Goal: Information Seeking & Learning: Learn about a topic

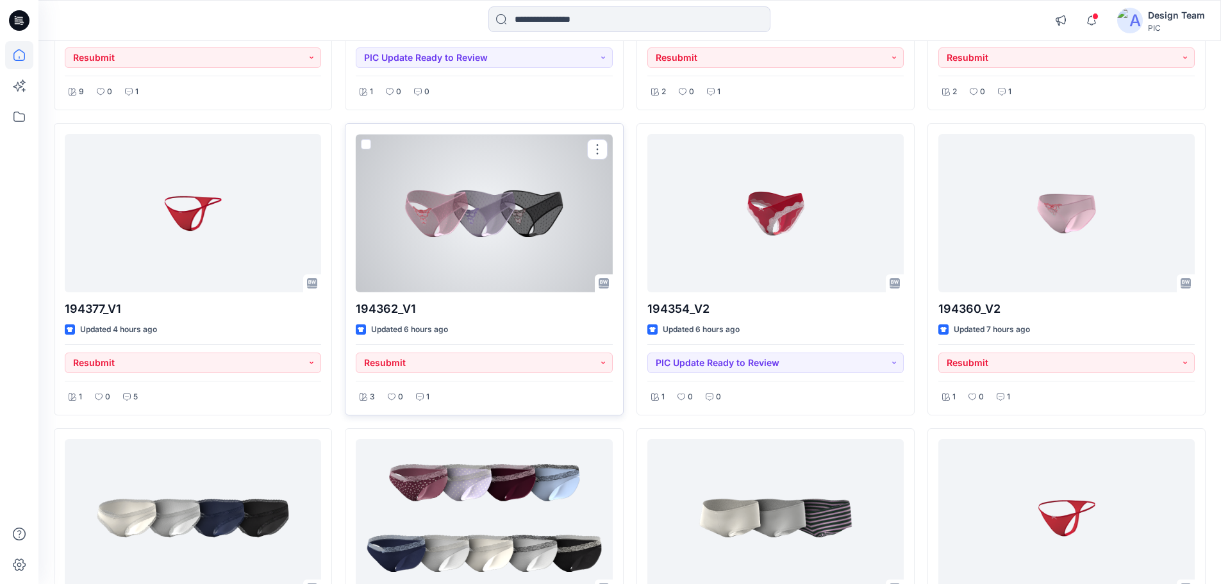
scroll to position [385, 0]
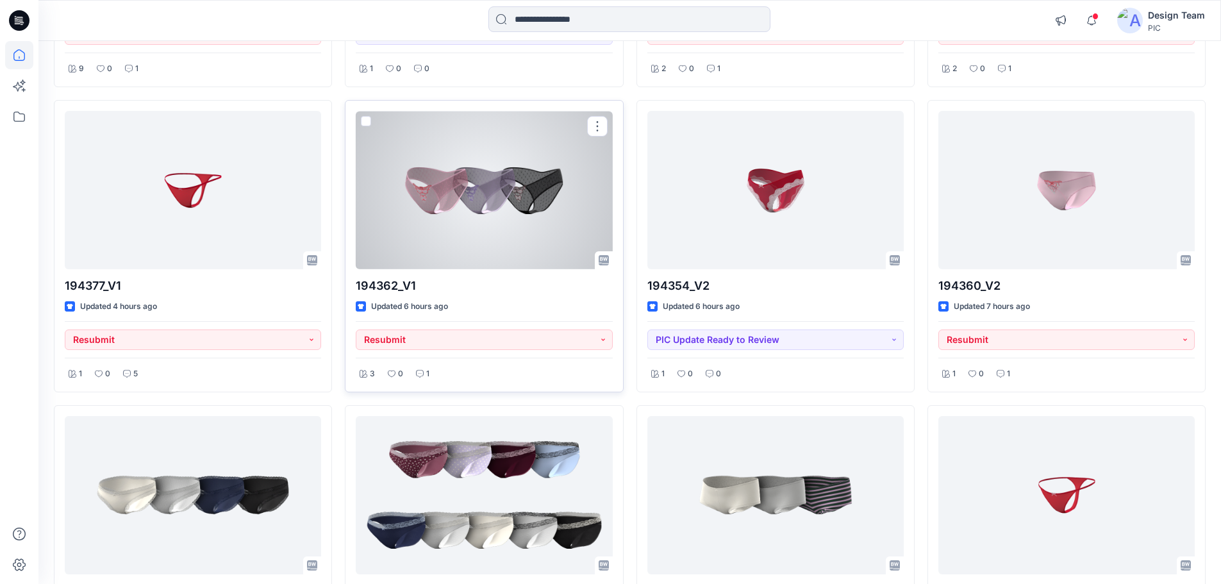
click at [540, 179] on div at bounding box center [484, 190] width 256 height 158
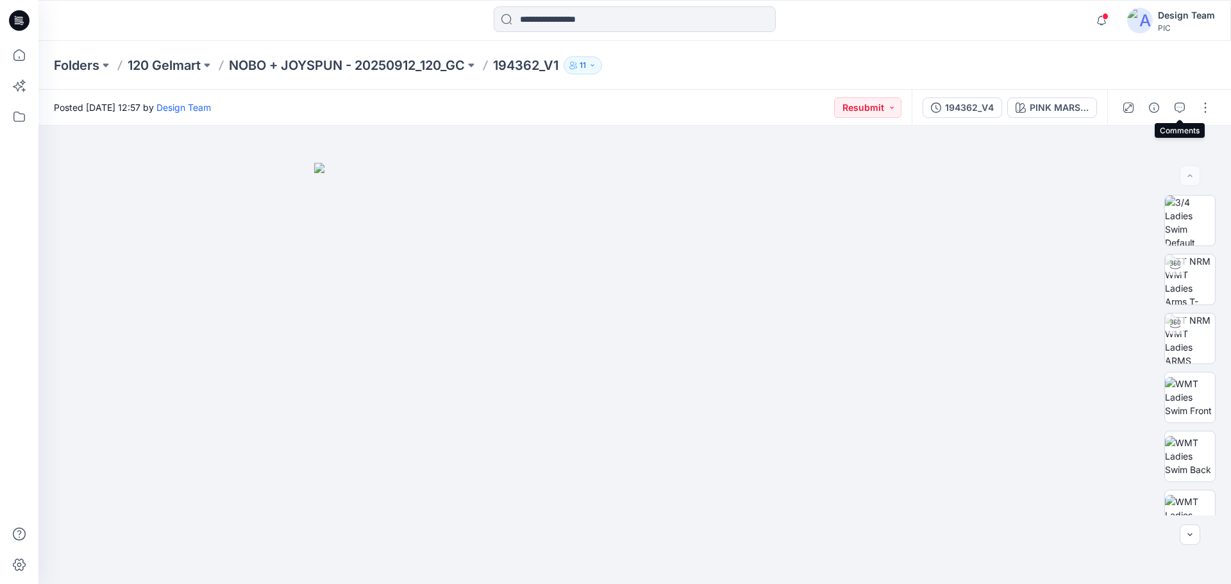
click at [1175, 113] on button "button" at bounding box center [1179, 107] width 21 height 21
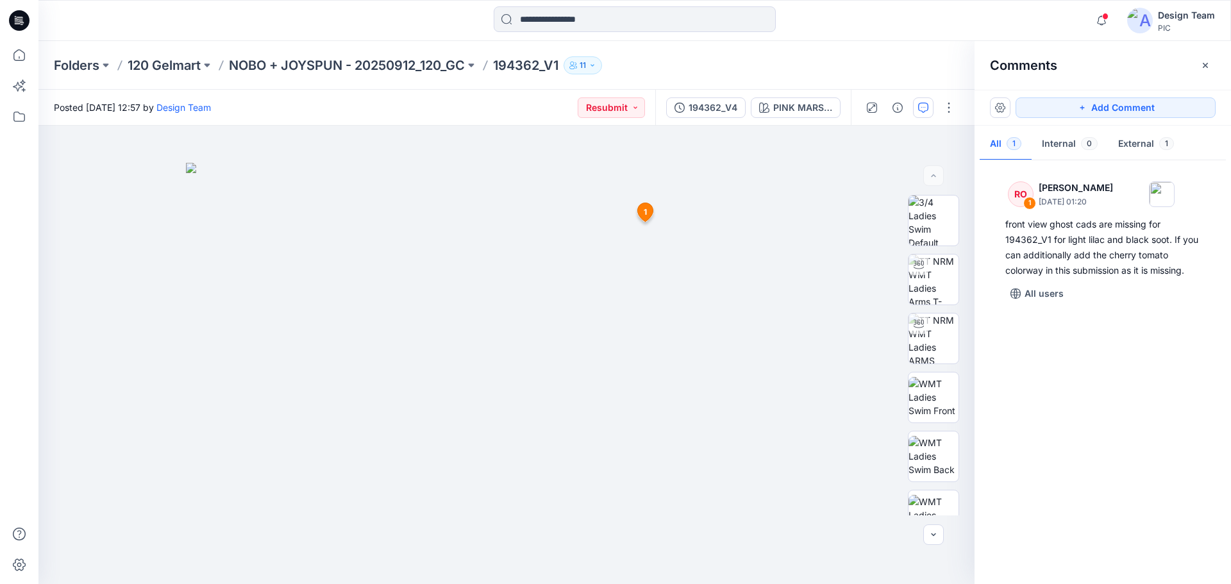
click at [19, 17] on icon at bounding box center [19, 20] width 21 height 41
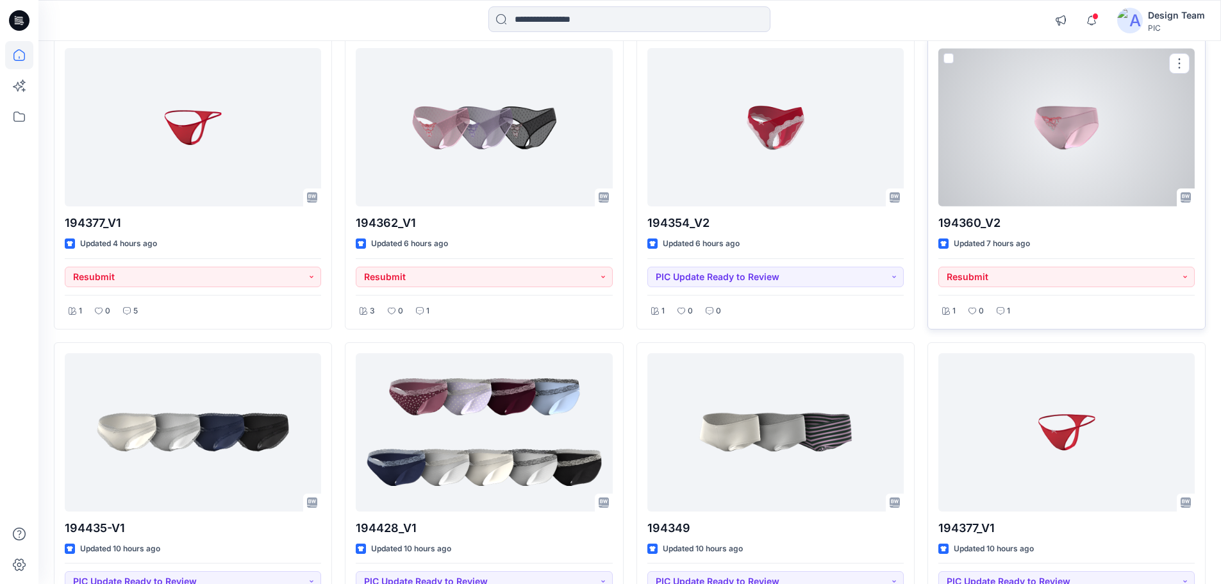
scroll to position [449, 0]
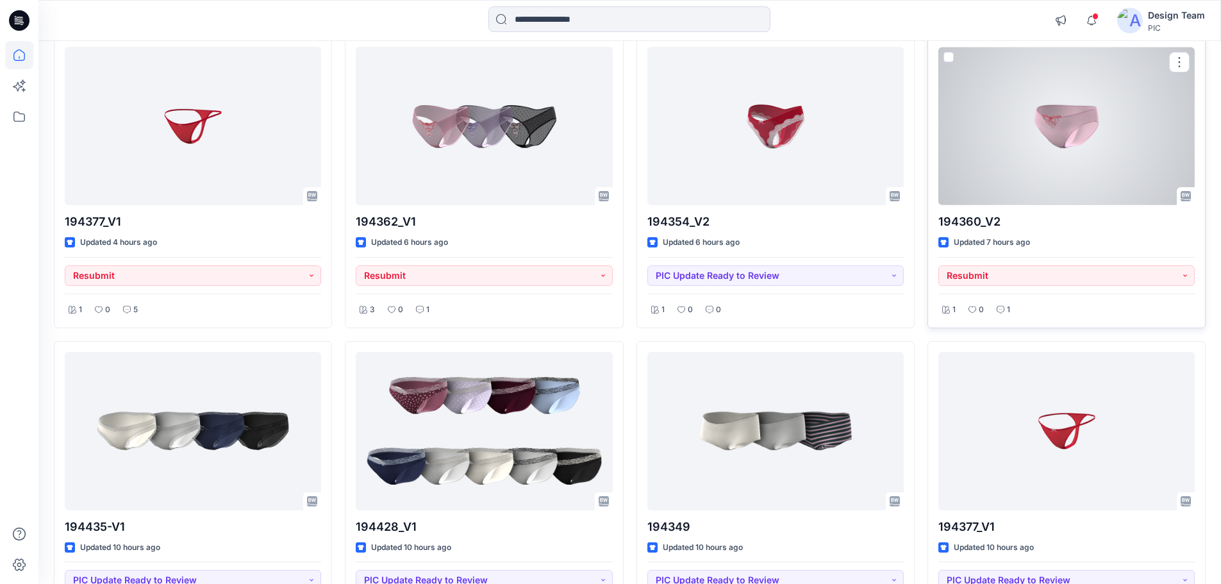
click at [1054, 154] on div at bounding box center [1066, 126] width 256 height 158
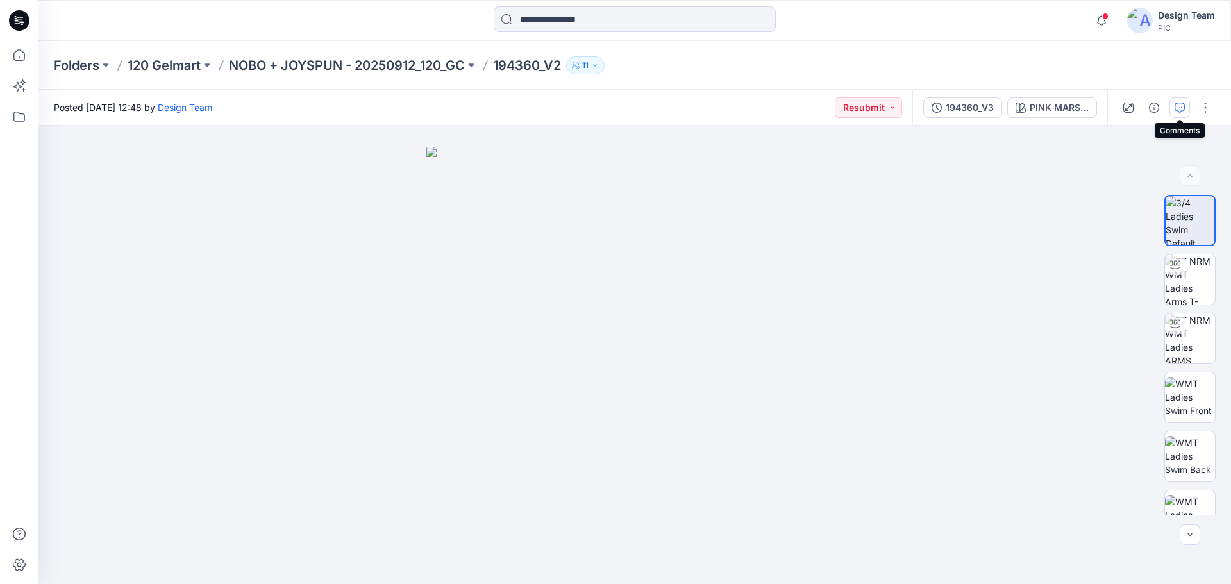
click at [1170, 107] on button "button" at bounding box center [1179, 107] width 21 height 21
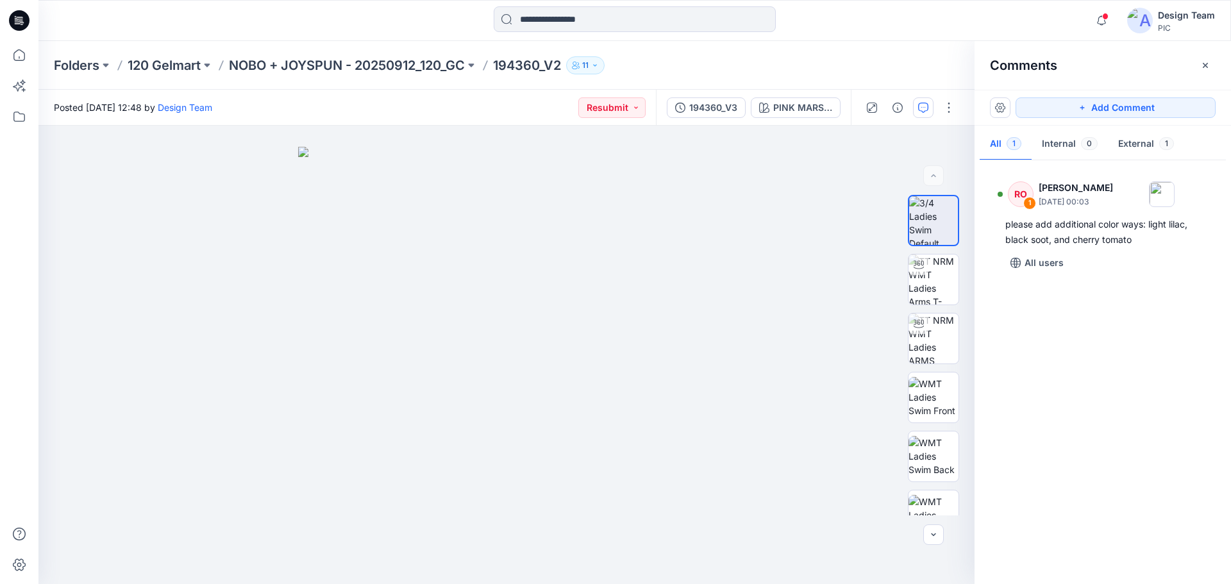
click at [17, 15] on icon at bounding box center [19, 20] width 21 height 21
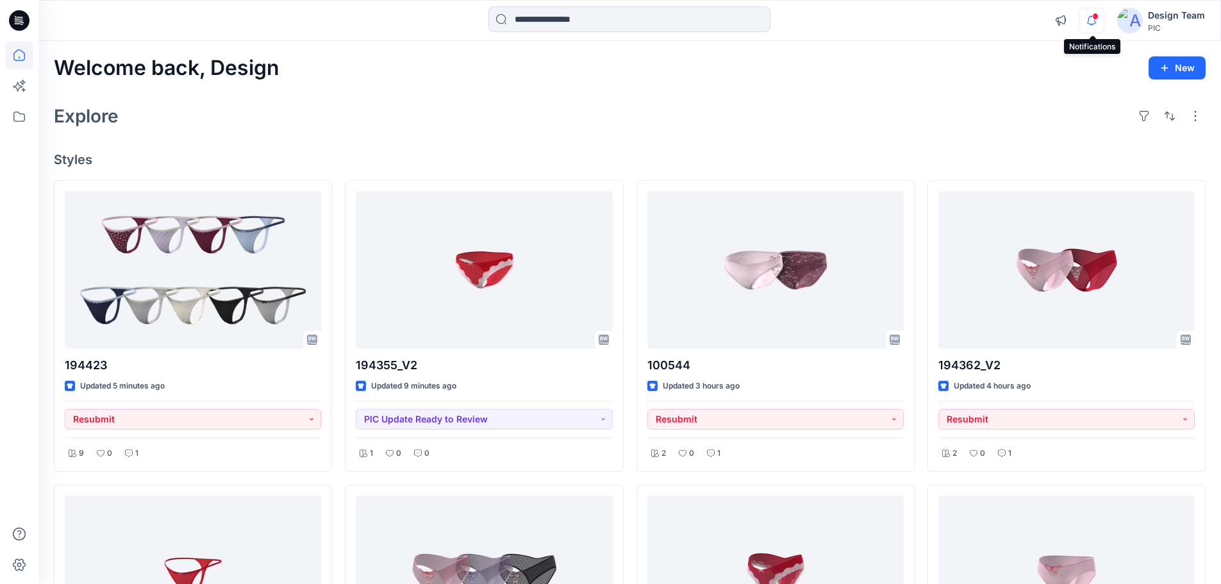
click at [1090, 32] on icon "button" at bounding box center [1091, 21] width 24 height 26
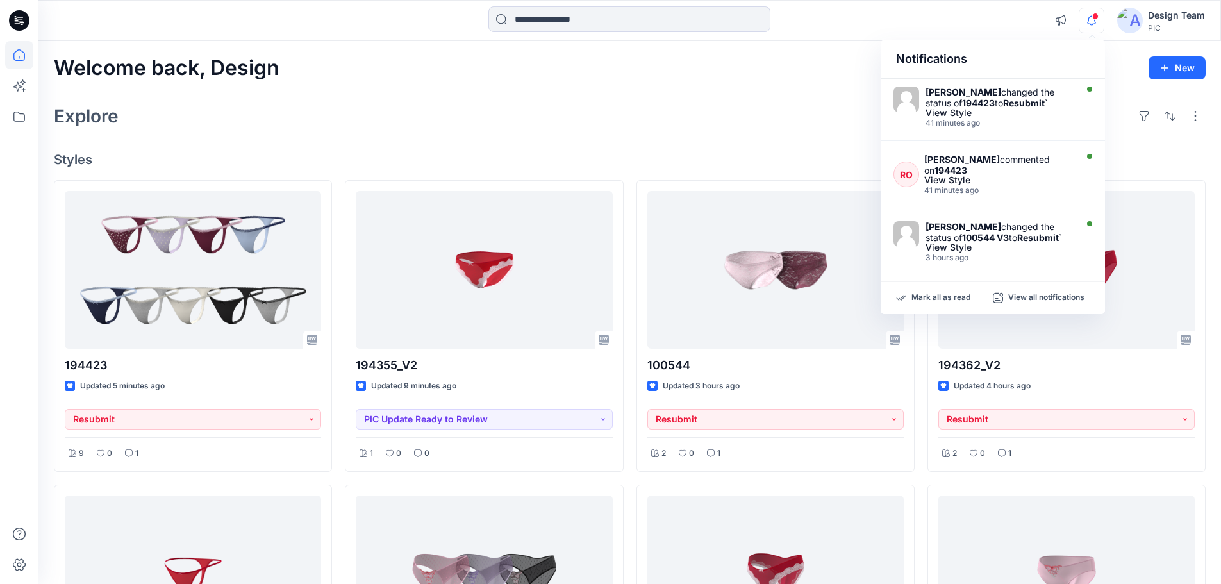
click at [1086, 16] on icon "button" at bounding box center [1091, 21] width 24 height 26
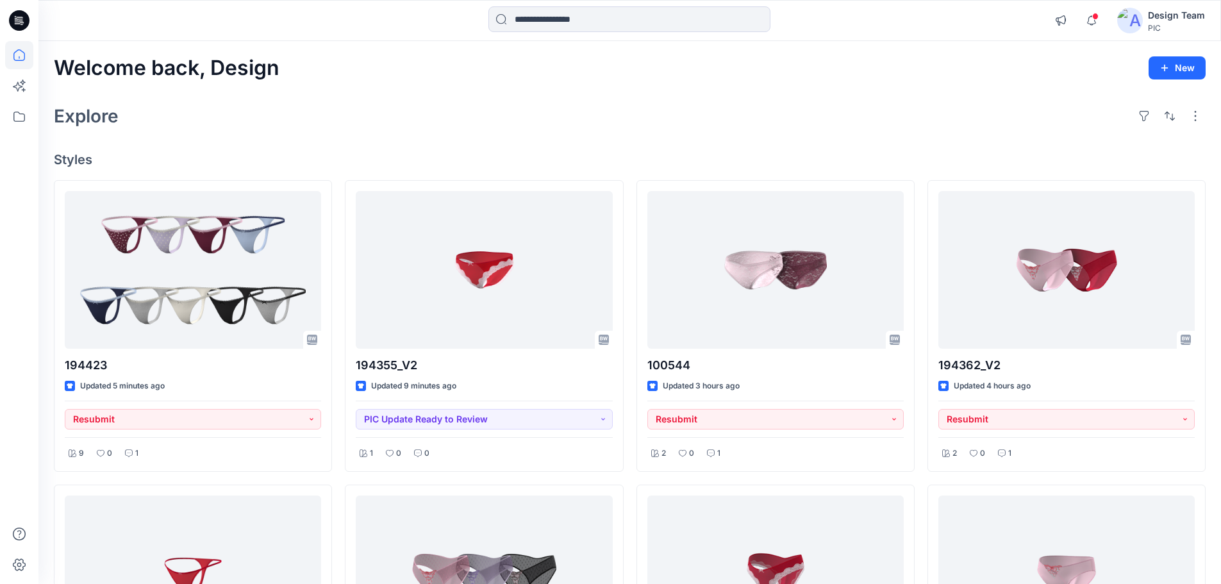
click at [970, 6] on div "Notifications Raquel Ortiz changed the status of 194423 to Resubmit ` View Styl…" at bounding box center [629, 20] width 1182 height 28
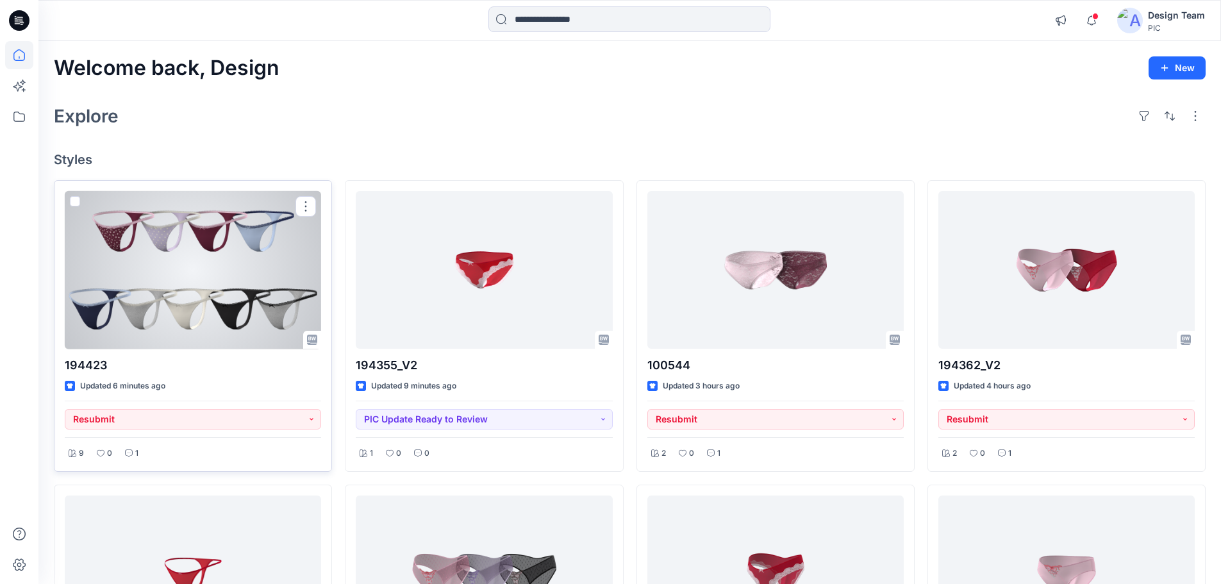
drag, startPoint x: 226, startPoint y: 264, endPoint x: 227, endPoint y: 258, distance: 6.5
click at [226, 263] on div at bounding box center [193, 270] width 256 height 158
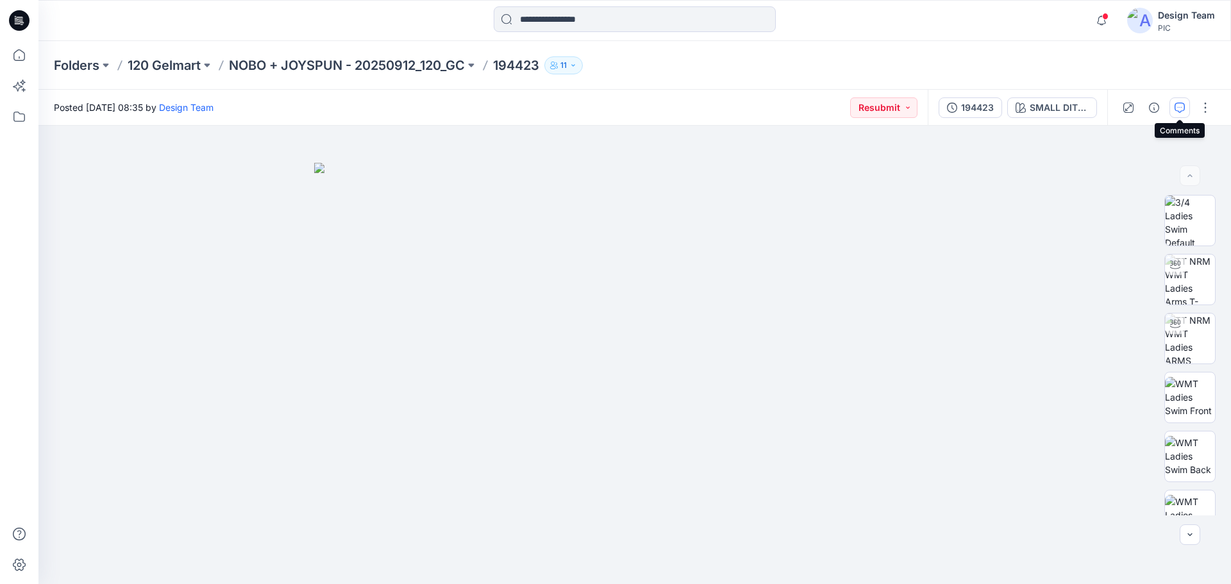
click at [1183, 113] on button "button" at bounding box center [1179, 107] width 21 height 21
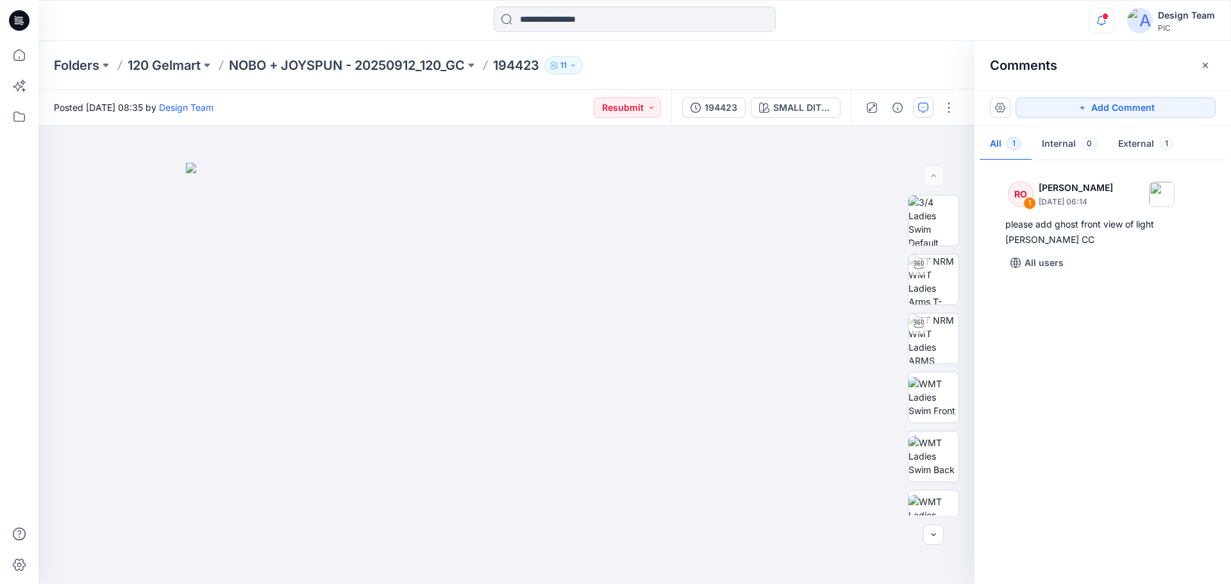
drag, startPoint x: 1092, startPoint y: 35, endPoint x: 1099, endPoint y: 20, distance: 16.3
click at [1093, 33] on div "Notifications Raquel Ortiz changed the status of 194423 to Resubmit ` View Styl…" at bounding box center [634, 20] width 1192 height 41
click at [1102, 19] on icon "button" at bounding box center [1101, 21] width 24 height 26
click at [1106, 12] on div at bounding box center [1098, 11] width 21 height 7
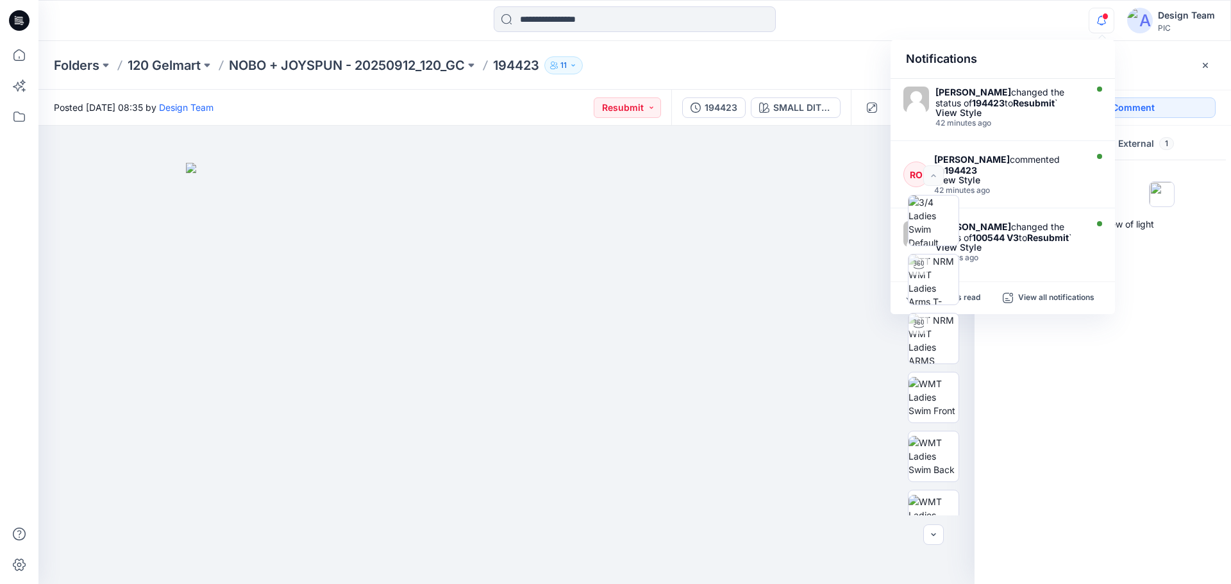
click at [979, 18] on div "Notifications Raquel Ortiz changed the status of 194423 to Resubmit ` View Styl…" at bounding box center [634, 20] width 1192 height 28
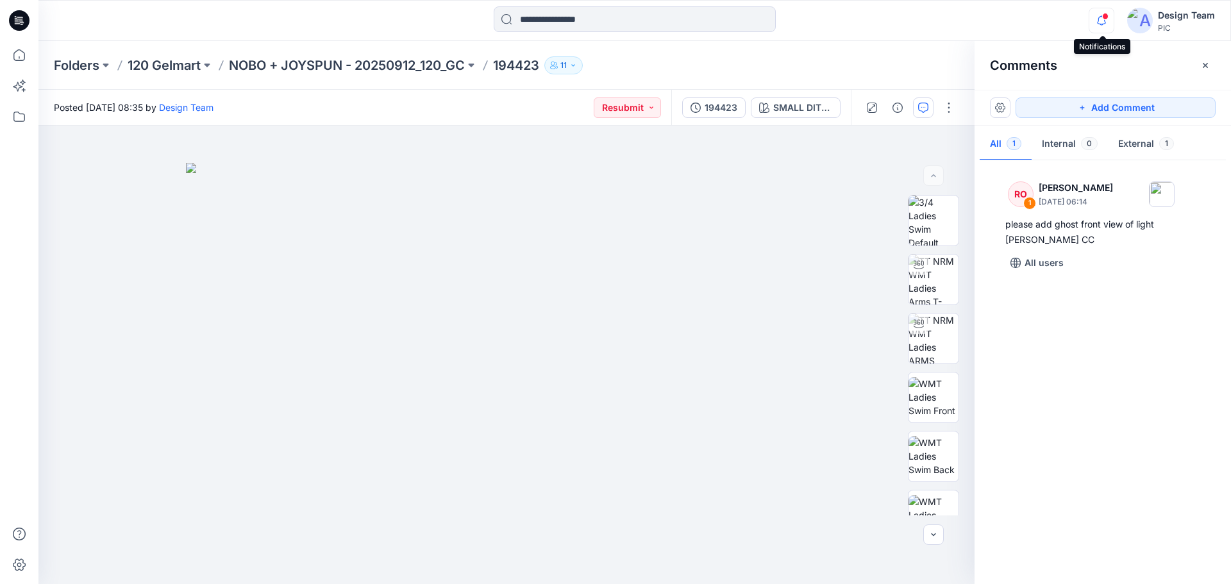
click at [1097, 23] on icon "button" at bounding box center [1101, 21] width 24 height 26
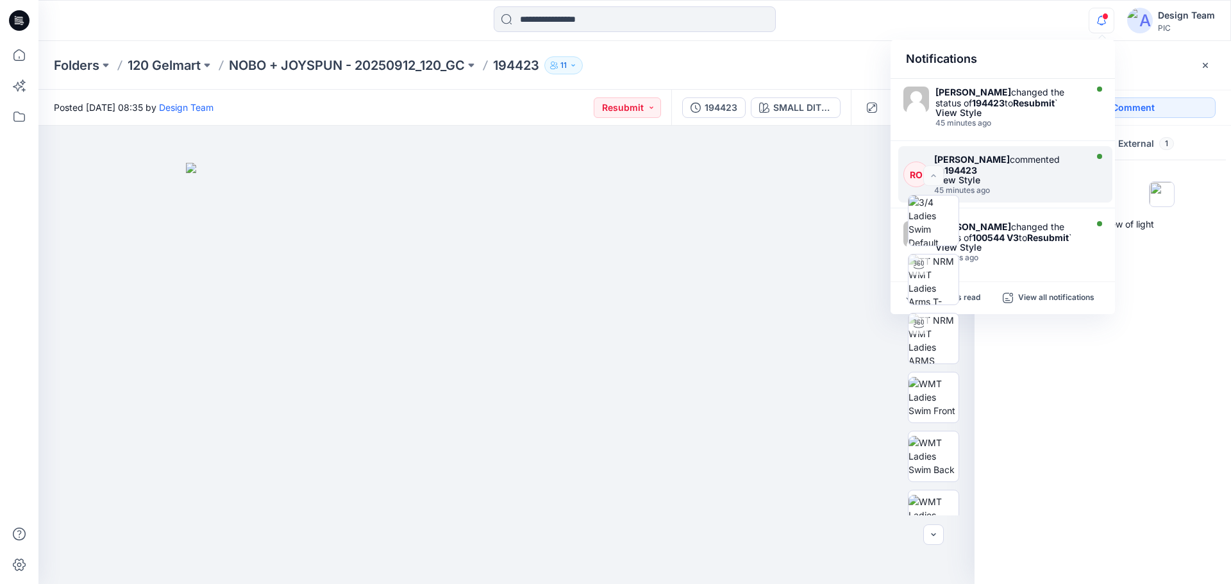
click at [1012, 158] on div "Raquel Ortiz commented on 194423" at bounding box center [1008, 165] width 149 height 22
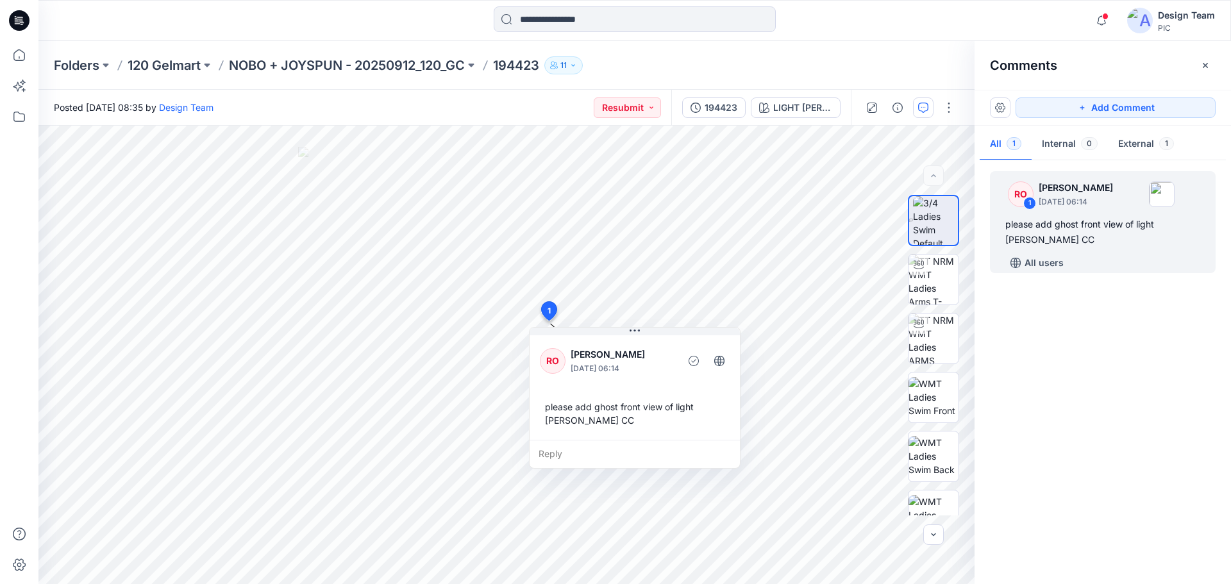
click at [20, 25] on icon at bounding box center [19, 20] width 21 height 21
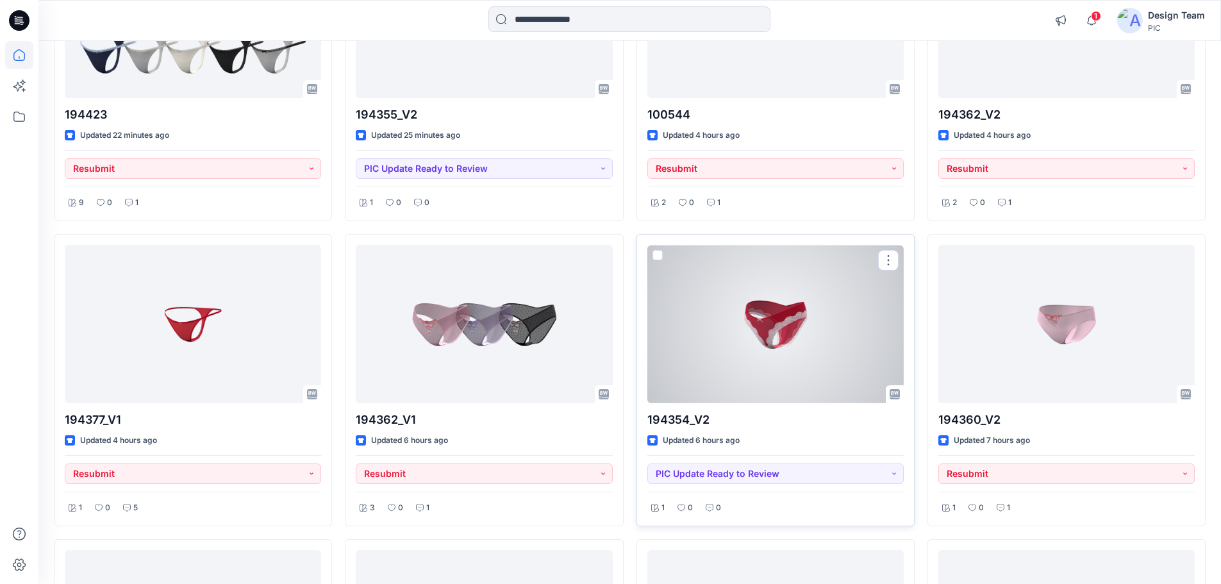
scroll to position [256, 0]
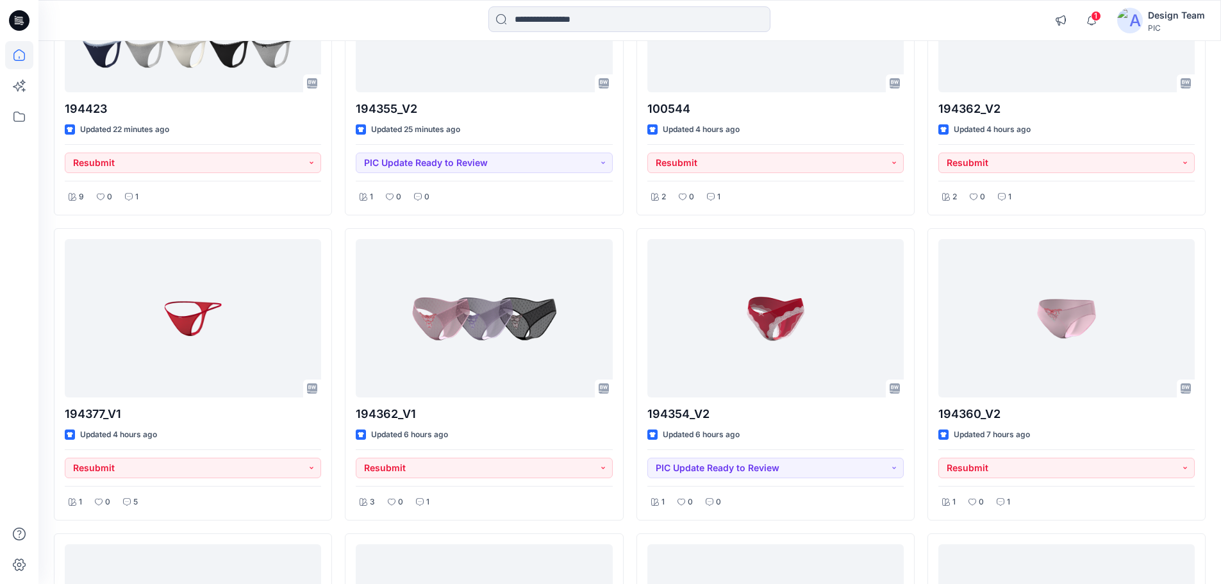
click at [18, 24] on icon at bounding box center [19, 20] width 21 height 41
click at [19, 21] on icon at bounding box center [21, 21] width 5 height 1
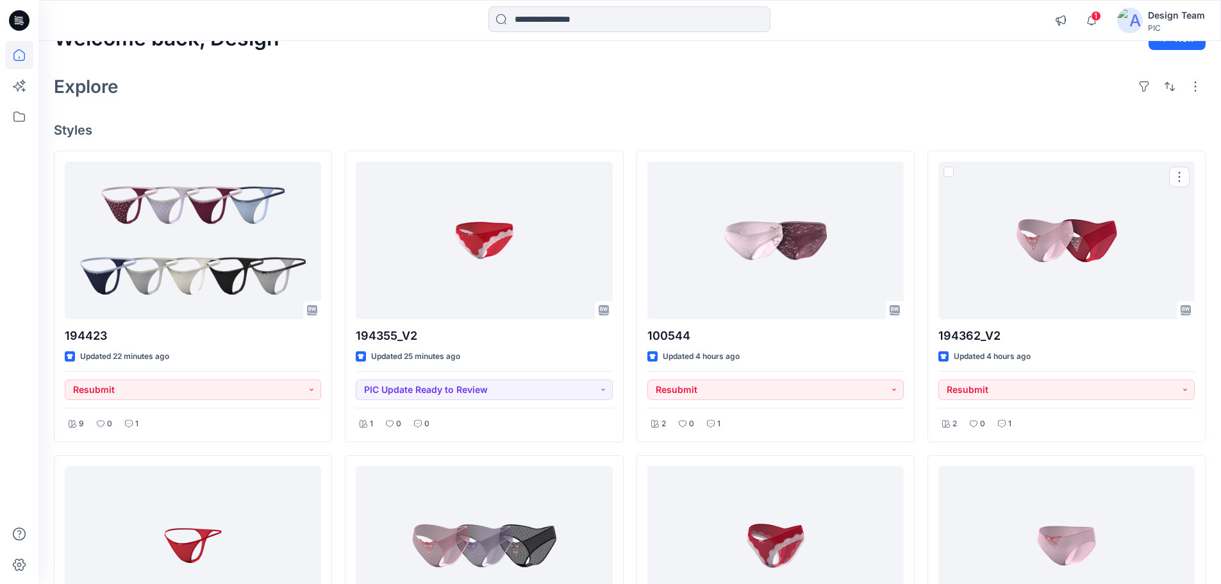
scroll to position [0, 0]
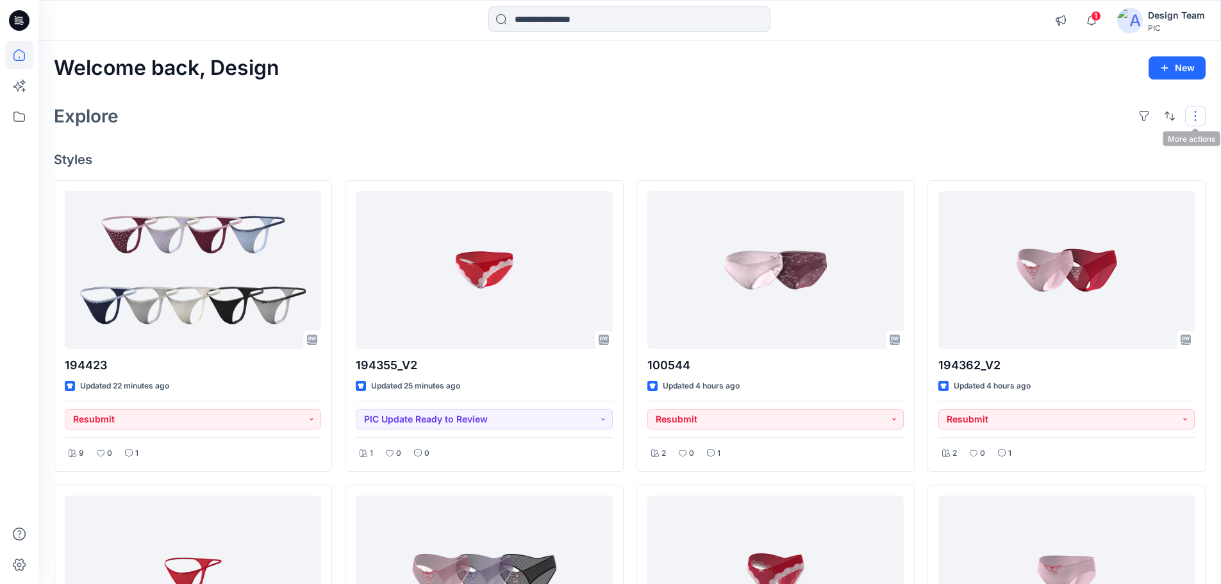
click at [1194, 110] on button "button" at bounding box center [1195, 116] width 21 height 21
click at [1035, 160] on p "Compact" at bounding box center [1030, 159] width 64 height 15
drag, startPoint x: 1145, startPoint y: 145, endPoint x: 1100, endPoint y: 154, distance: 45.6
click at [1144, 145] on p "Layout" at bounding box center [1140, 146] width 81 height 15
click at [1075, 187] on button "Card Info" at bounding box center [1023, 185] width 123 height 26
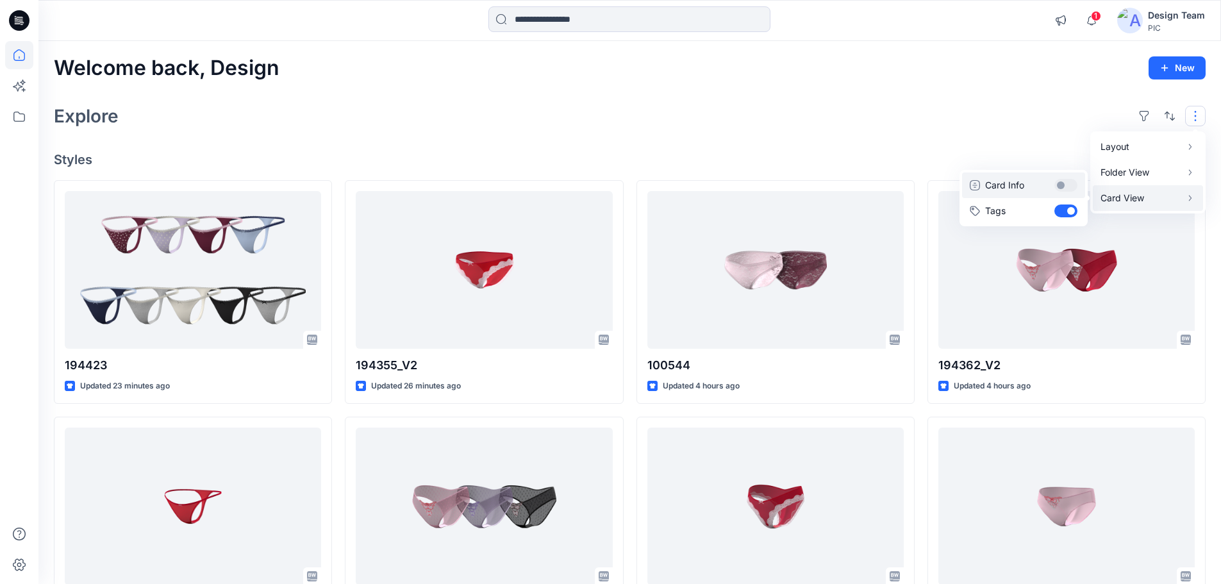
click at [1062, 183] on button "Card Info" at bounding box center [1023, 185] width 123 height 26
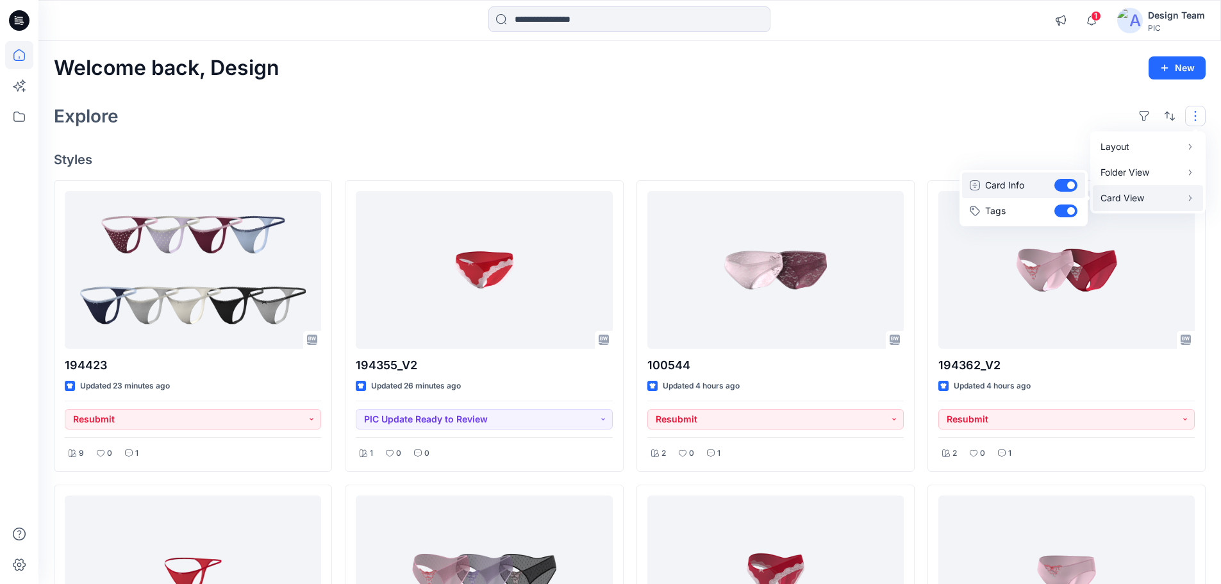
click at [1065, 182] on button "Card Info" at bounding box center [1023, 185] width 123 height 26
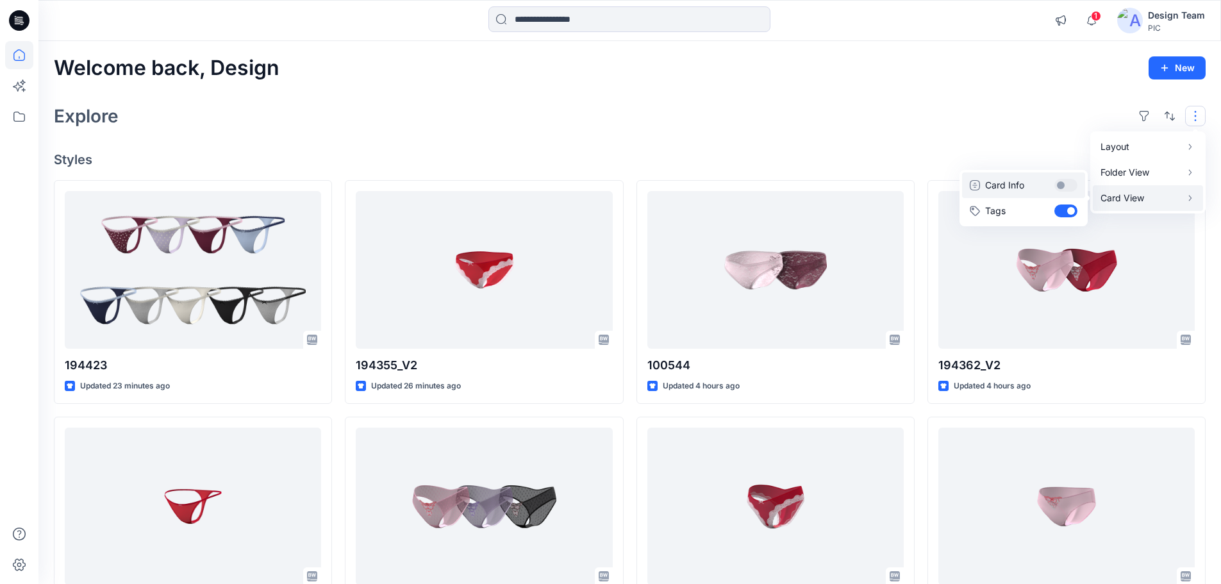
click at [1066, 184] on button "Card Info" at bounding box center [1023, 185] width 123 height 26
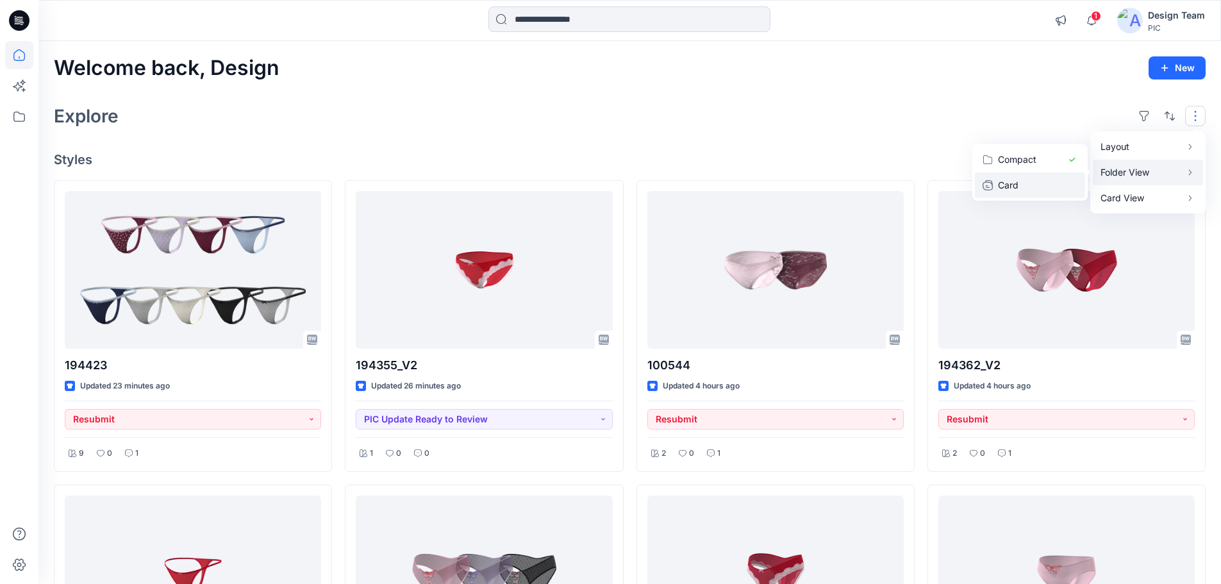
click at [1059, 185] on p "Card" at bounding box center [1030, 185] width 64 height 15
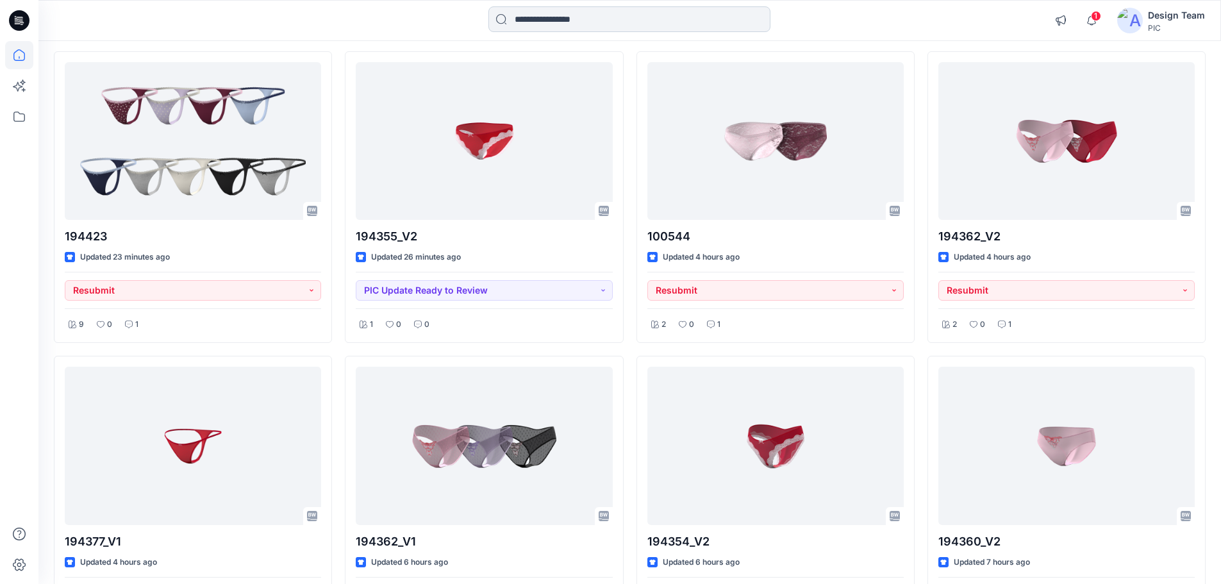
scroll to position [128, 0]
click at [1094, 21] on span "1" at bounding box center [1096, 16] width 10 height 10
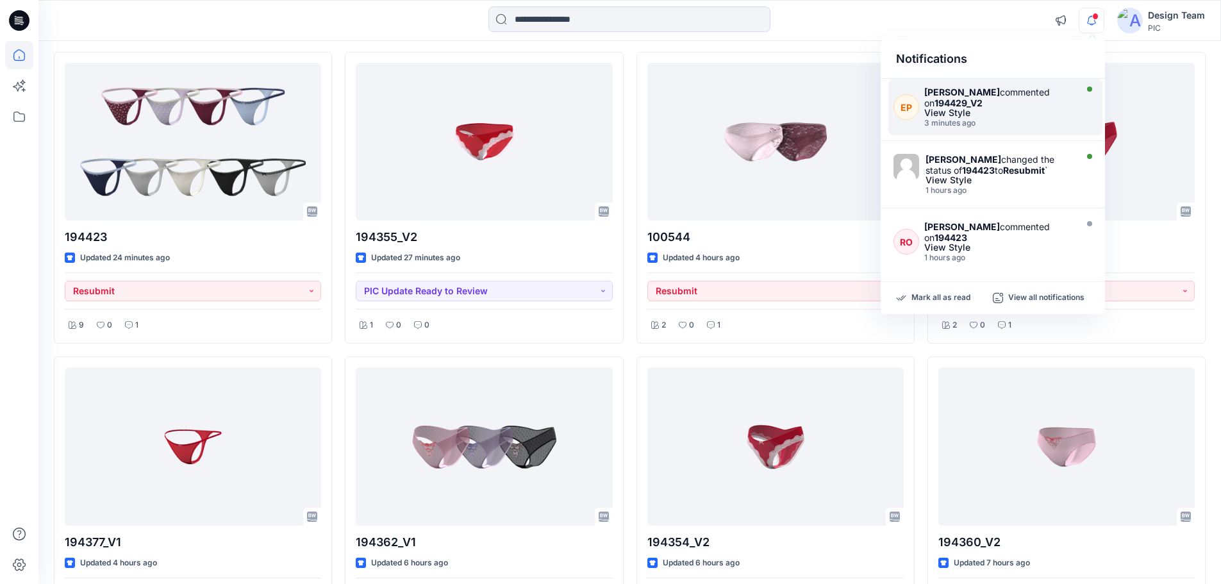
click at [947, 88] on strong "[PERSON_NAME]" at bounding box center [962, 92] width 76 height 11
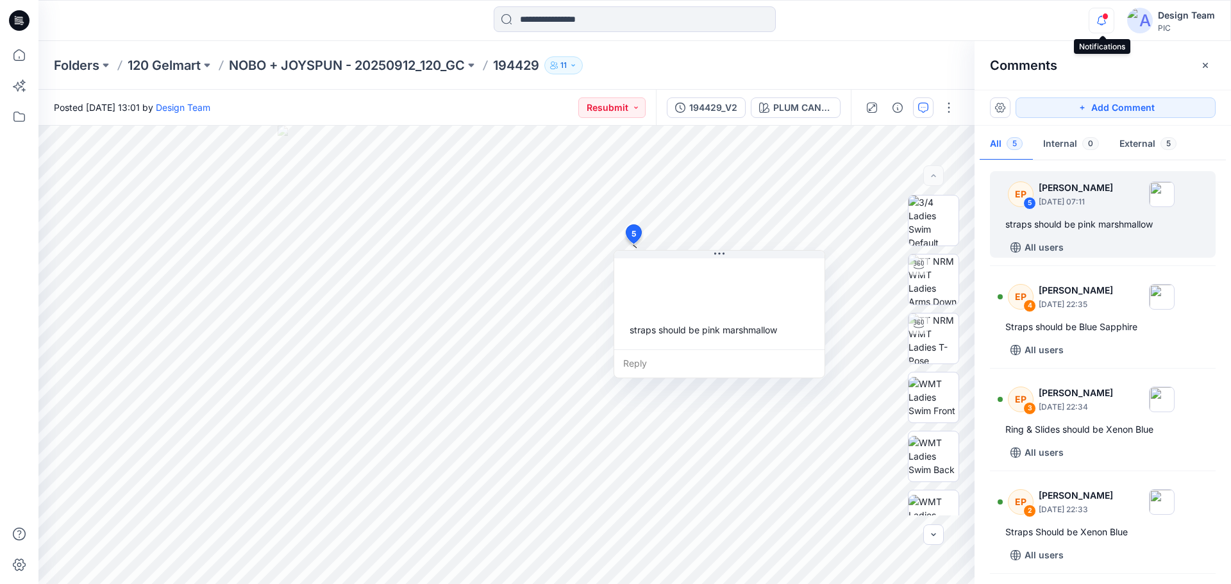
click at [1108, 21] on icon "button" at bounding box center [1101, 21] width 24 height 26
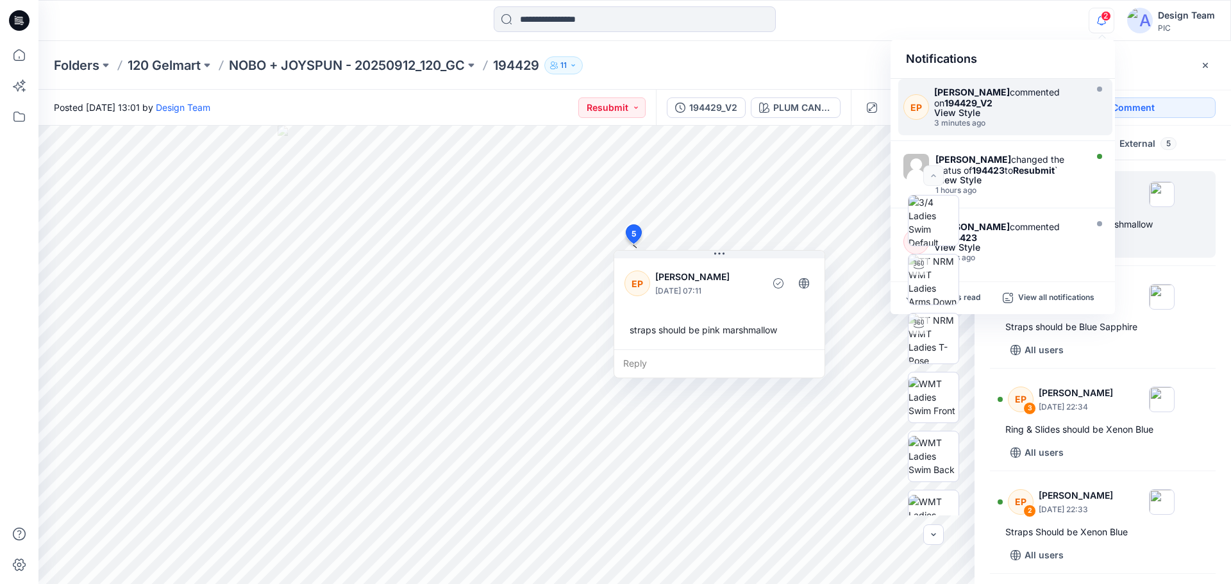
click at [22, 20] on icon at bounding box center [19, 20] width 21 height 21
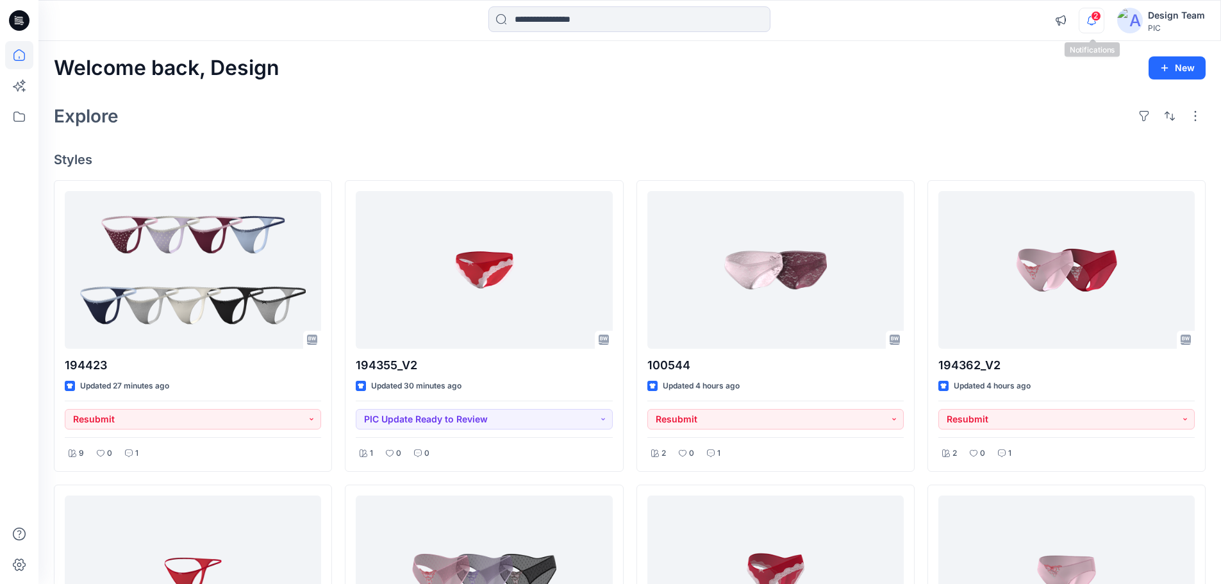
click at [1092, 30] on icon "button" at bounding box center [1091, 21] width 24 height 26
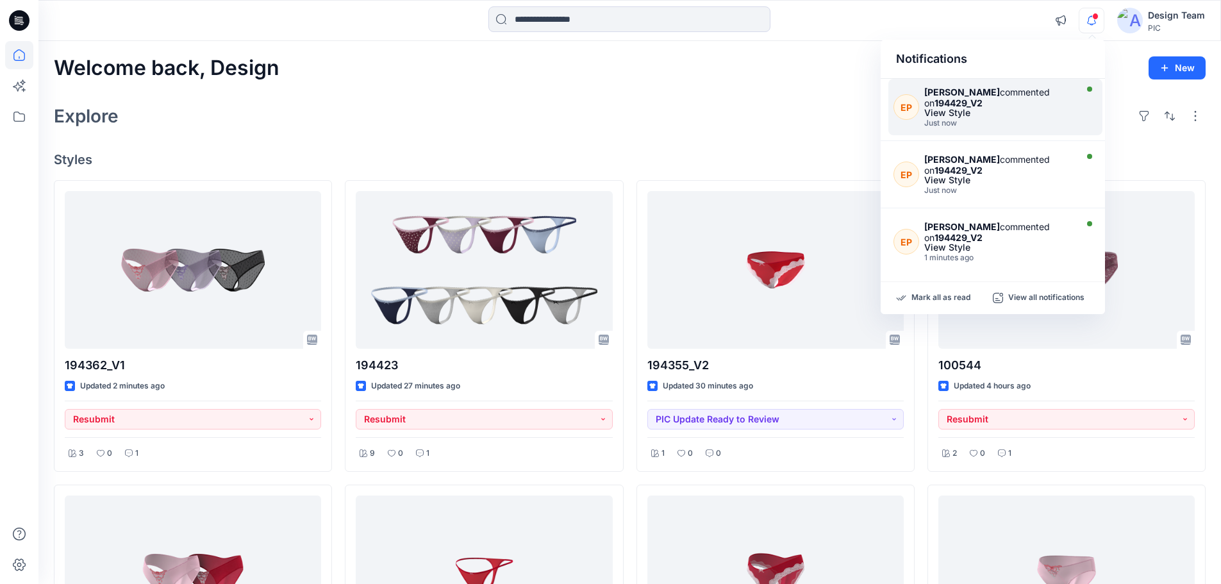
click at [961, 106] on strong "194429_V2" at bounding box center [958, 102] width 48 height 11
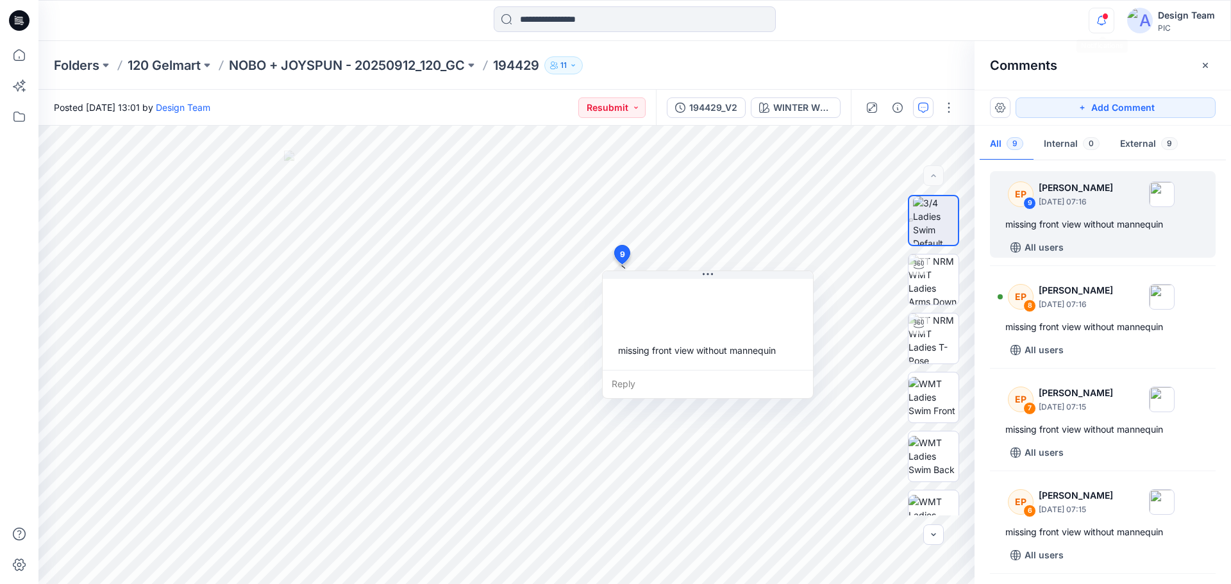
click at [1106, 26] on icon "button" at bounding box center [1101, 21] width 24 height 26
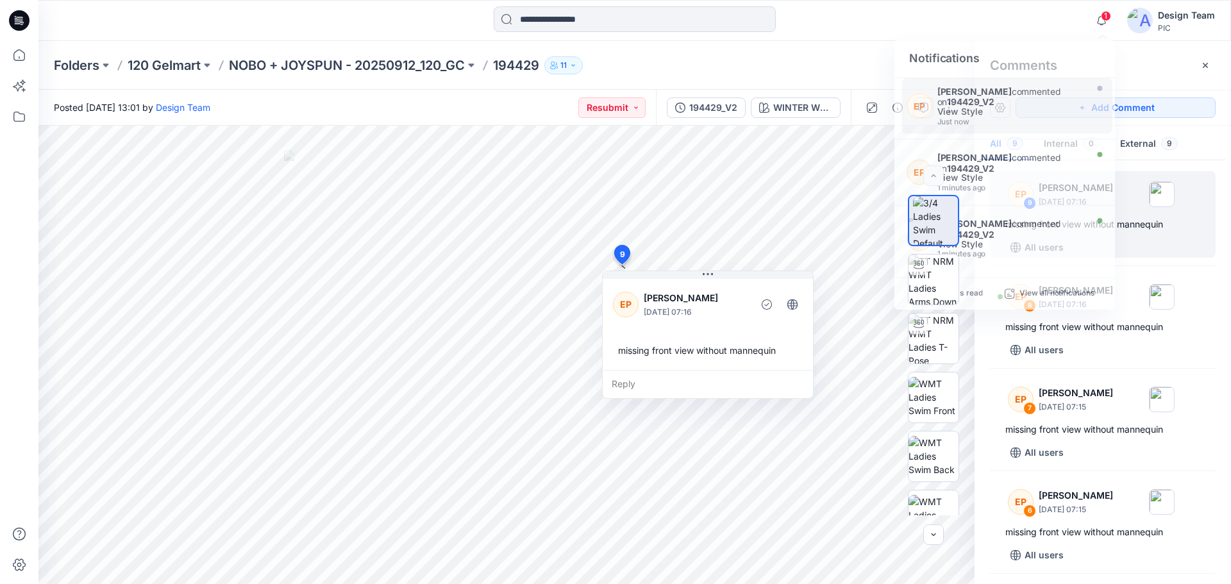
click at [17, 13] on icon at bounding box center [19, 20] width 21 height 21
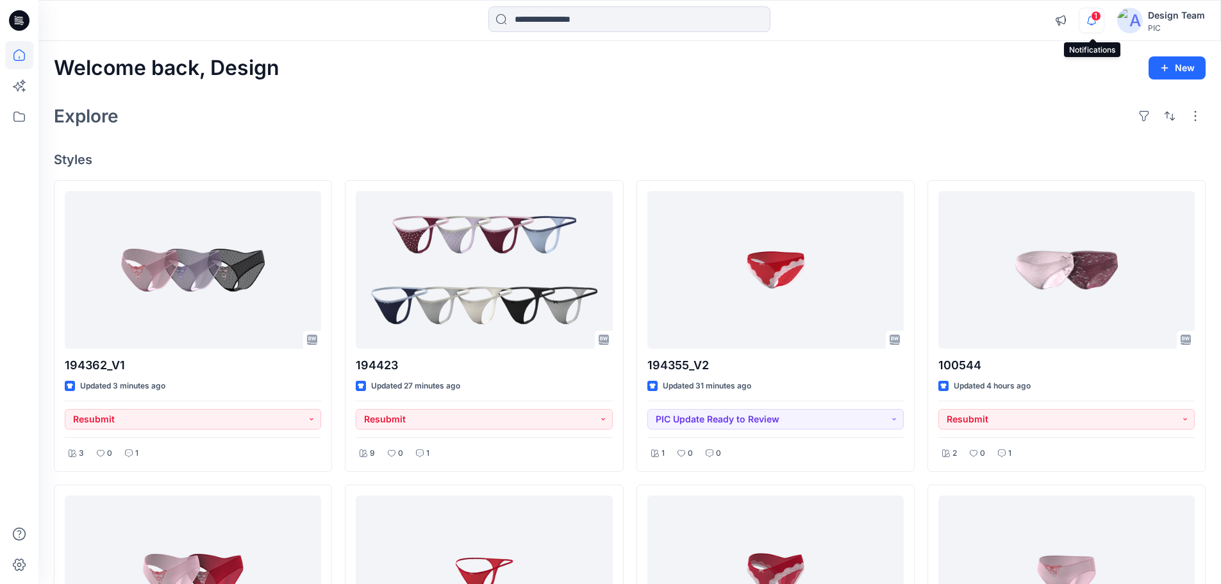
click at [1088, 17] on icon "button" at bounding box center [1091, 21] width 24 height 26
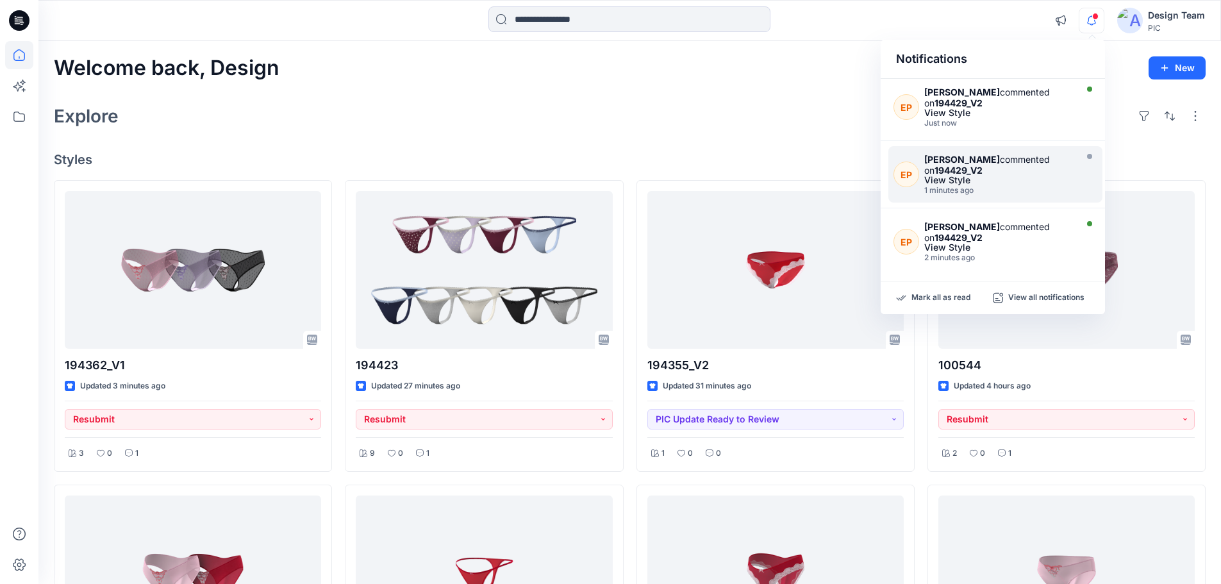
click at [803, 72] on div "Welcome back, Design New" at bounding box center [630, 68] width 1152 height 24
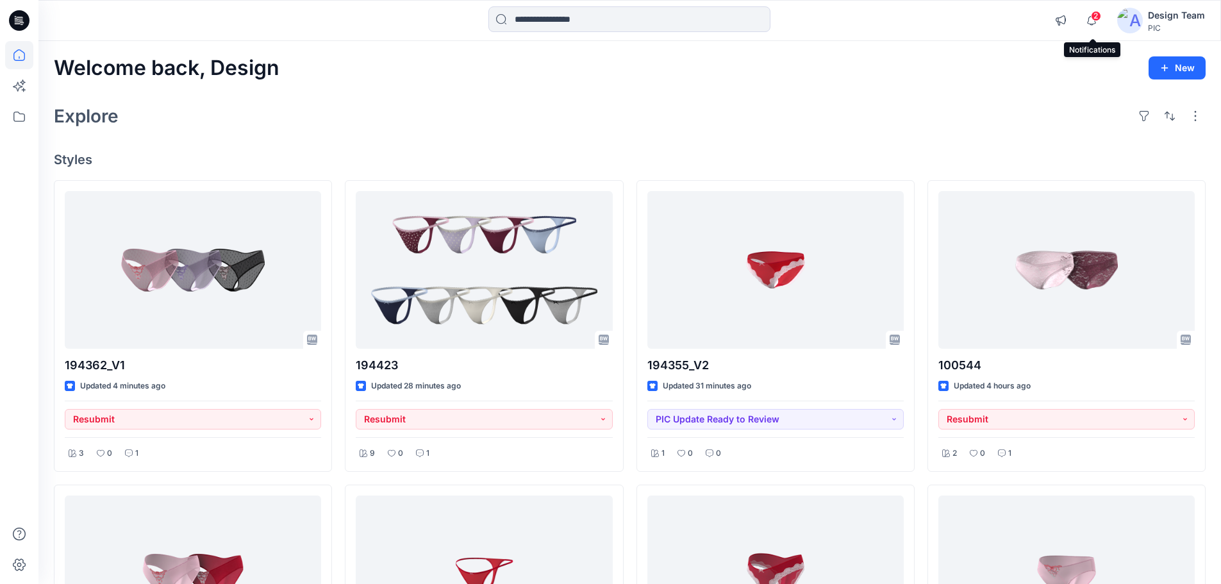
click at [1095, 17] on span "2" at bounding box center [1096, 16] width 10 height 10
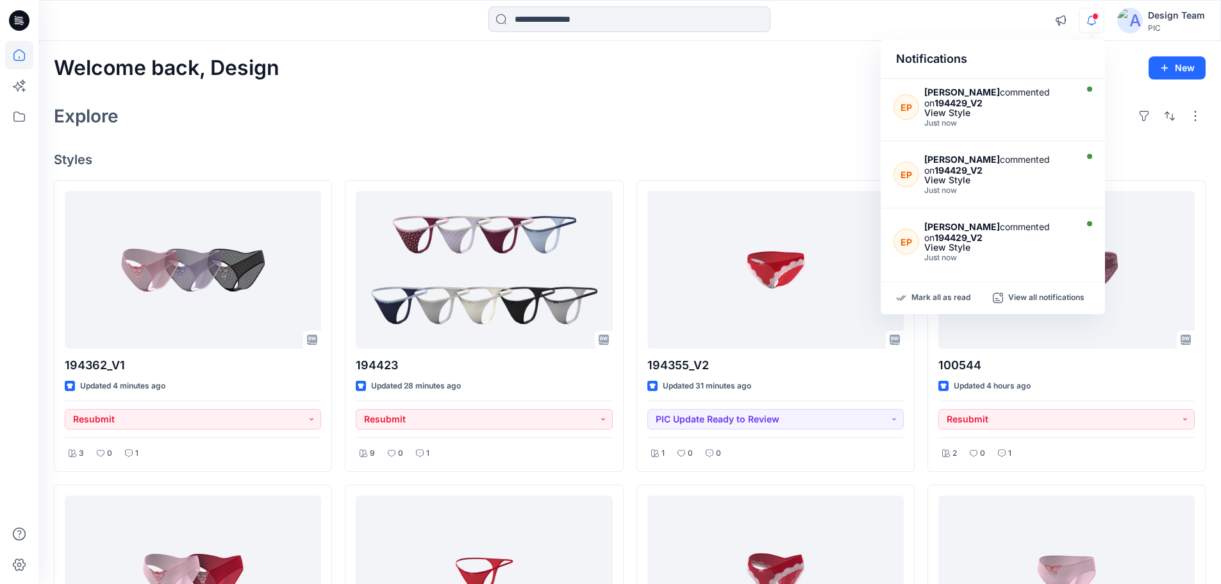
click at [920, 18] on div at bounding box center [629, 20] width 591 height 28
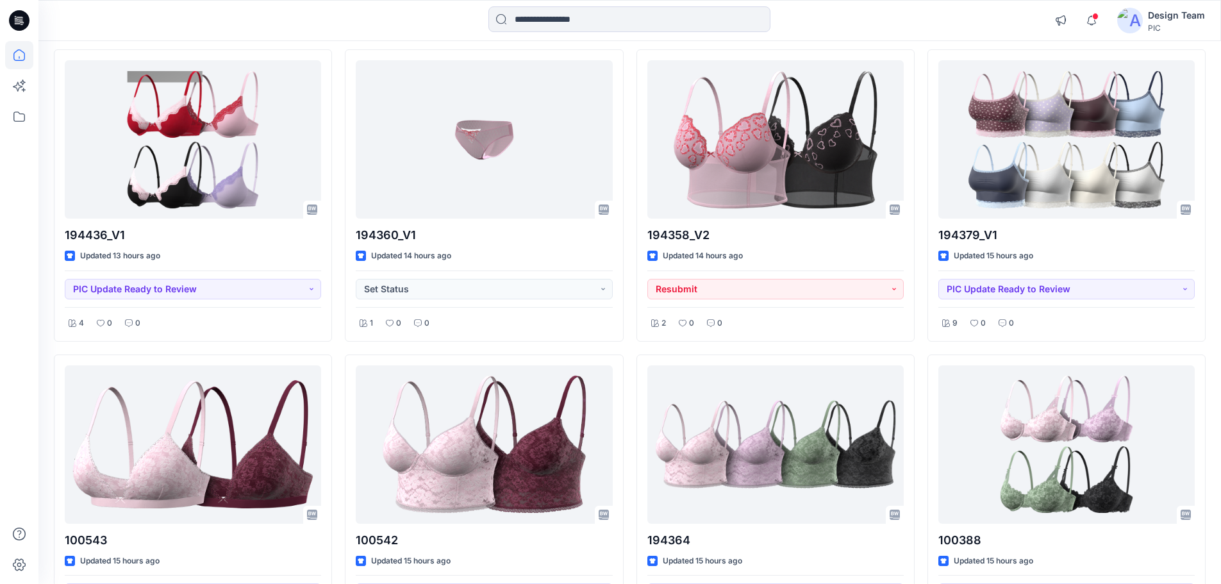
scroll to position [4102, 0]
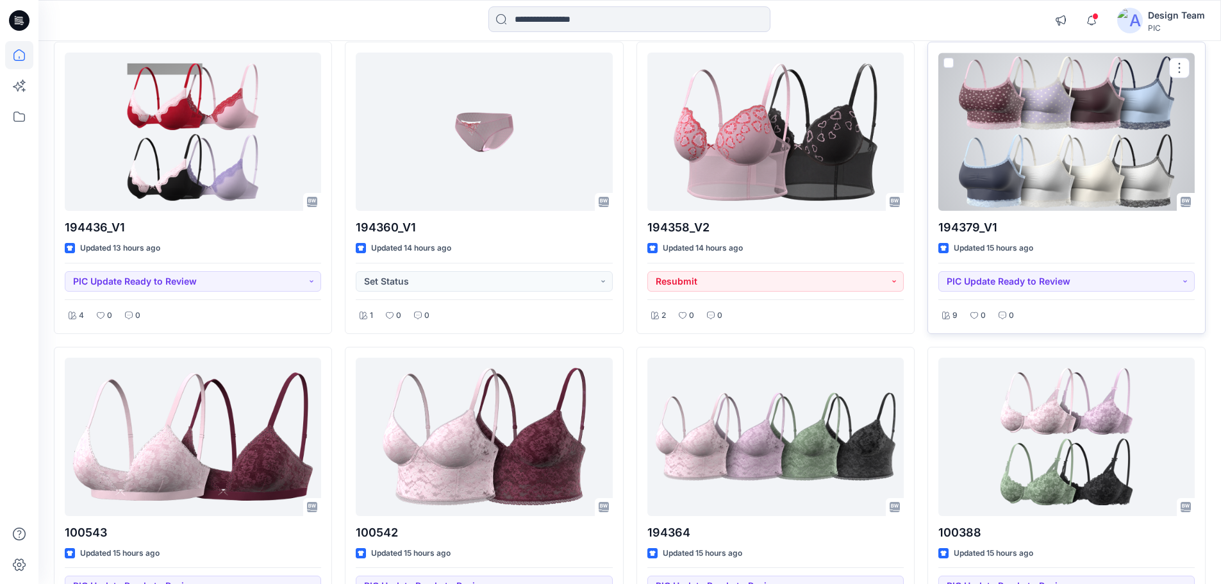
click at [1092, 186] on div at bounding box center [1066, 132] width 256 height 158
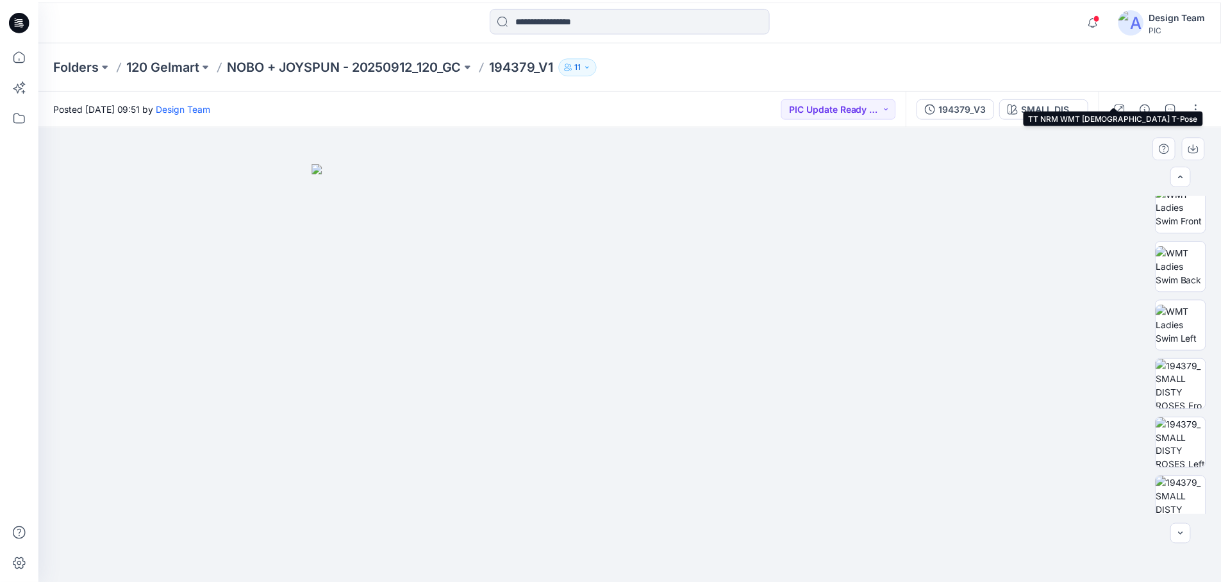
scroll to position [262, 0]
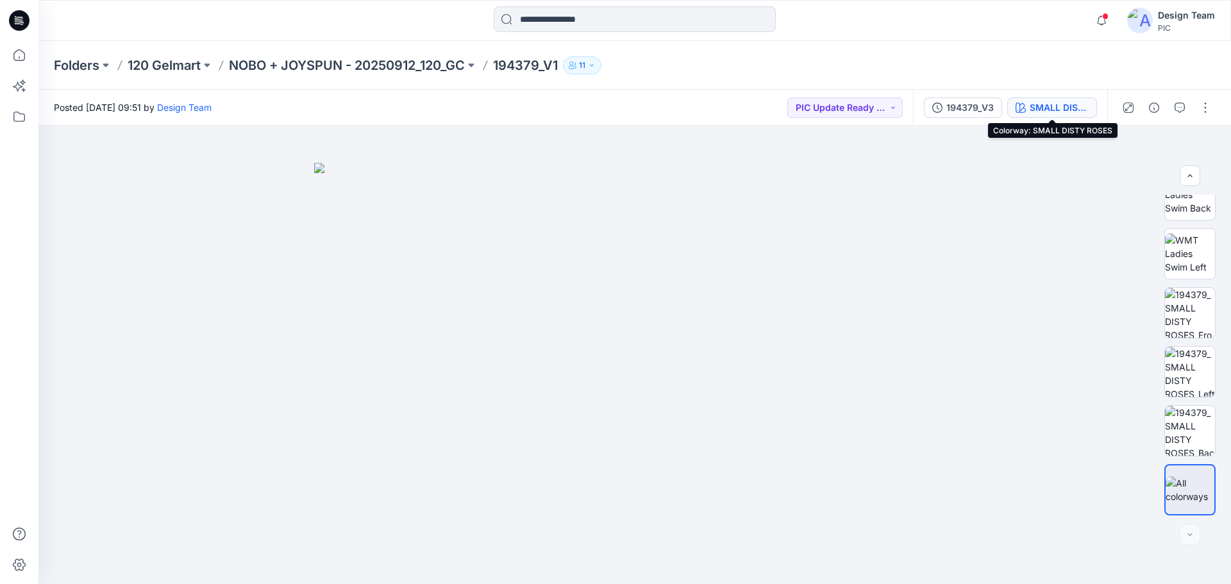
click at [1046, 117] on button "SMALL DISTY ROSES" at bounding box center [1052, 107] width 90 height 21
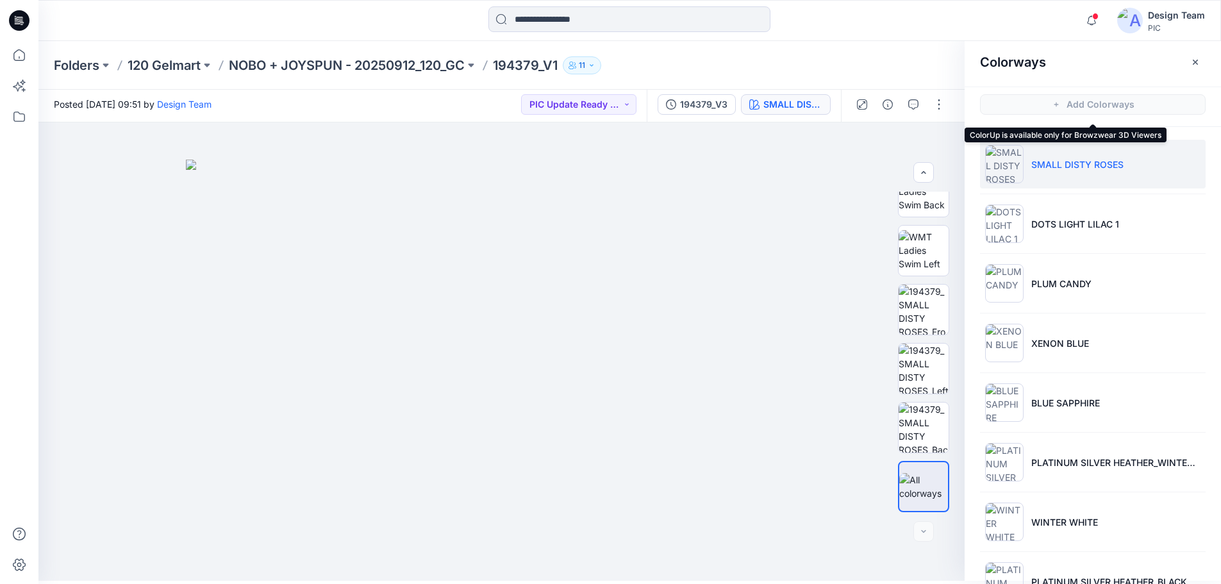
scroll to position [4, 0]
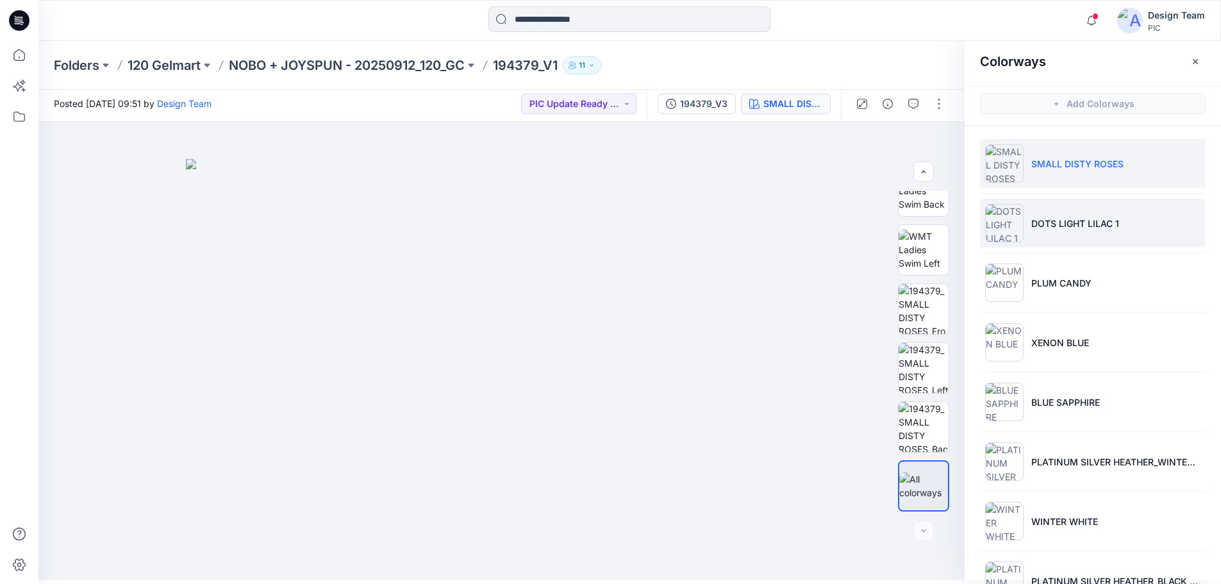
click at [1059, 231] on li "DOTS LIGHT LILAC 1" at bounding box center [1093, 223] width 226 height 49
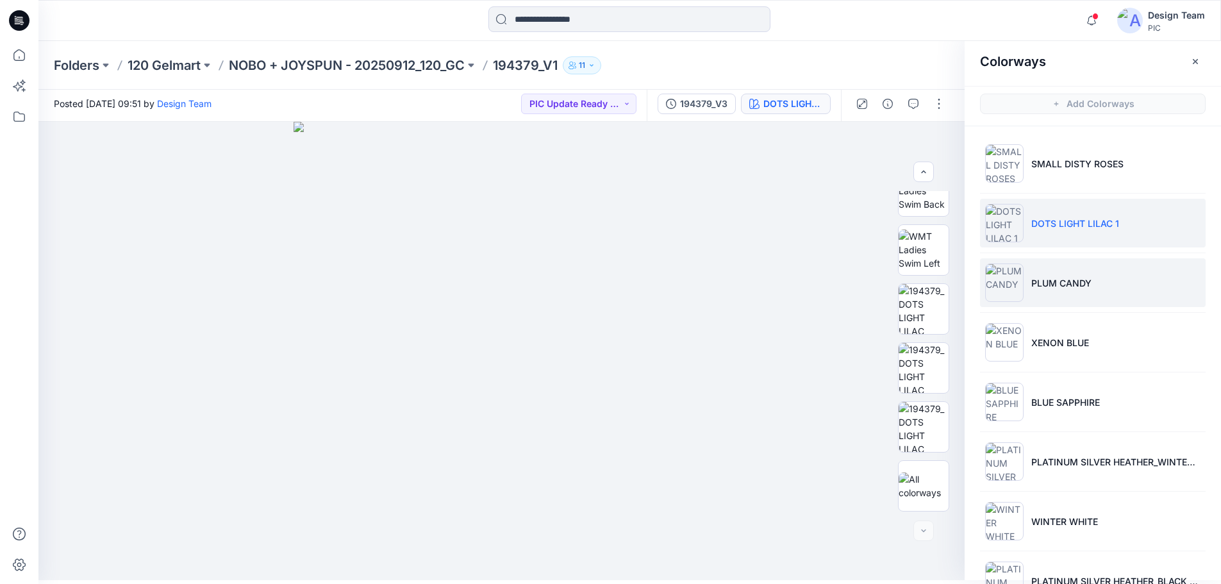
click at [1069, 289] on p "PLUM CANDY" at bounding box center [1061, 282] width 60 height 13
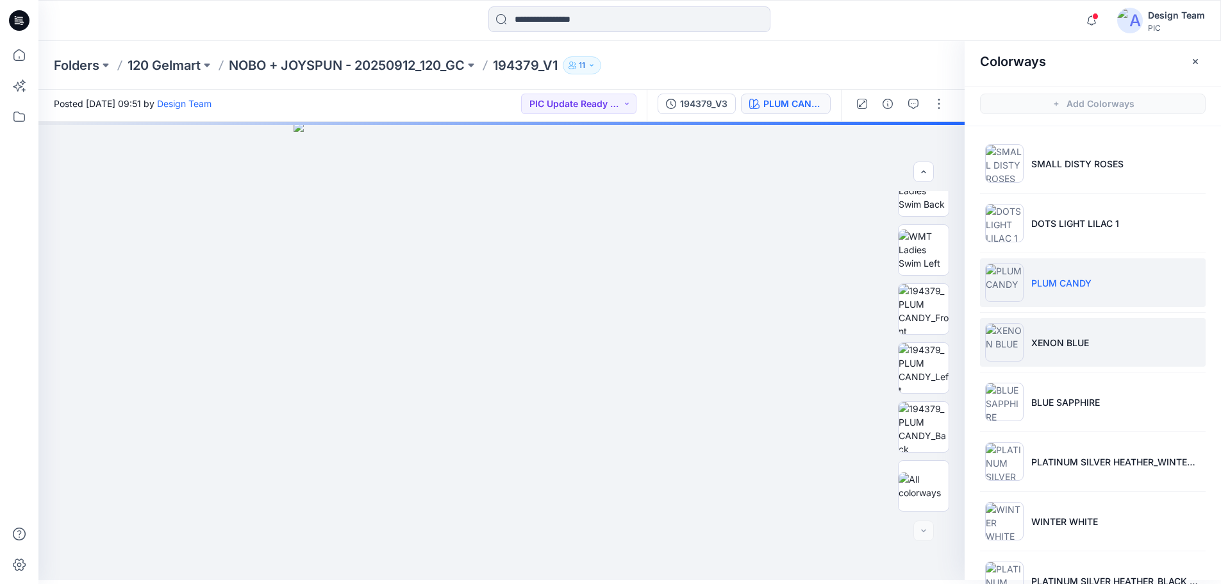
click at [1058, 350] on li "XENON BLUE" at bounding box center [1093, 342] width 226 height 49
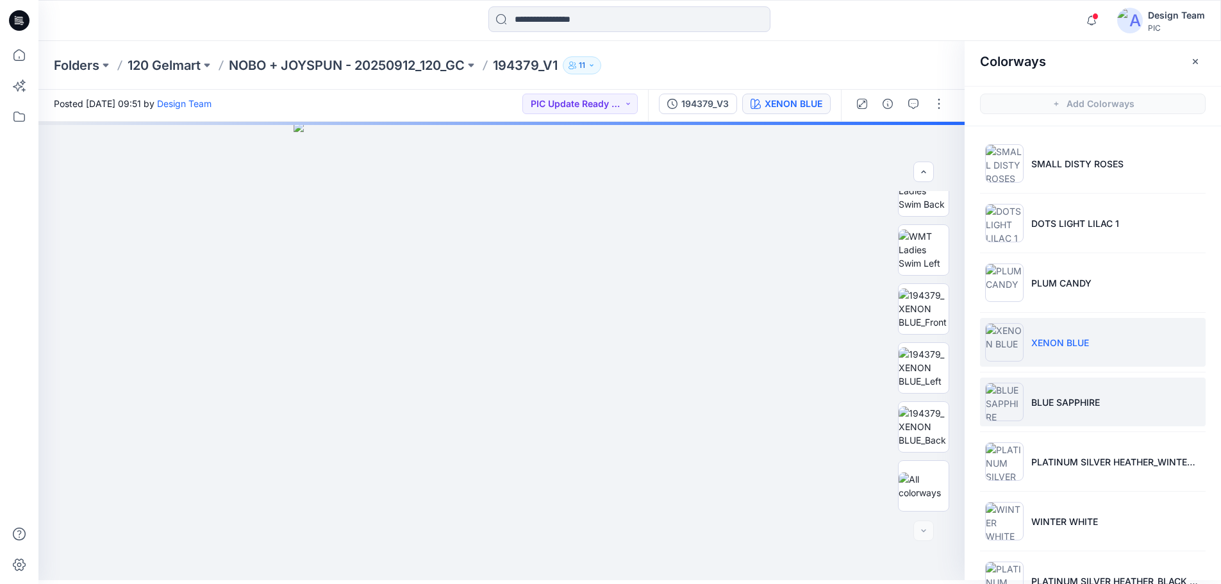
click at [1067, 418] on li "BLUE SAPPHIRE" at bounding box center [1093, 402] width 226 height 49
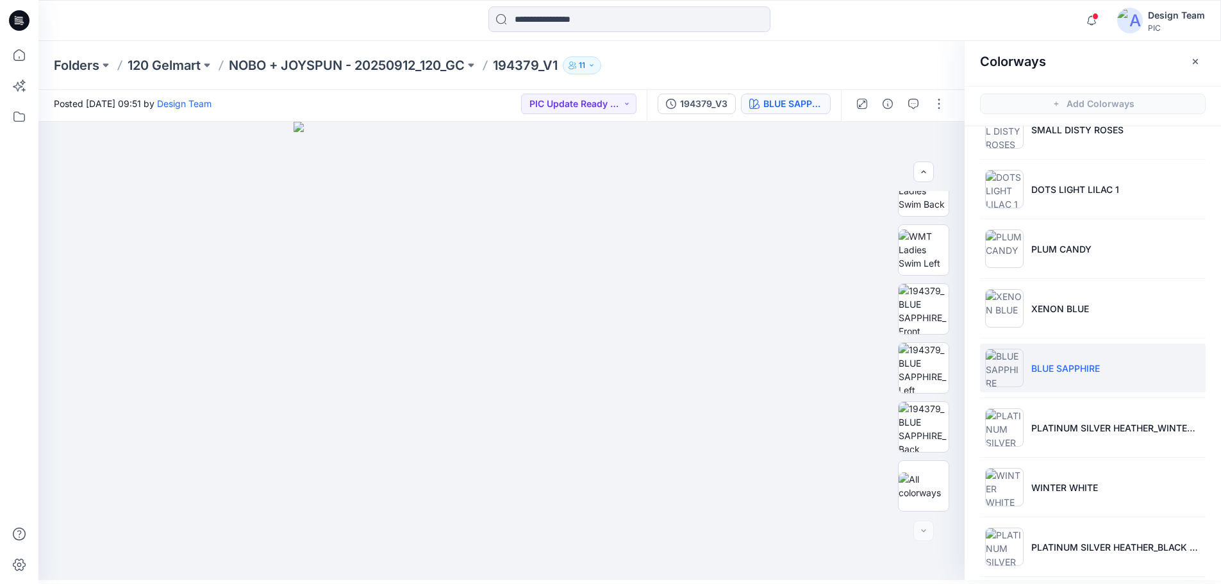
scroll to position [104, 0]
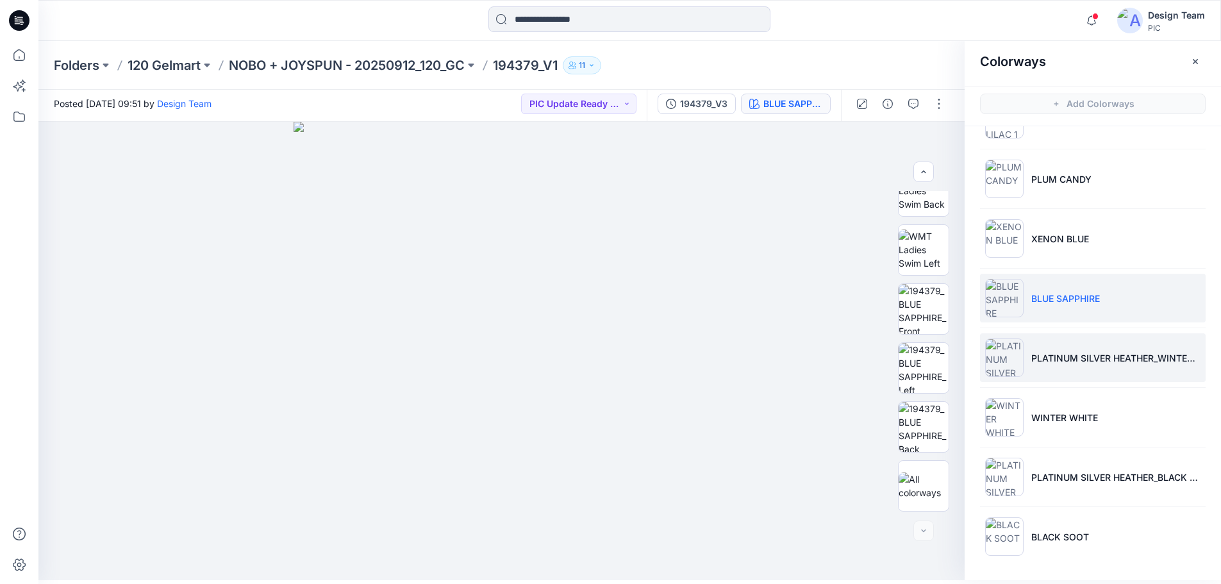
click at [1059, 372] on li "PLATINUM SILVER HEATHER_WINTER WHITE" at bounding box center [1093, 357] width 226 height 49
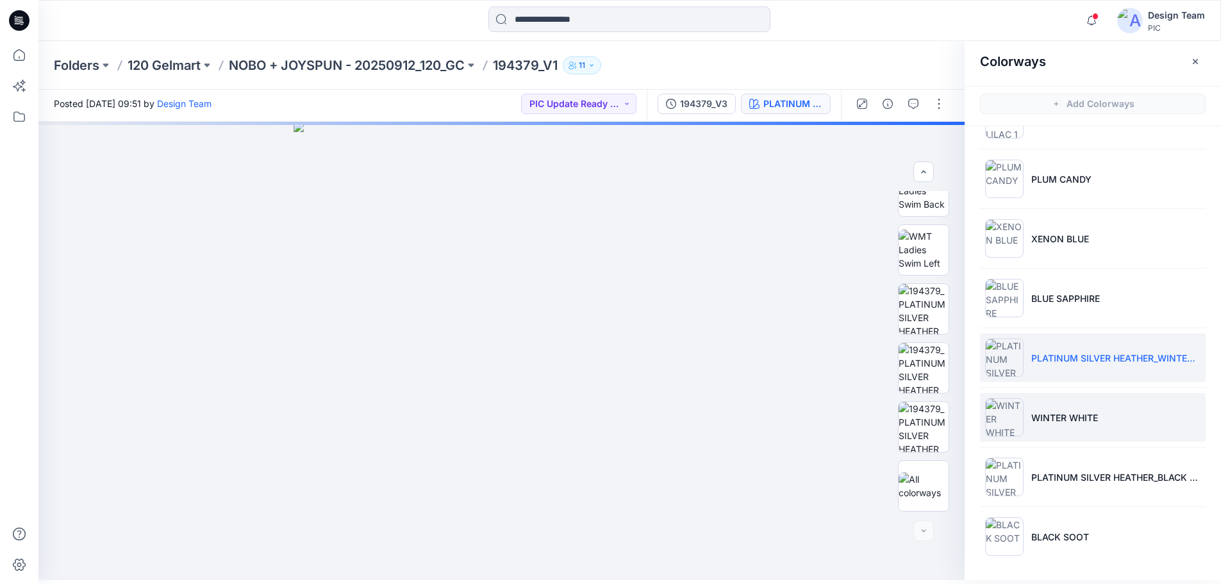
click at [1060, 424] on p "WINTER WHITE" at bounding box center [1064, 417] width 67 height 13
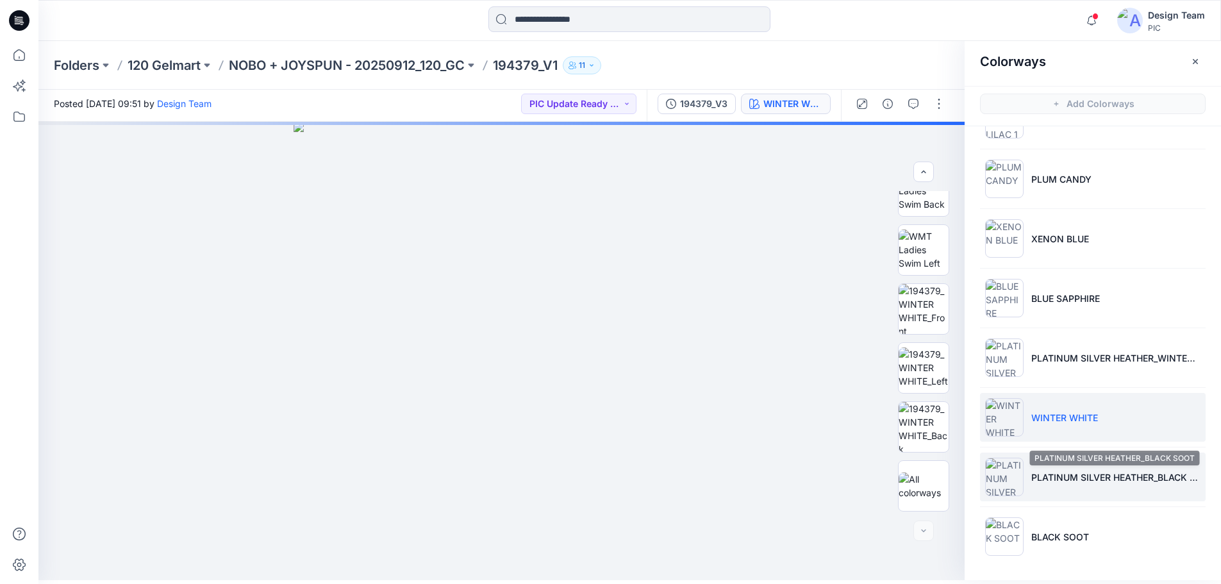
click at [1079, 477] on p "PLATINUM SILVER HEATHER_BLACK SOOT" at bounding box center [1115, 476] width 169 height 13
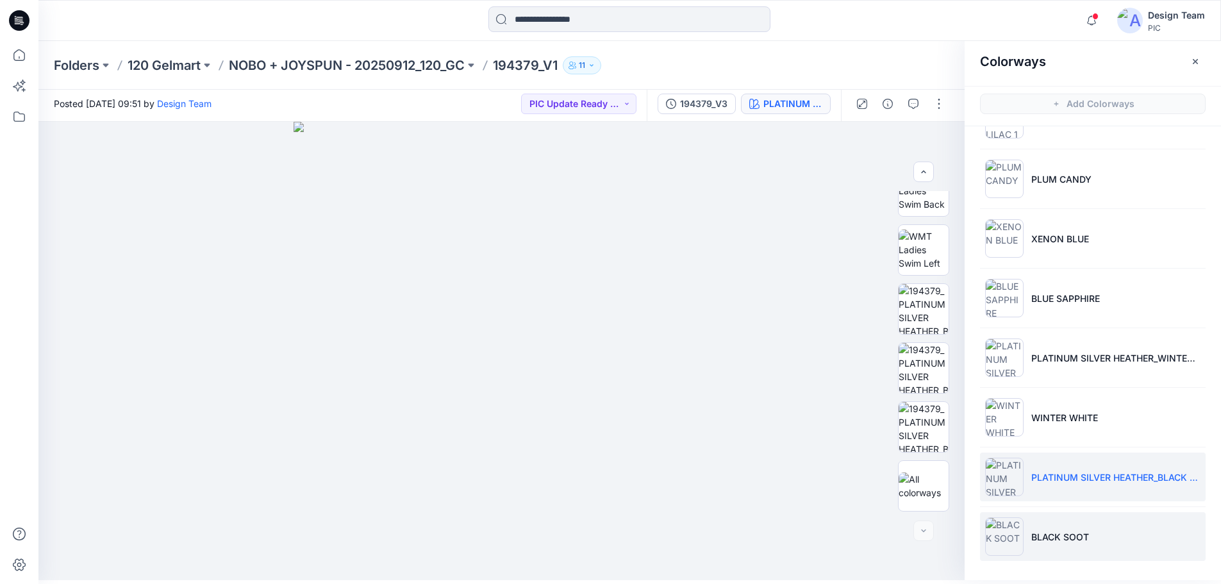
click at [1079, 543] on p "BLACK SOOT" at bounding box center [1060, 536] width 58 height 13
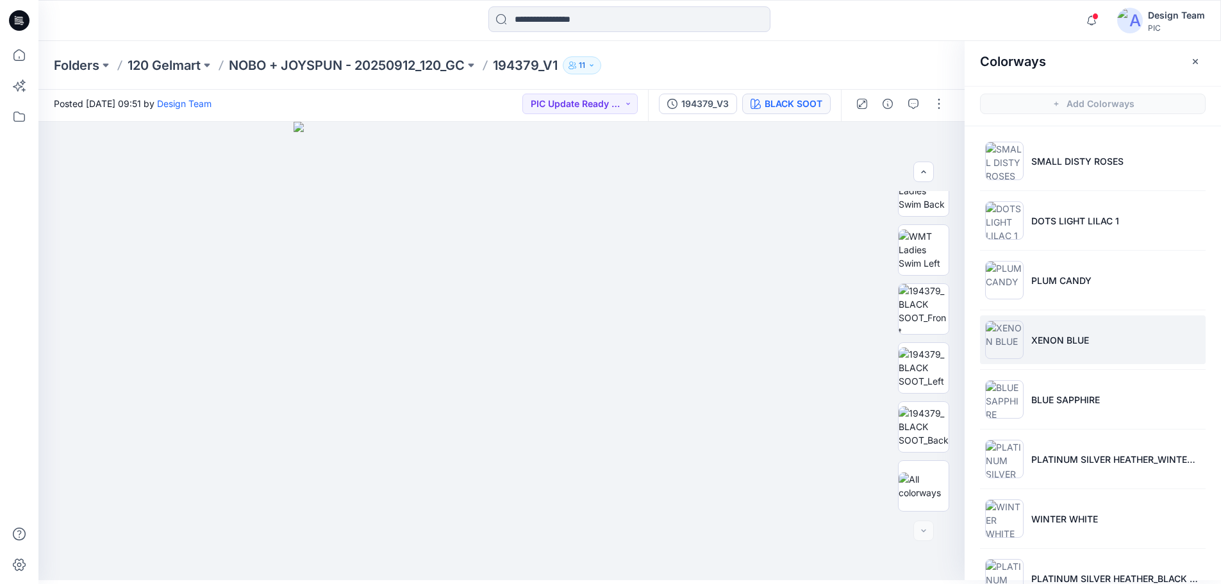
scroll to position [0, 0]
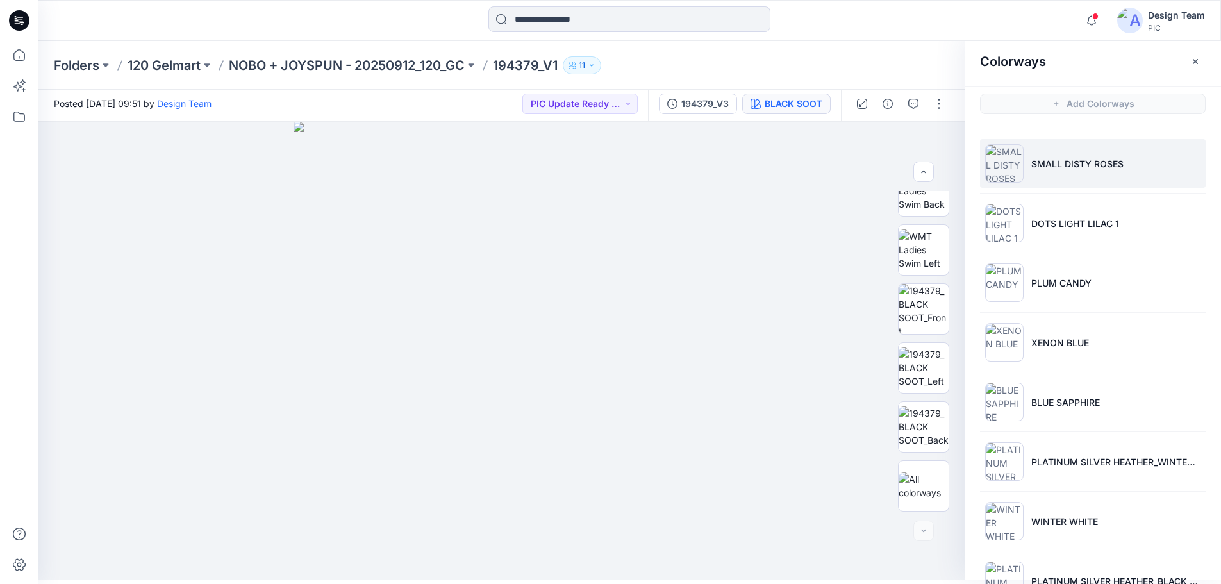
click at [1102, 172] on li "SMALL DISTY ROSES" at bounding box center [1093, 163] width 226 height 49
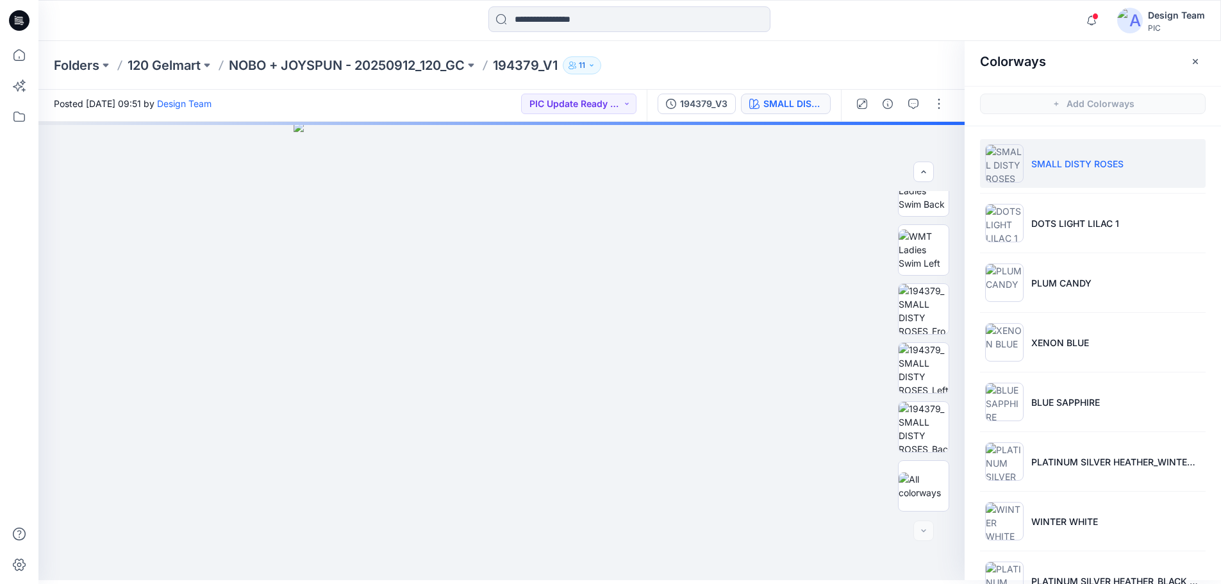
click at [24, 15] on icon at bounding box center [19, 20] width 21 height 21
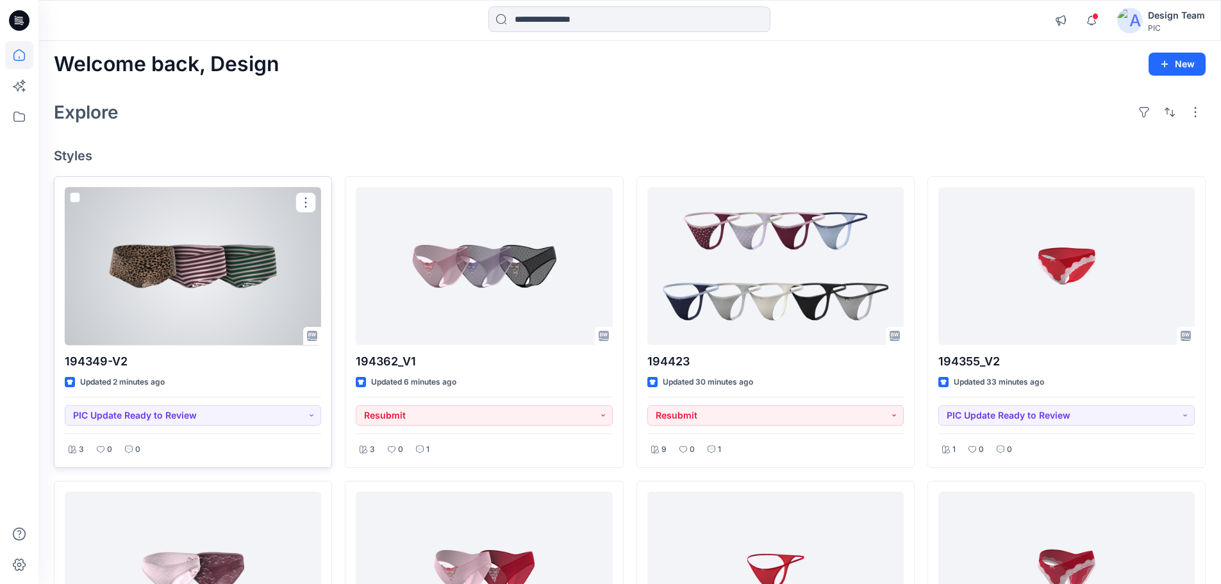
click at [194, 300] on div at bounding box center [193, 266] width 256 height 158
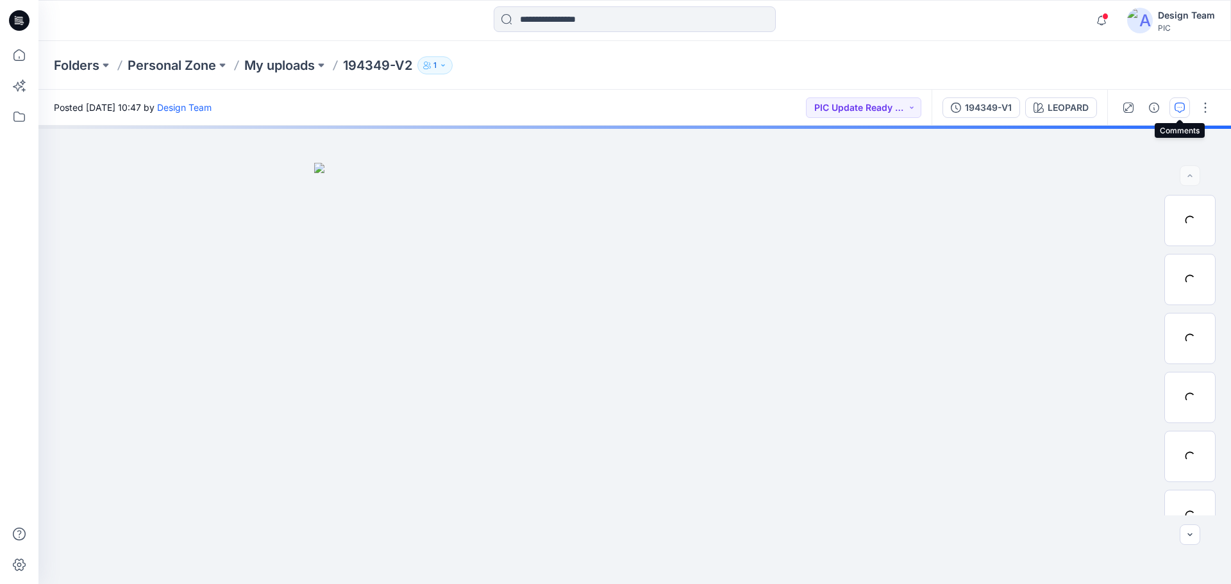
click at [1175, 114] on button "button" at bounding box center [1179, 107] width 21 height 21
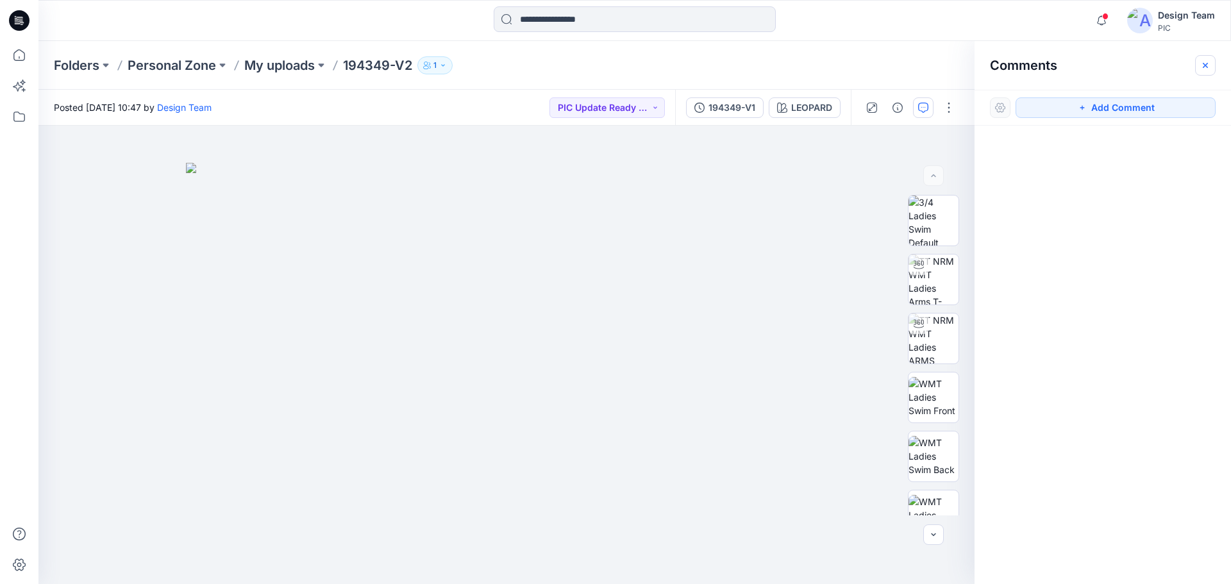
click at [1209, 72] on button "button" at bounding box center [1205, 65] width 21 height 21
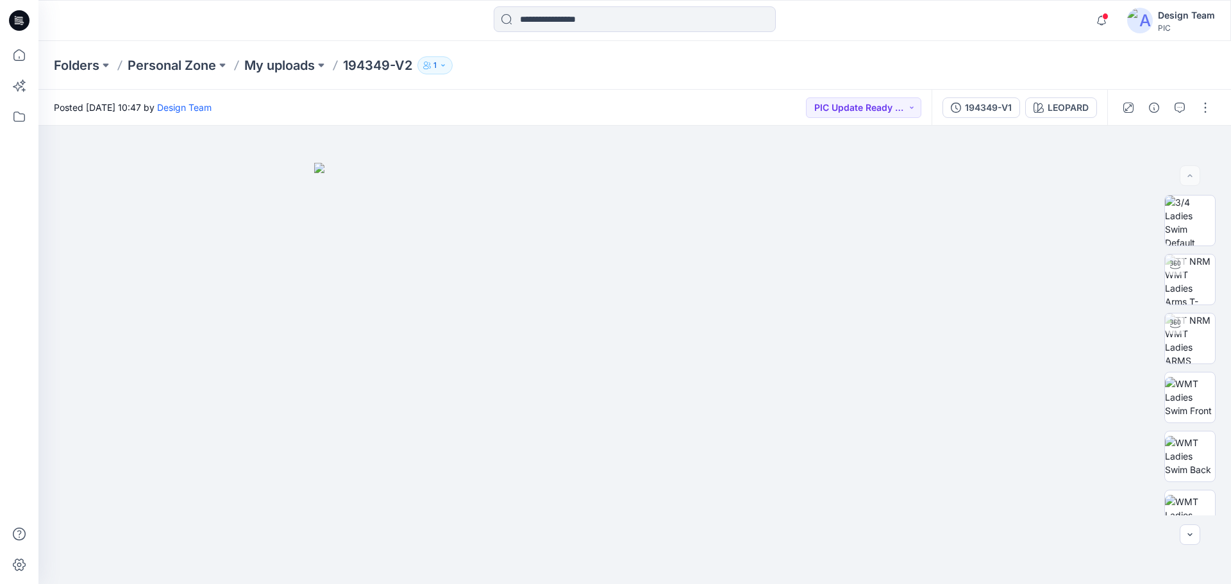
click at [19, 21] on icon at bounding box center [19, 20] width 21 height 21
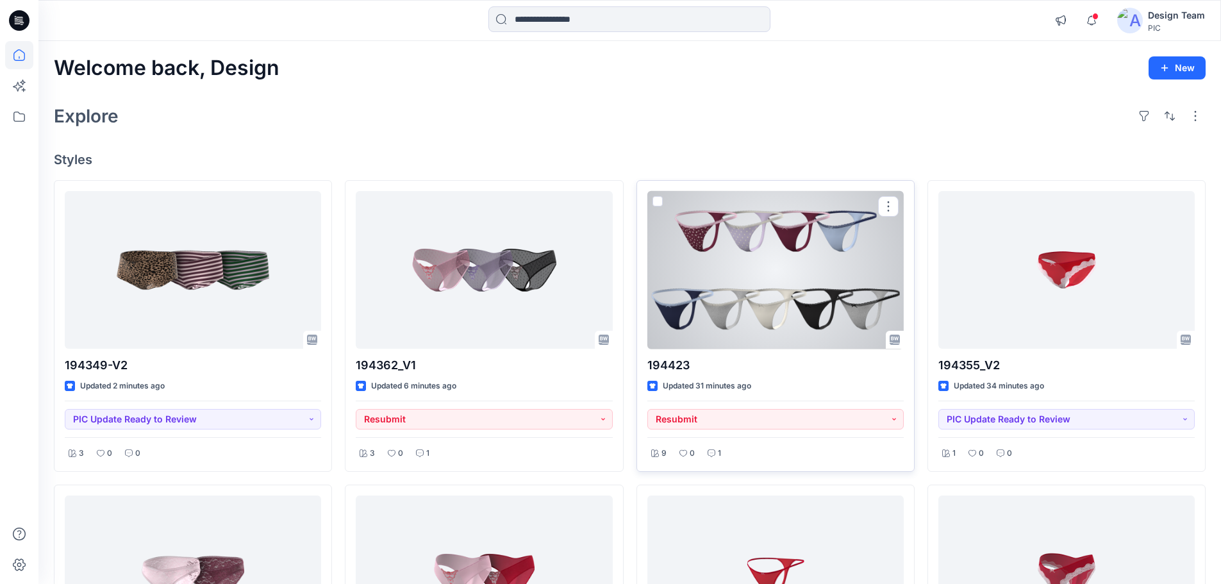
click at [784, 324] on div at bounding box center [775, 270] width 256 height 158
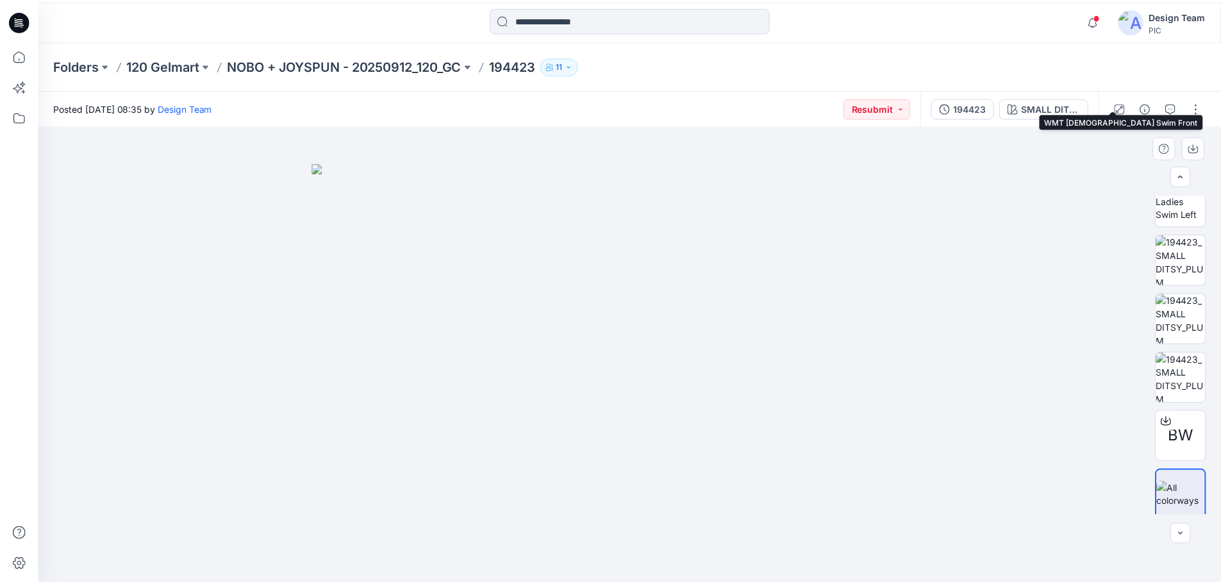
scroll to position [320, 0]
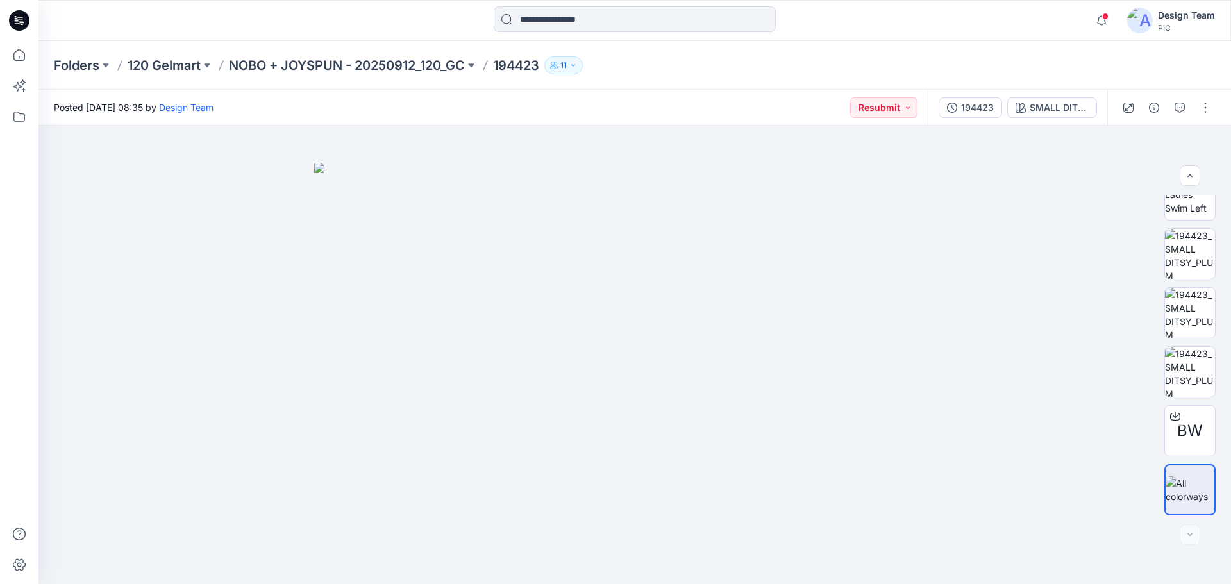
click at [18, 19] on icon at bounding box center [20, 19] width 6 height 1
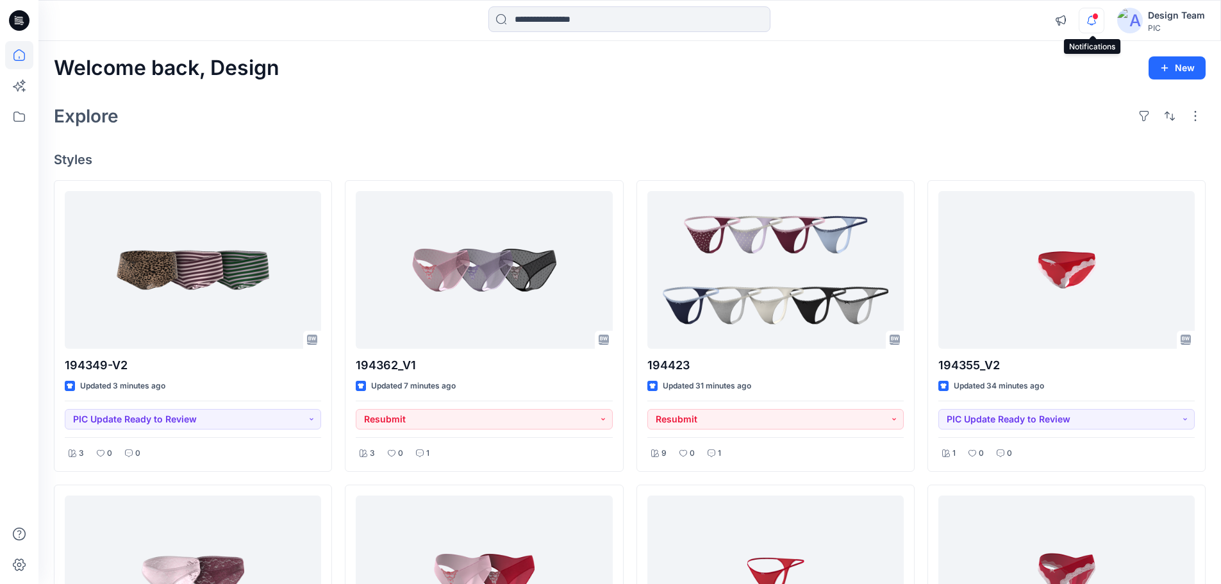
click at [1084, 22] on icon "button" at bounding box center [1091, 21] width 24 height 26
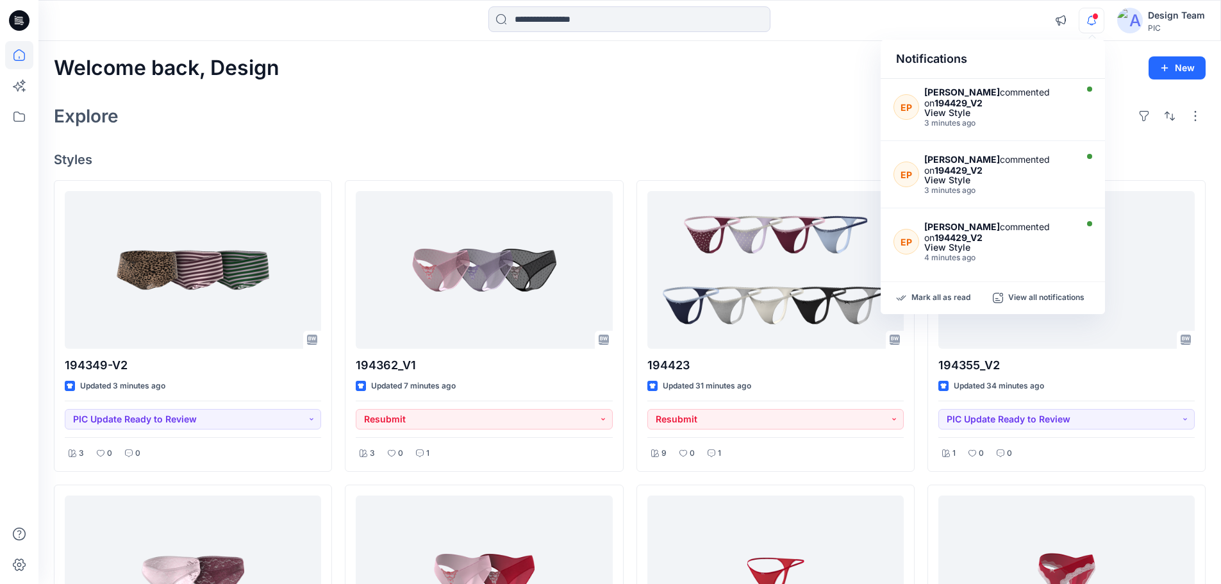
click at [693, 103] on div "Explore" at bounding box center [630, 116] width 1152 height 31
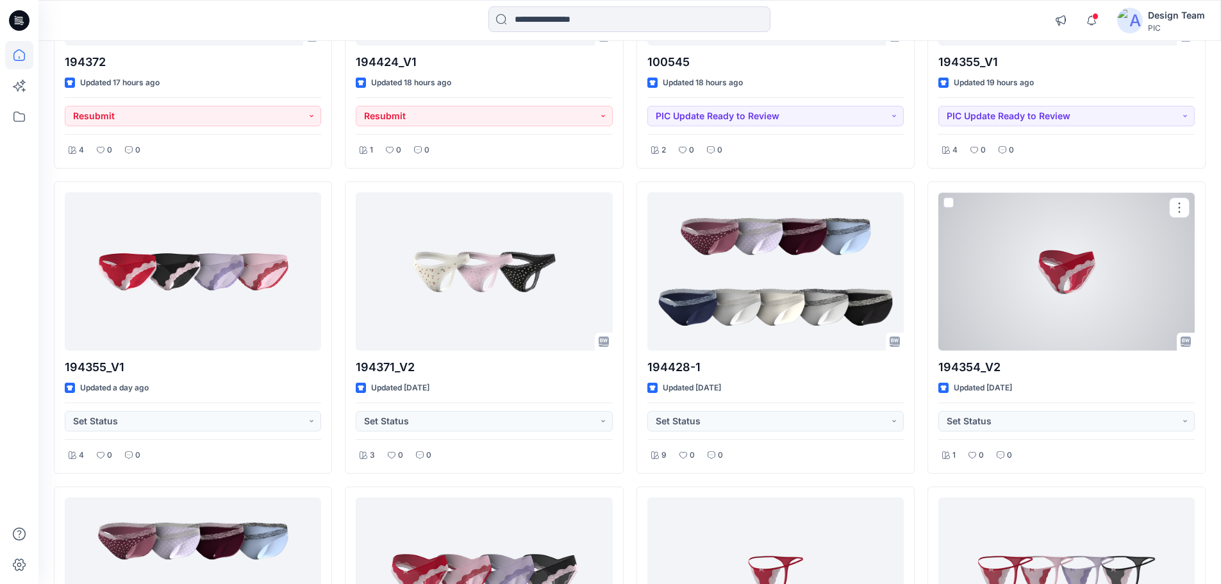
scroll to position [5104, 0]
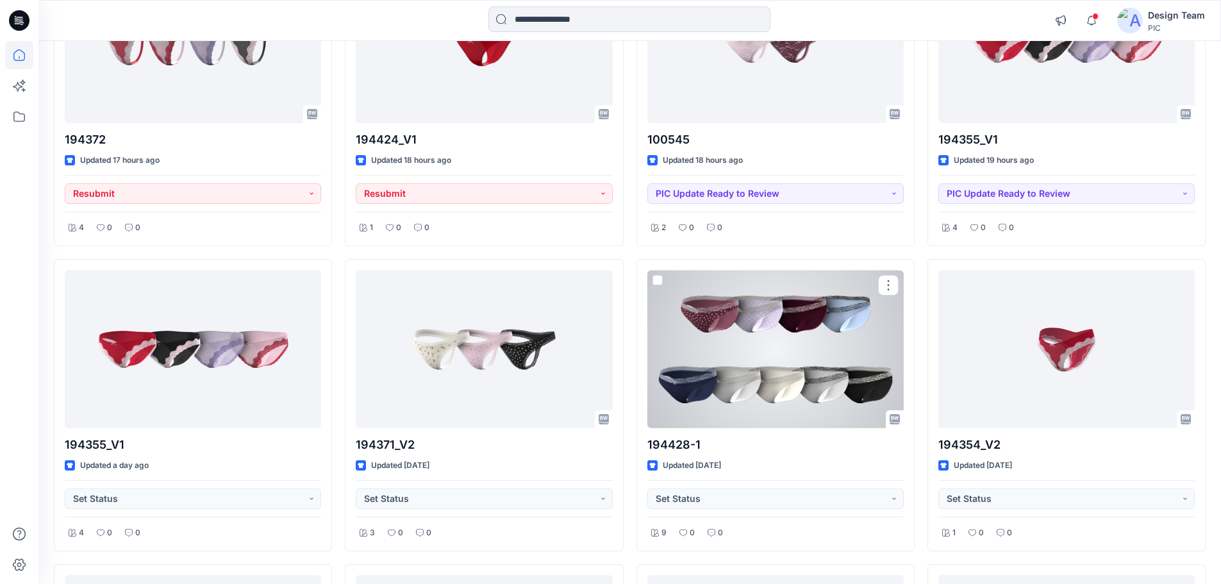
click at [785, 340] on div at bounding box center [775, 349] width 256 height 158
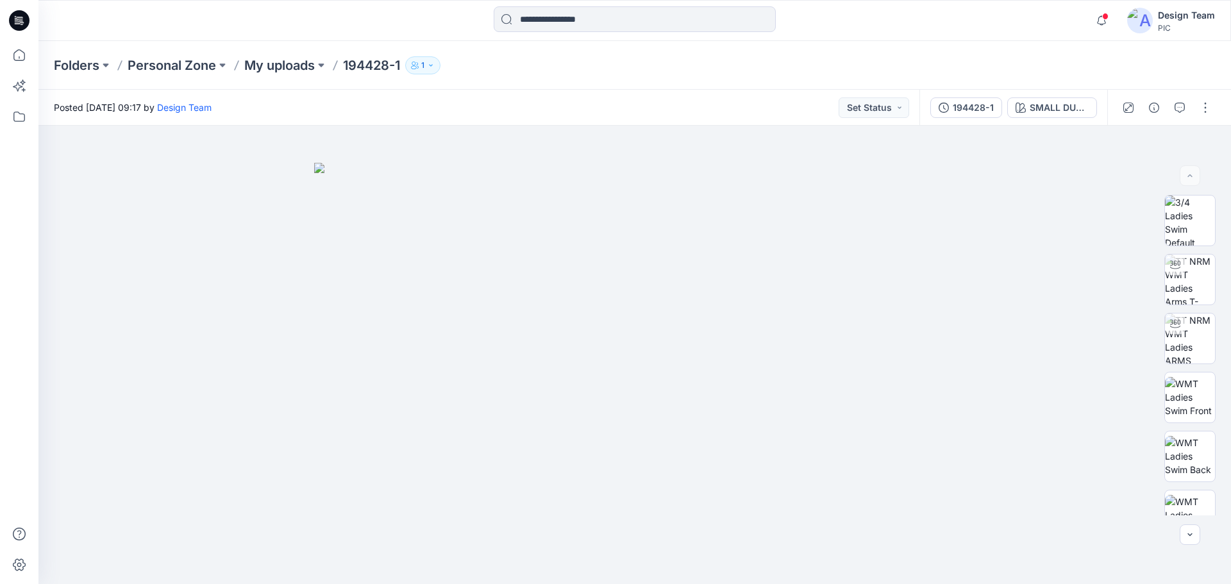
click at [15, 19] on icon at bounding box center [19, 20] width 21 height 41
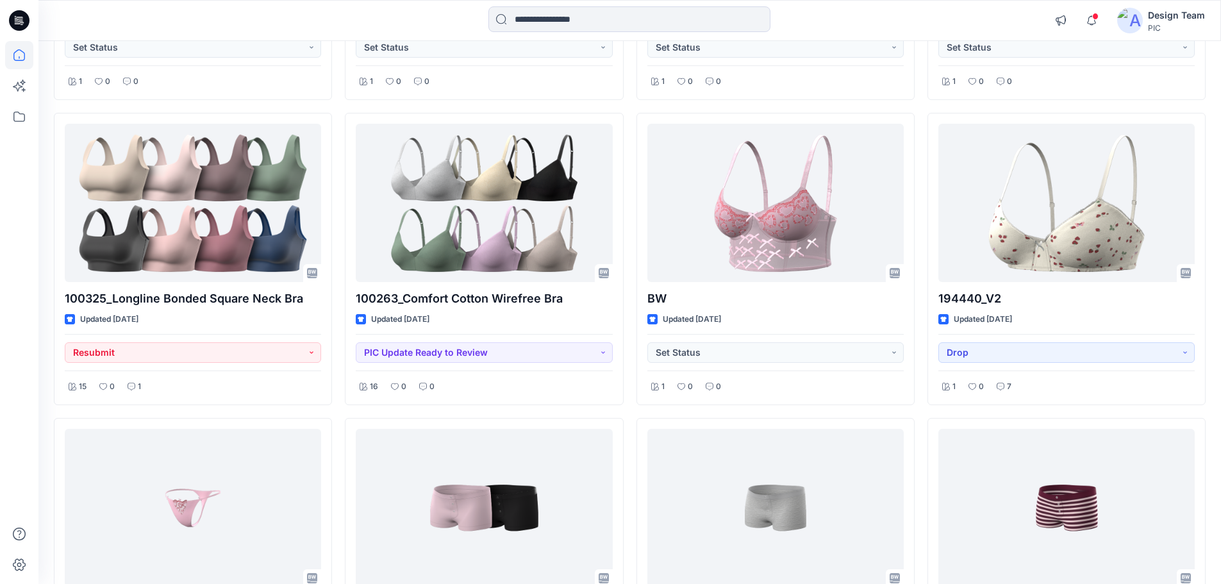
scroll to position [6473, 0]
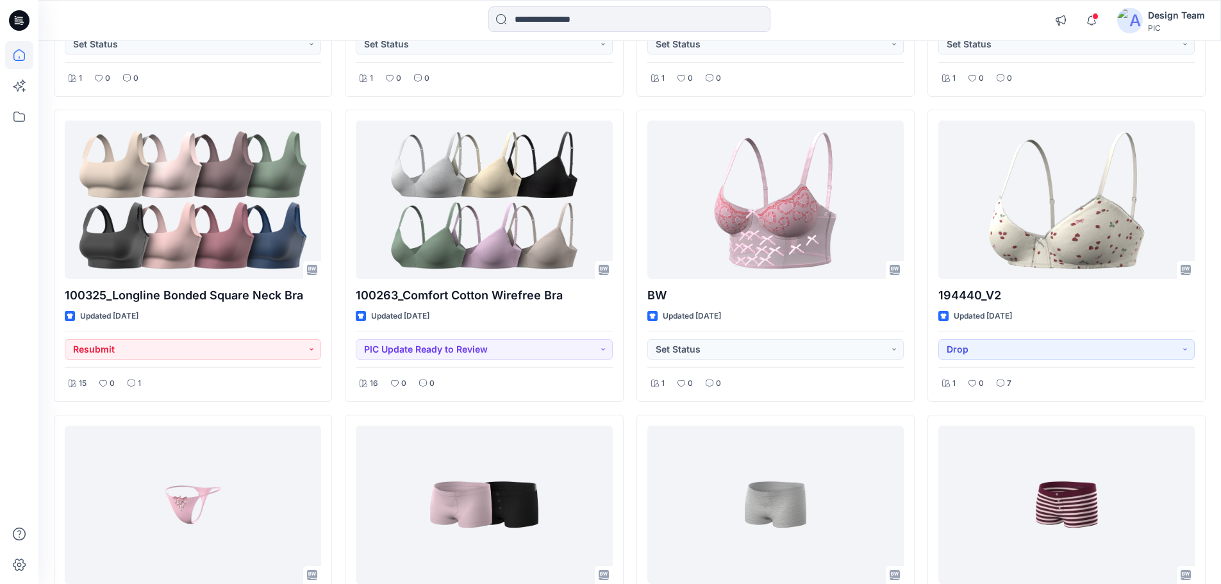
click at [31, 21] on div at bounding box center [19, 20] width 41 height 41
click at [26, 22] on icon at bounding box center [19, 20] width 21 height 21
click at [16, 20] on icon at bounding box center [17, 20] width 4 height 1
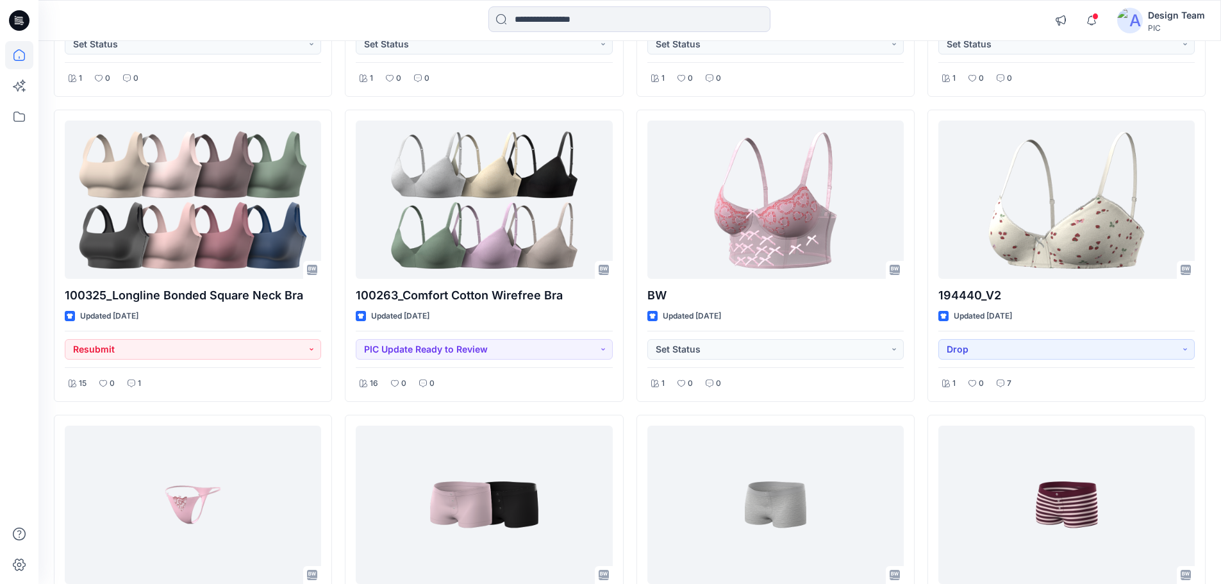
click at [16, 20] on icon at bounding box center [17, 20] width 4 height 1
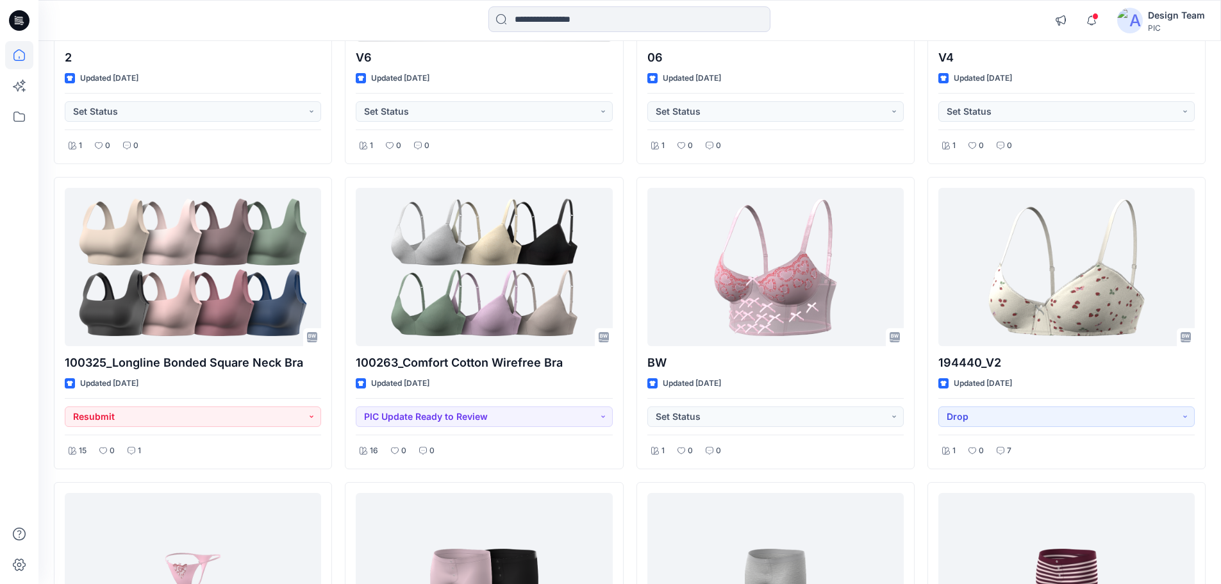
scroll to position [6217, 0]
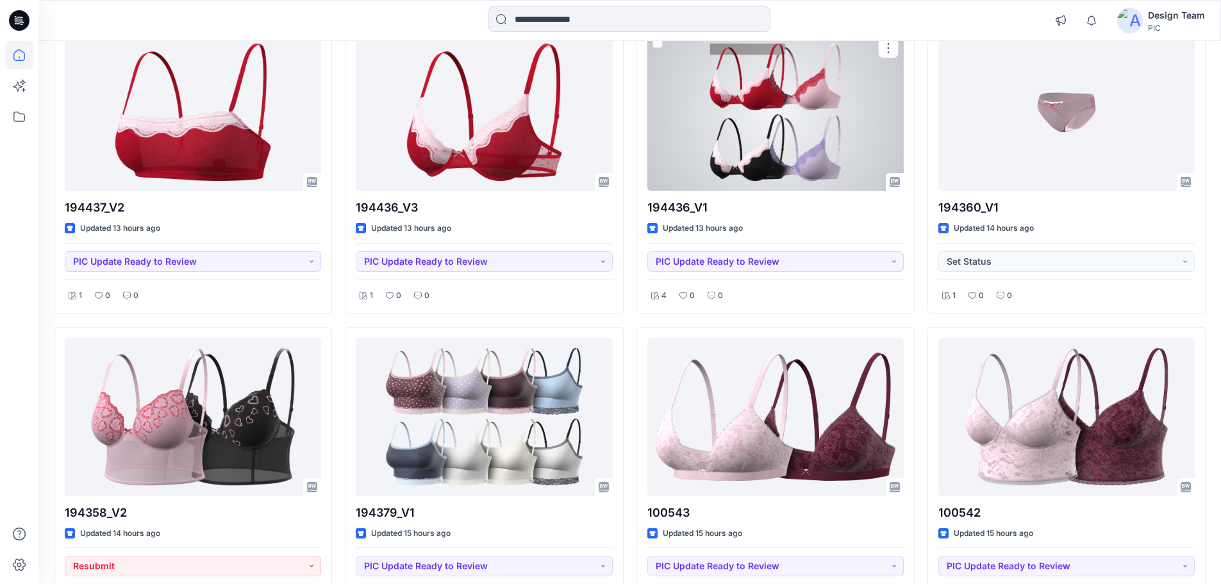
scroll to position [4219, 0]
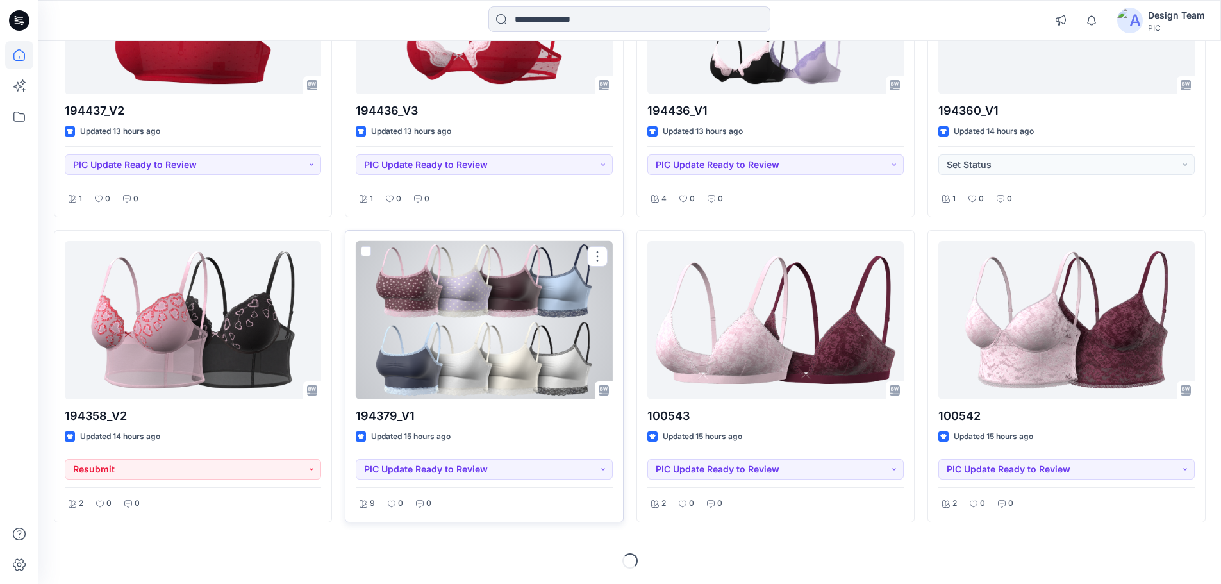
click at [413, 356] on div at bounding box center [484, 320] width 256 height 158
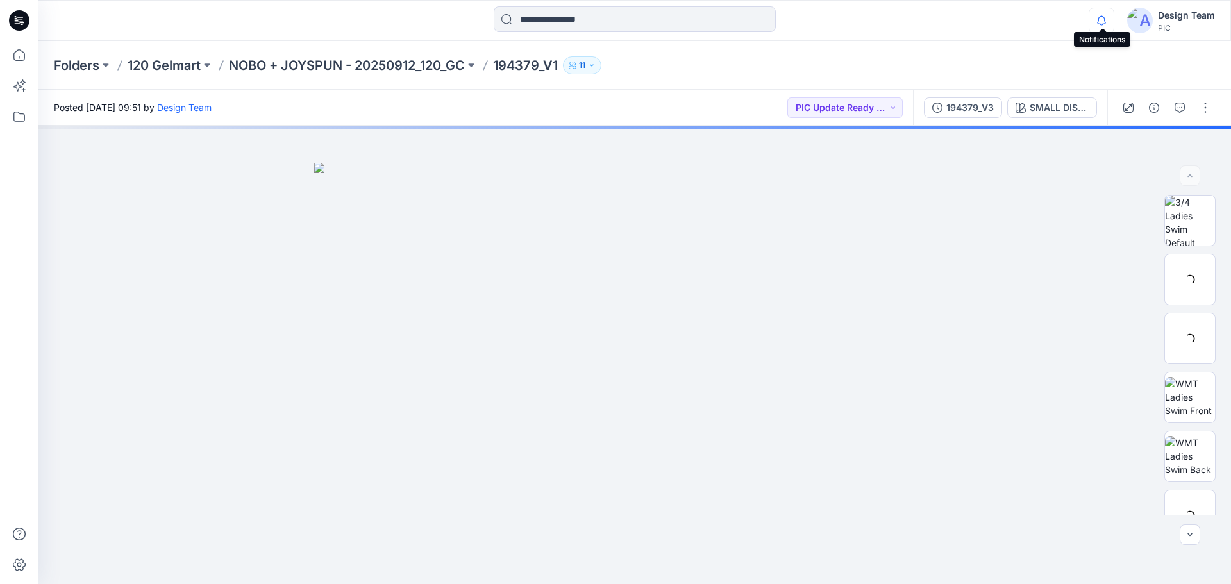
click at [1106, 26] on icon "button" at bounding box center [1101, 21] width 24 height 26
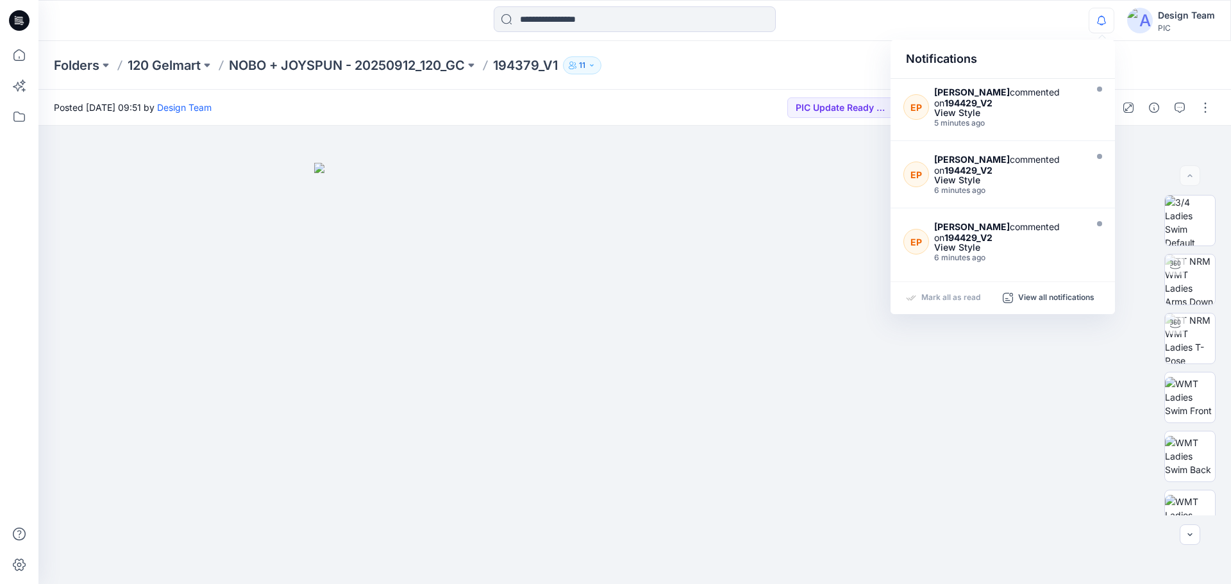
click at [1106, 26] on icon "button" at bounding box center [1101, 21] width 24 height 26
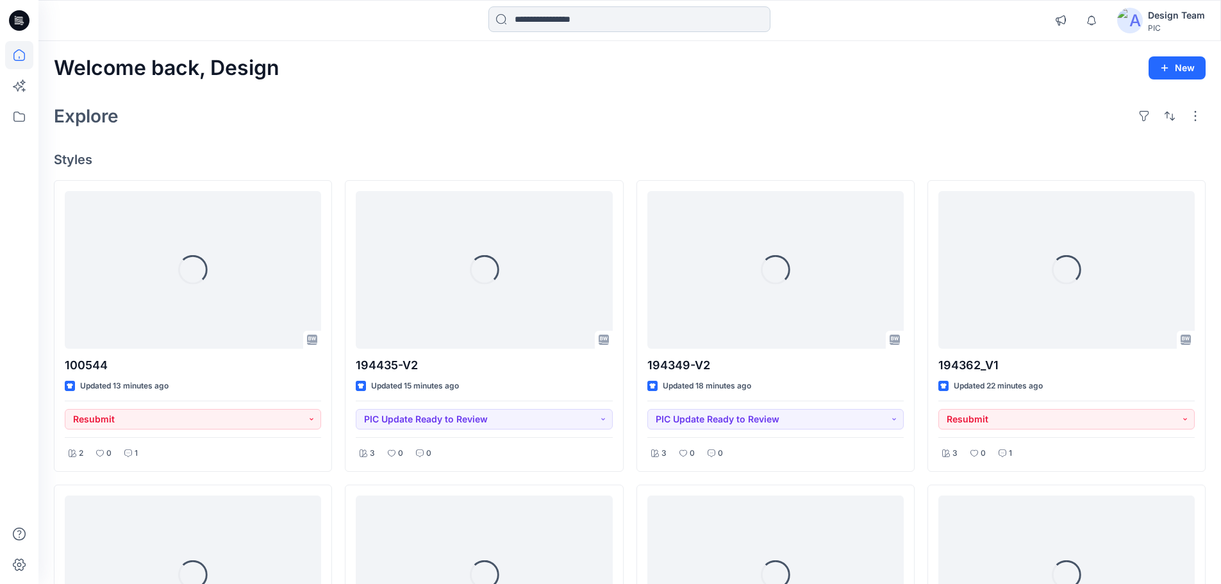
click at [575, 25] on input at bounding box center [629, 19] width 282 height 26
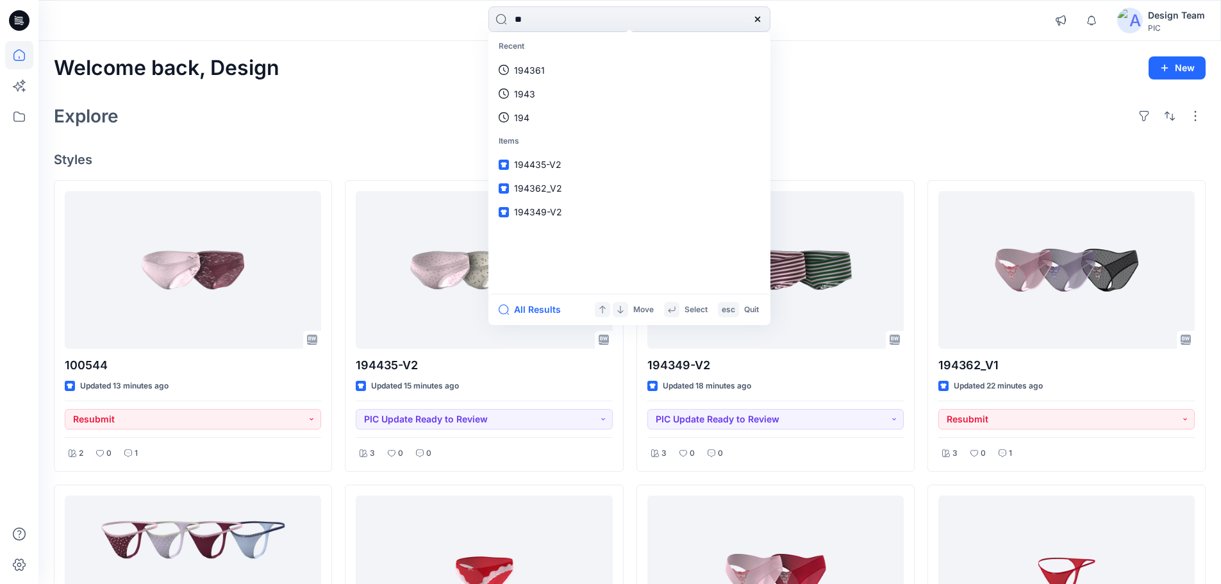
drag, startPoint x: 574, startPoint y: 21, endPoint x: 443, endPoint y: 0, distance: 133.1
click at [445, 0] on div "** Recent 194361 1943 194 Items 194435-V2 194362_V2 194349-V2 All Results Move …" at bounding box center [629, 20] width 1183 height 41
type input "***"
click at [553, 71] on link "194 379" at bounding box center [629, 70] width 277 height 24
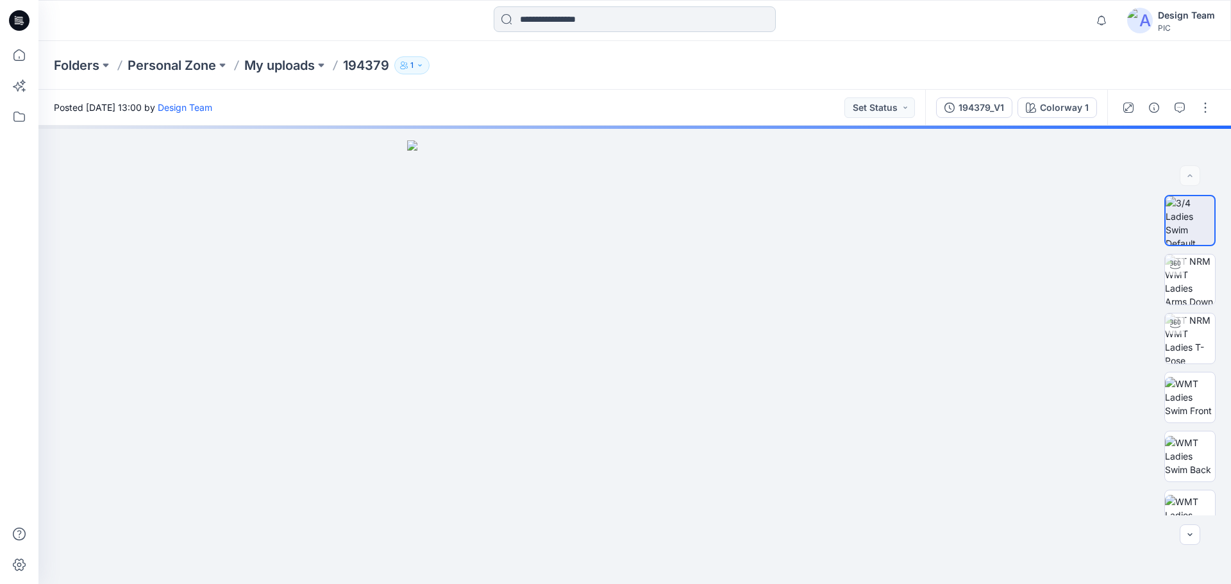
click at [619, 23] on input at bounding box center [635, 19] width 282 height 26
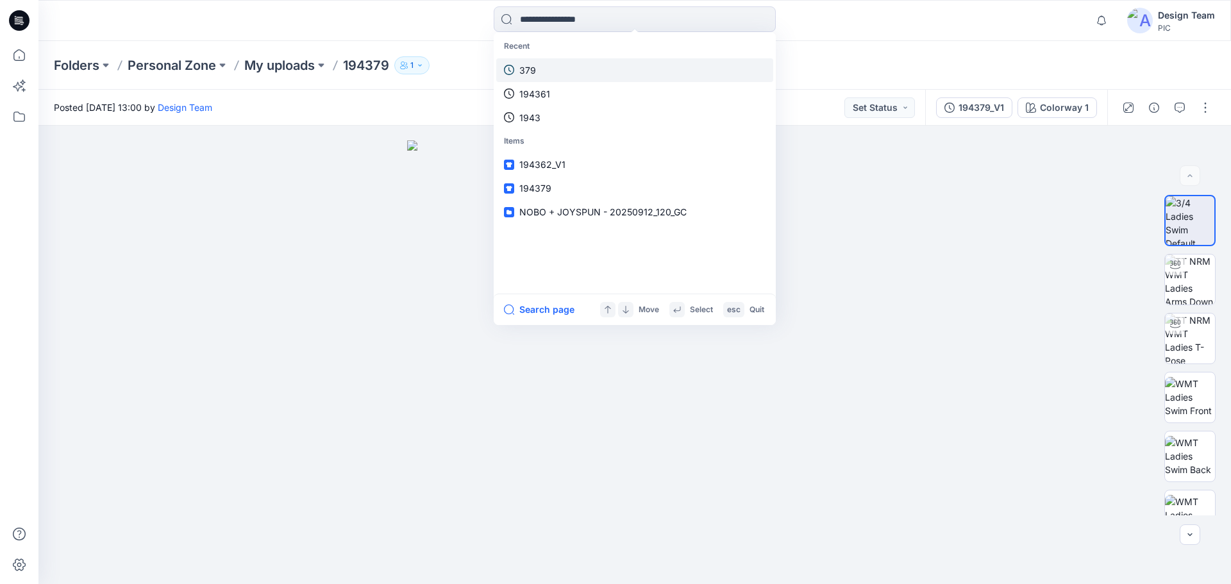
click at [568, 71] on link "379" at bounding box center [634, 70] width 277 height 24
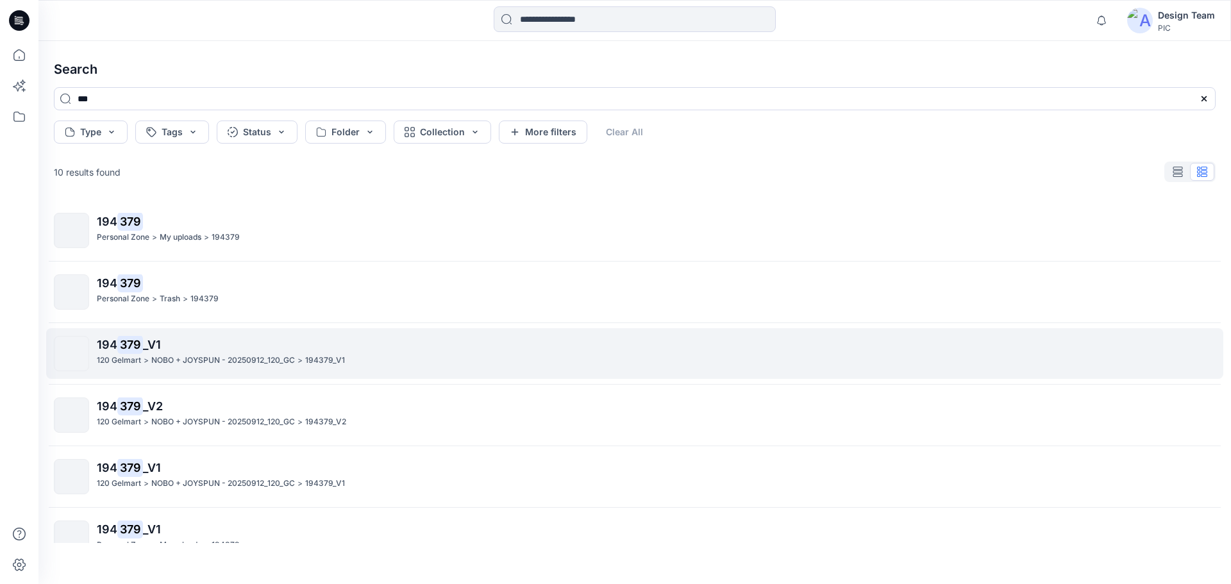
click at [122, 344] on mark "379" at bounding box center [130, 344] width 26 height 18
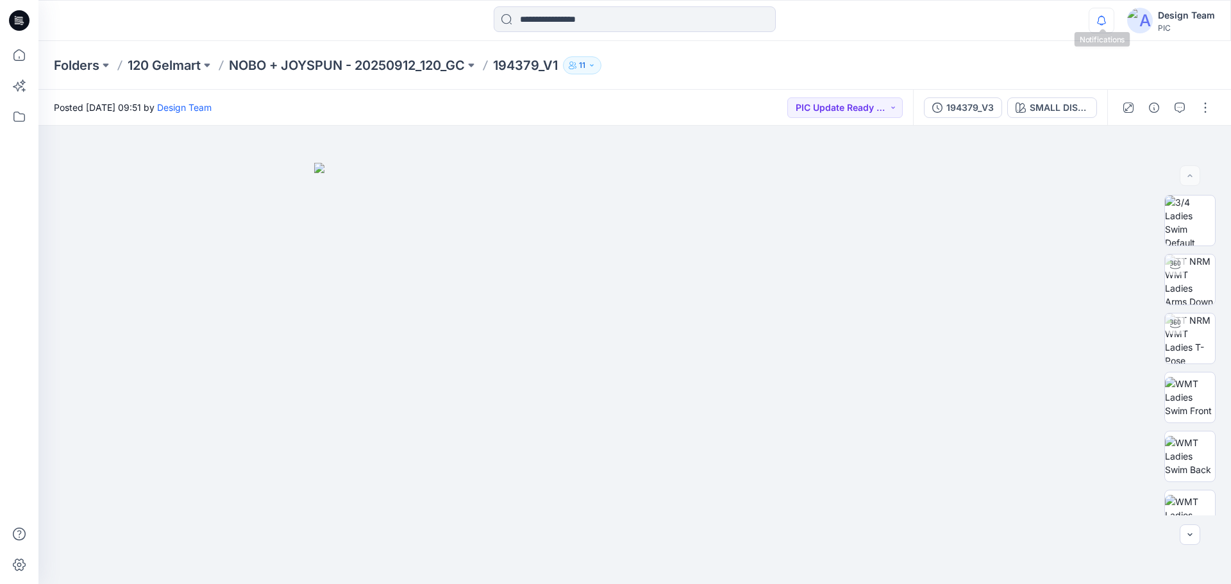
click at [1103, 23] on icon "button" at bounding box center [1101, 21] width 24 height 26
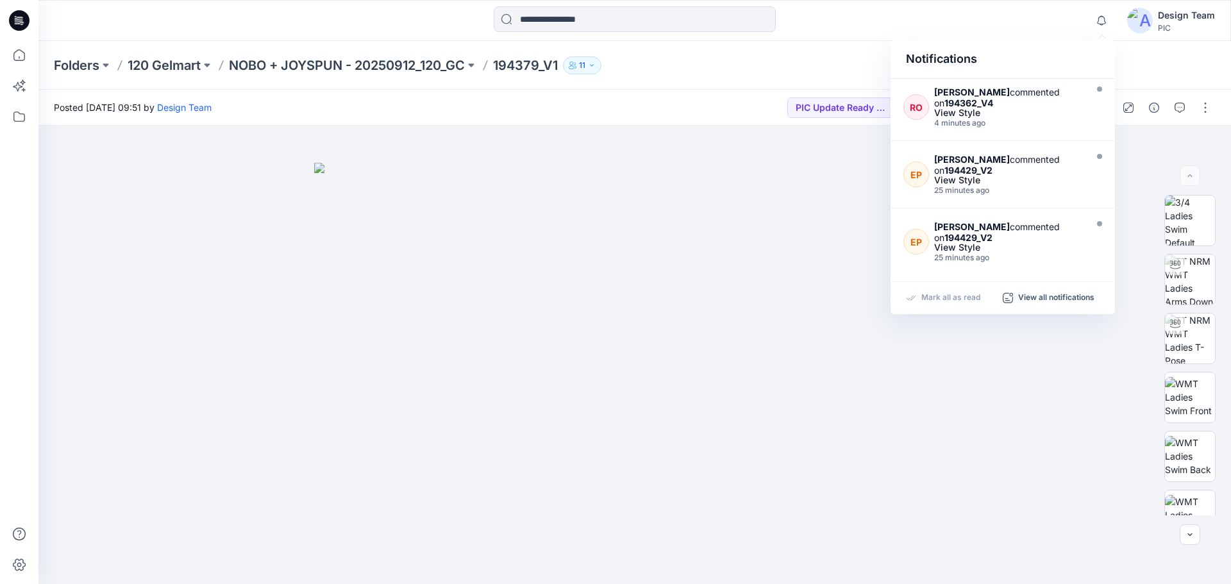
drag, startPoint x: 961, startPoint y: 91, endPoint x: 997, endPoint y: 36, distance: 65.8
click at [997, 36] on div "Notifications RO Raquel Ortiz commented on 194362_V4 View Style 4 minutes ago E…" at bounding box center [634, 20] width 1192 height 41
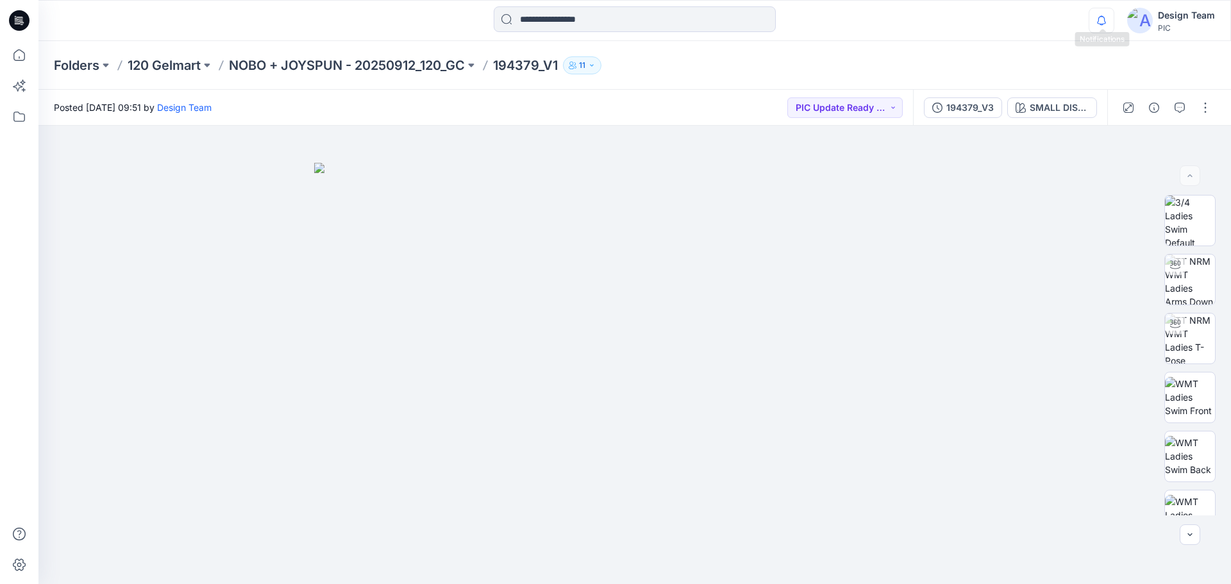
click at [1092, 26] on icon "button" at bounding box center [1101, 21] width 24 height 26
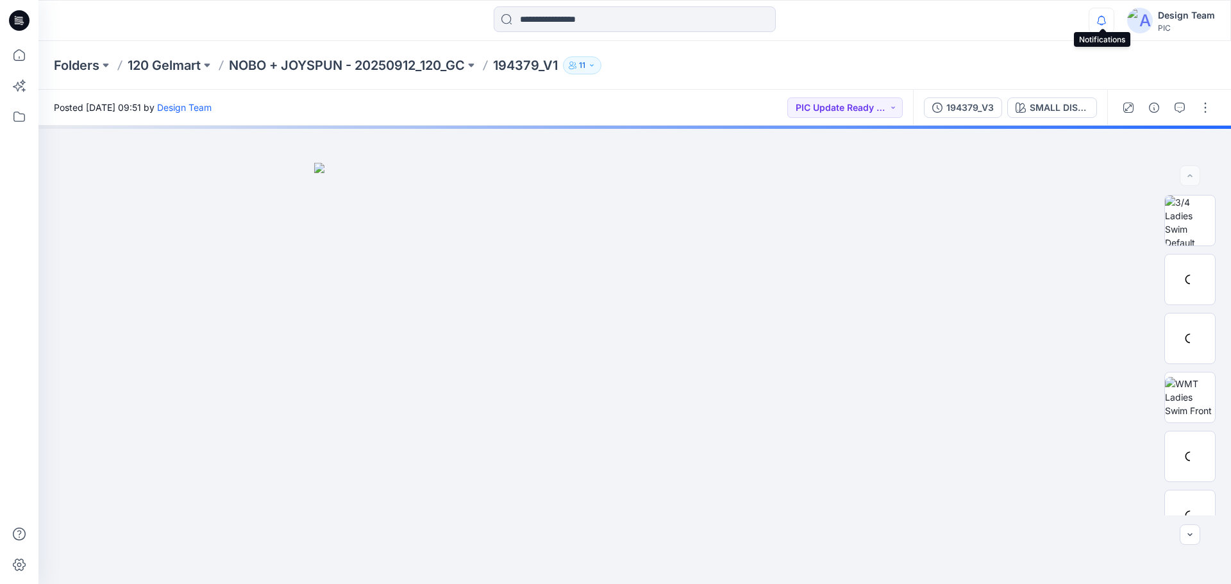
click at [1098, 26] on icon "button" at bounding box center [1101, 21] width 24 height 26
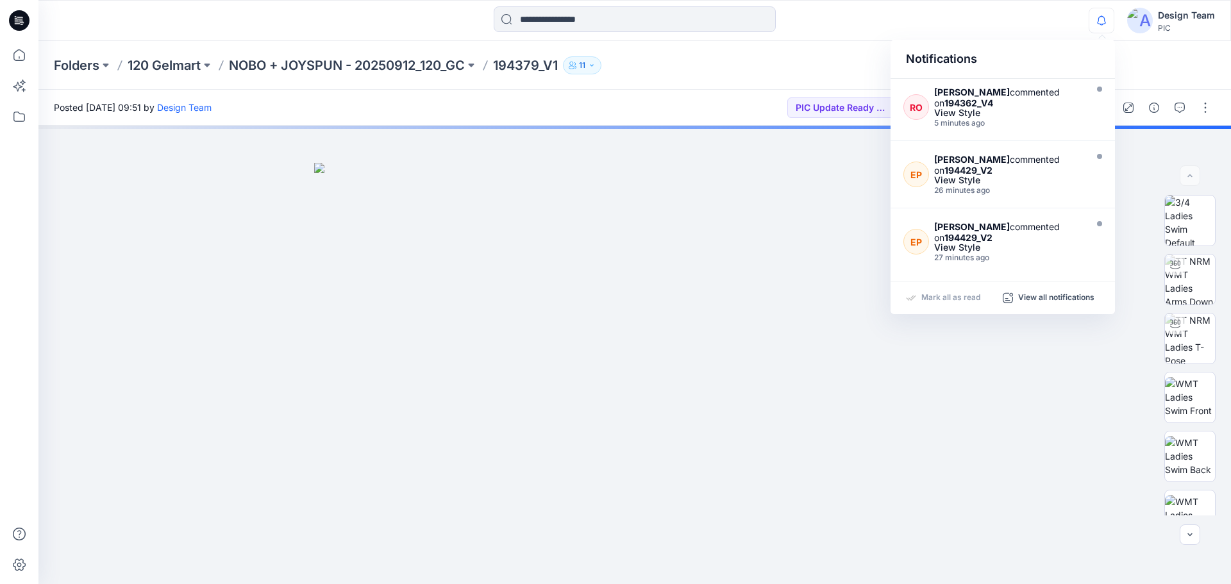
click at [1098, 26] on icon "button" at bounding box center [1101, 21] width 24 height 26
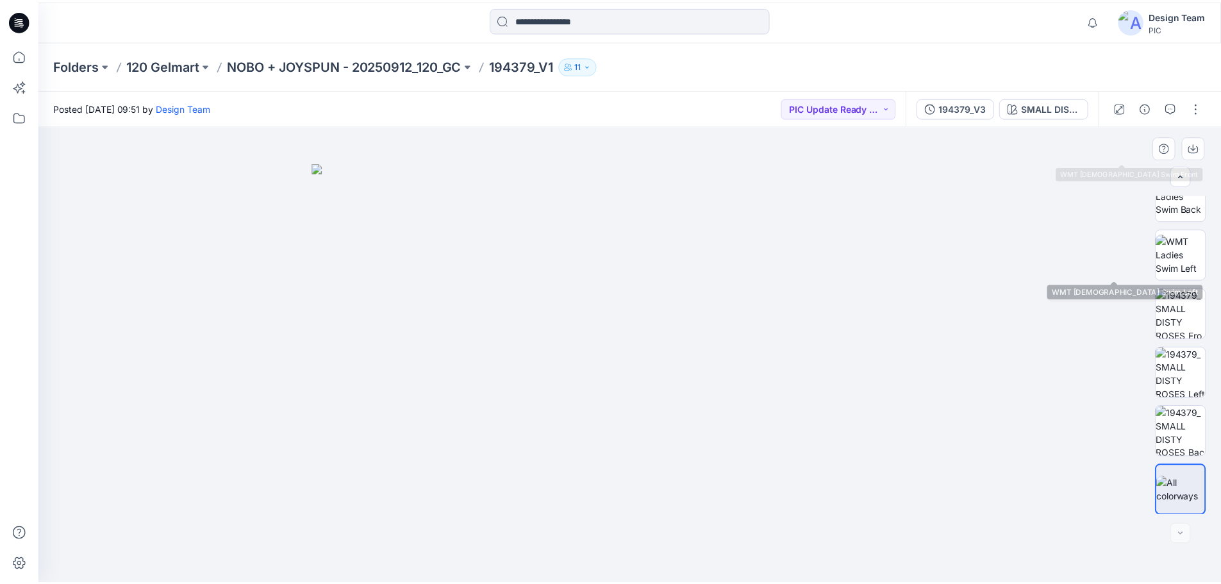
scroll to position [262, 0]
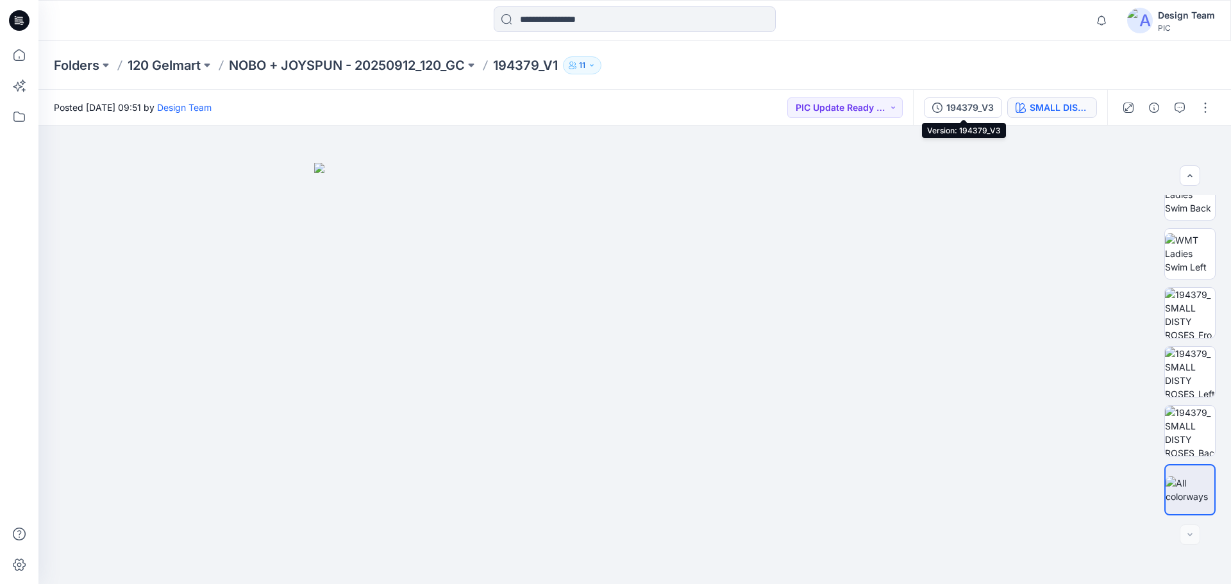
click at [1052, 109] on div "SMALL DISTY ROSES" at bounding box center [1058, 108] width 59 height 14
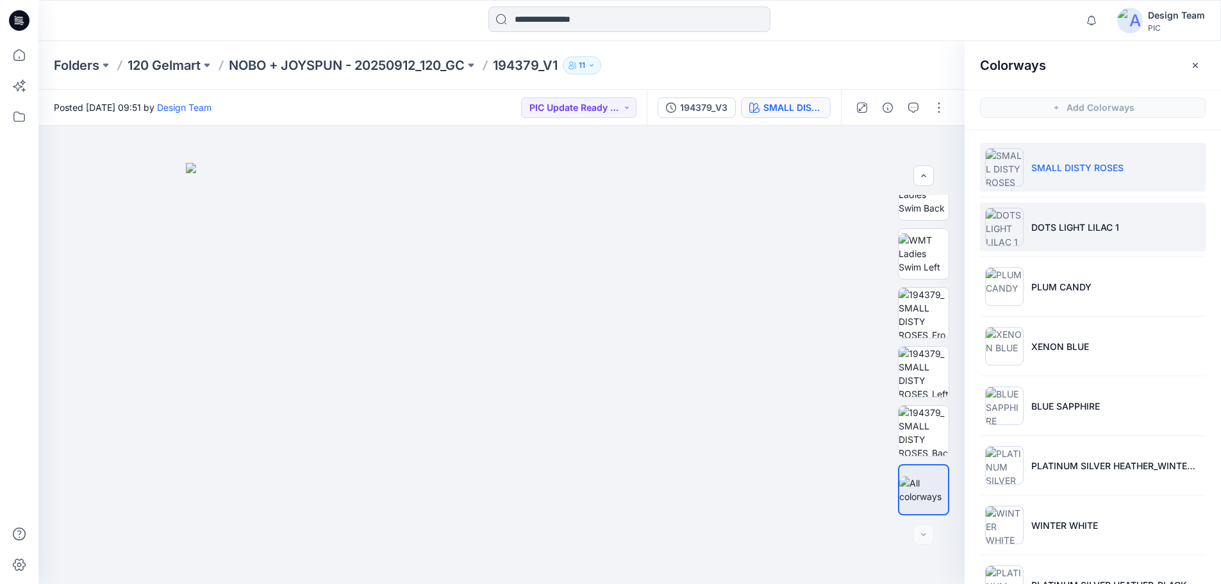
click at [1070, 219] on li "DOTS LIGHT LILAC 1" at bounding box center [1093, 227] width 226 height 49
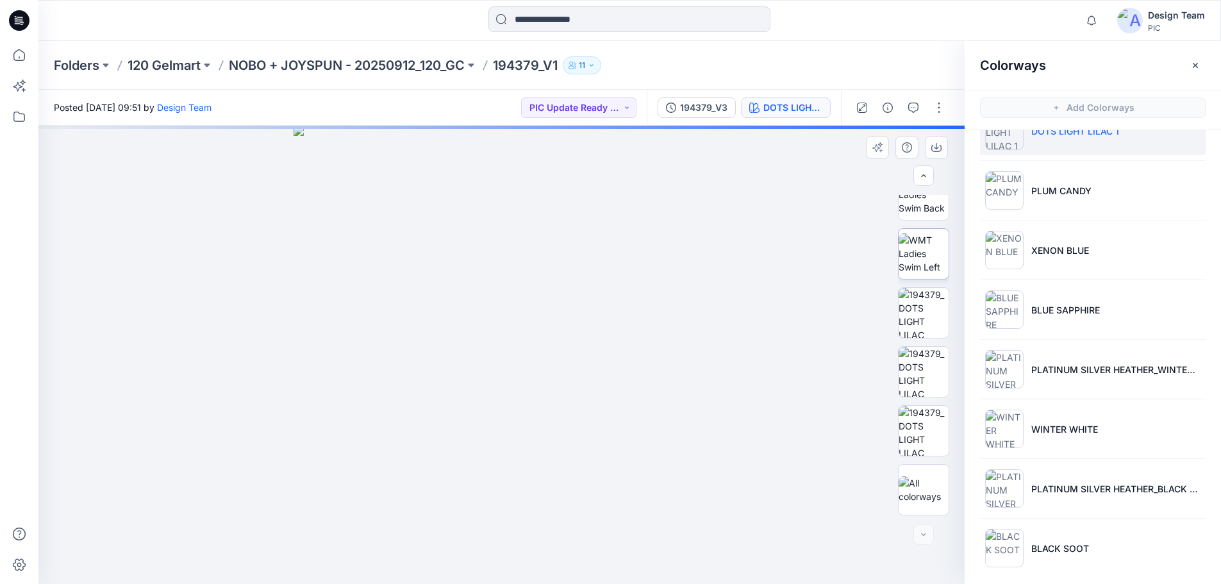
scroll to position [104, 0]
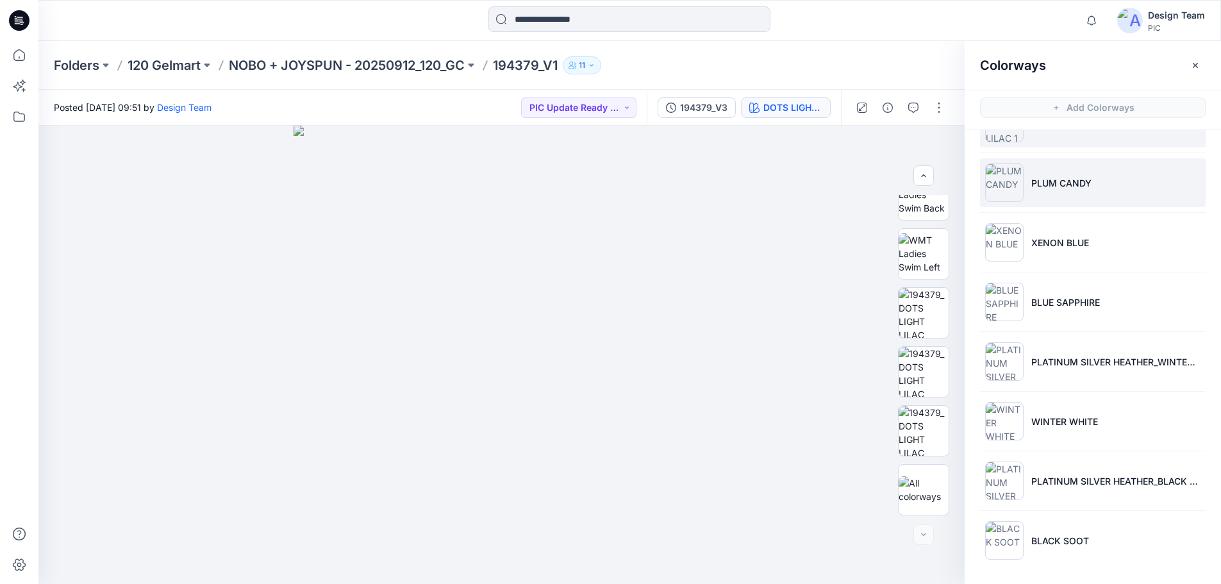
click at [1048, 174] on li "PLUM CANDY" at bounding box center [1093, 182] width 226 height 49
click at [925, 358] on img at bounding box center [924, 372] width 50 height 50
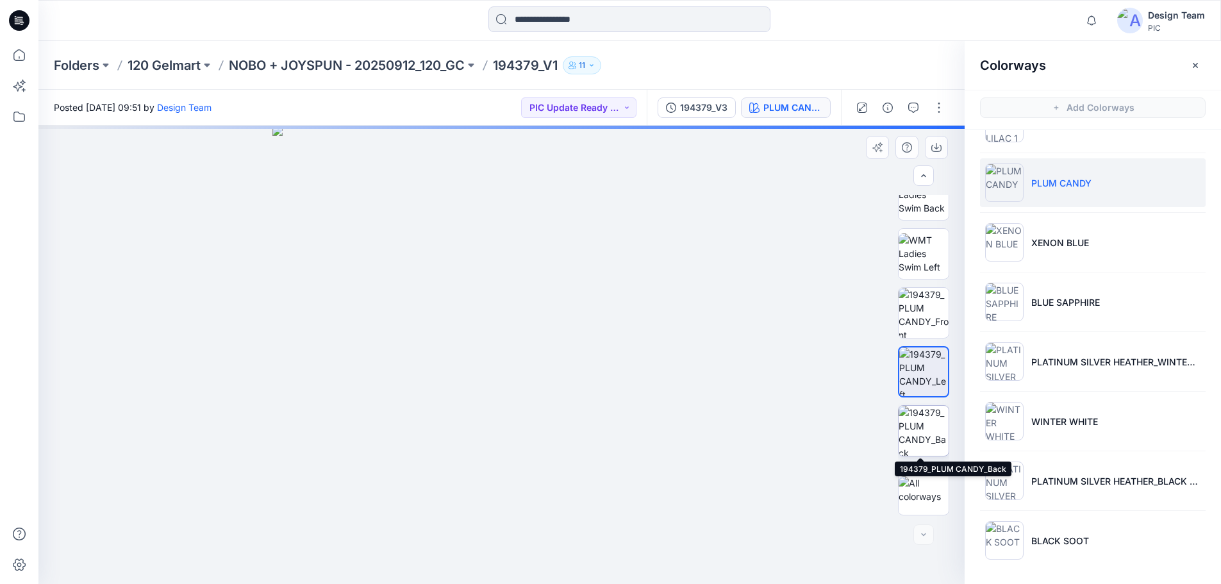
click at [920, 436] on img at bounding box center [924, 431] width 50 height 50
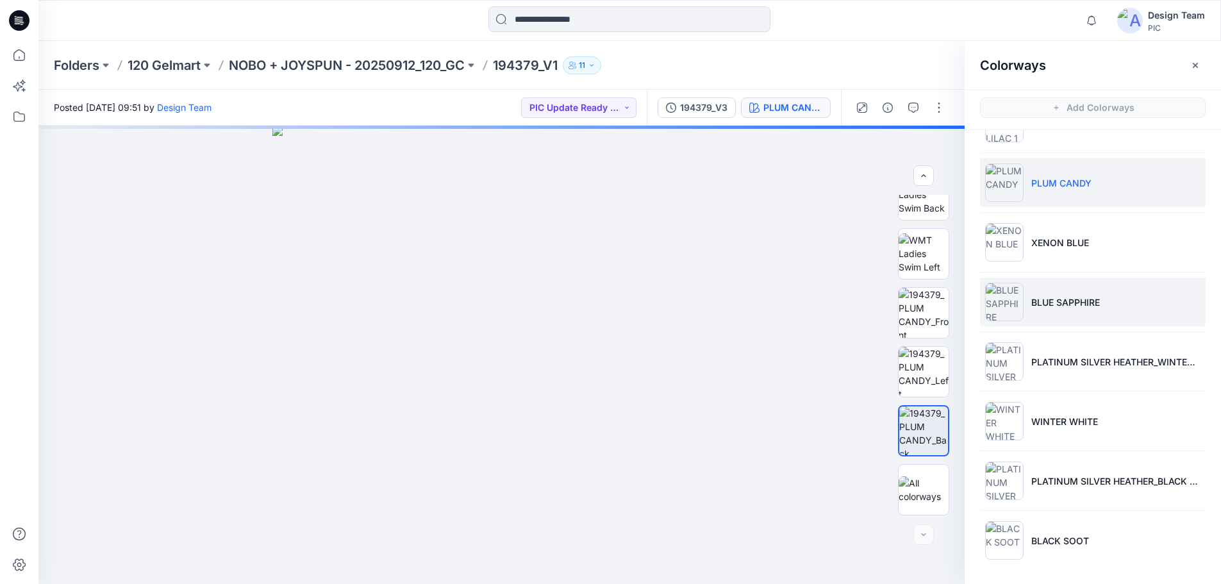
scroll to position [4, 0]
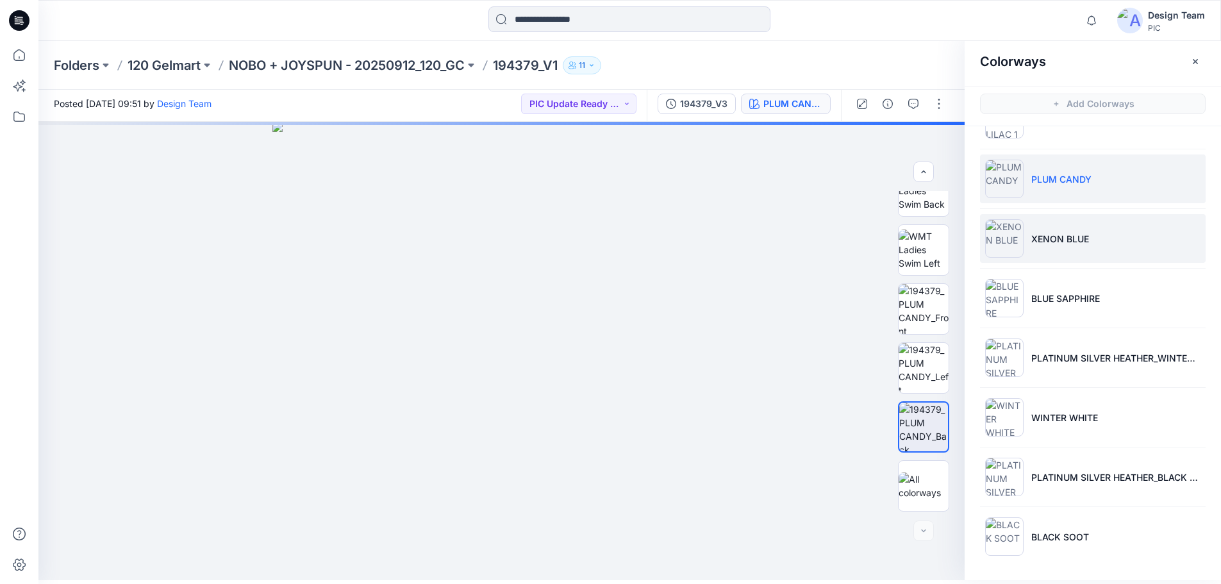
click at [1083, 233] on p "XENON BLUE" at bounding box center [1060, 238] width 58 height 13
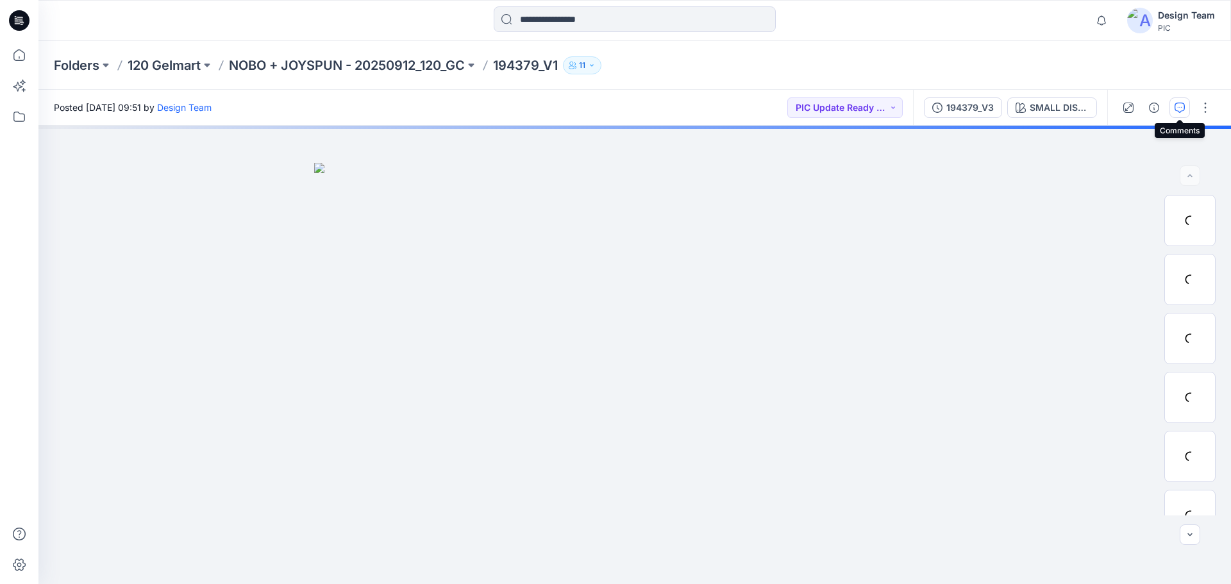
click at [1183, 110] on icon "button" at bounding box center [1179, 108] width 10 height 10
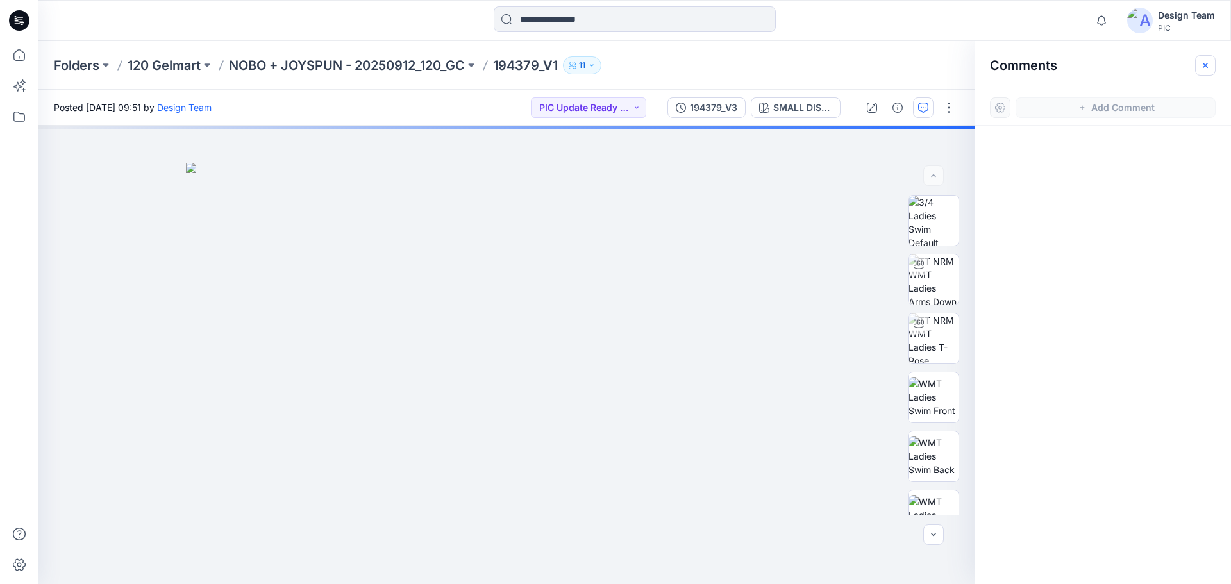
click at [1208, 69] on icon "button" at bounding box center [1205, 65] width 10 height 10
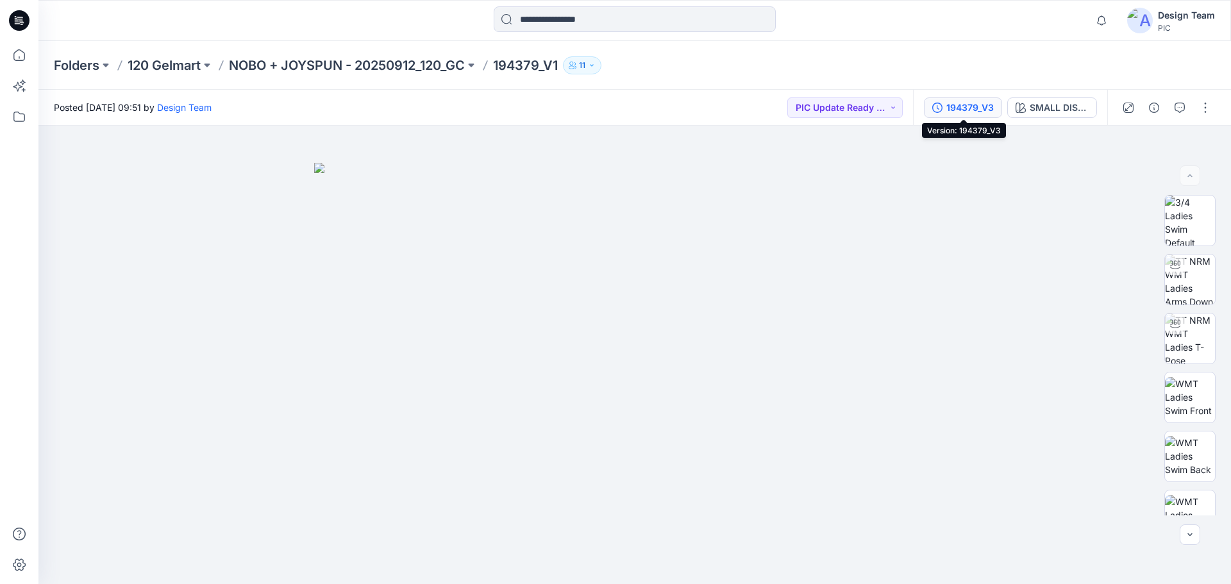
click at [961, 104] on div "194379_V3" at bounding box center [969, 108] width 47 height 14
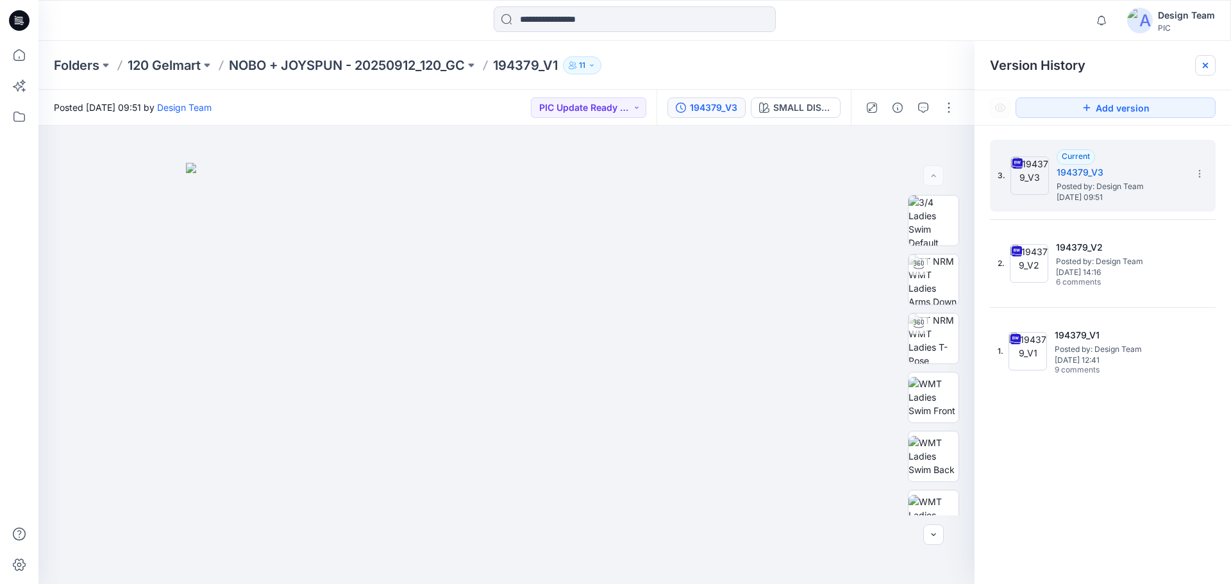
click at [1202, 64] on icon at bounding box center [1205, 65] width 10 height 10
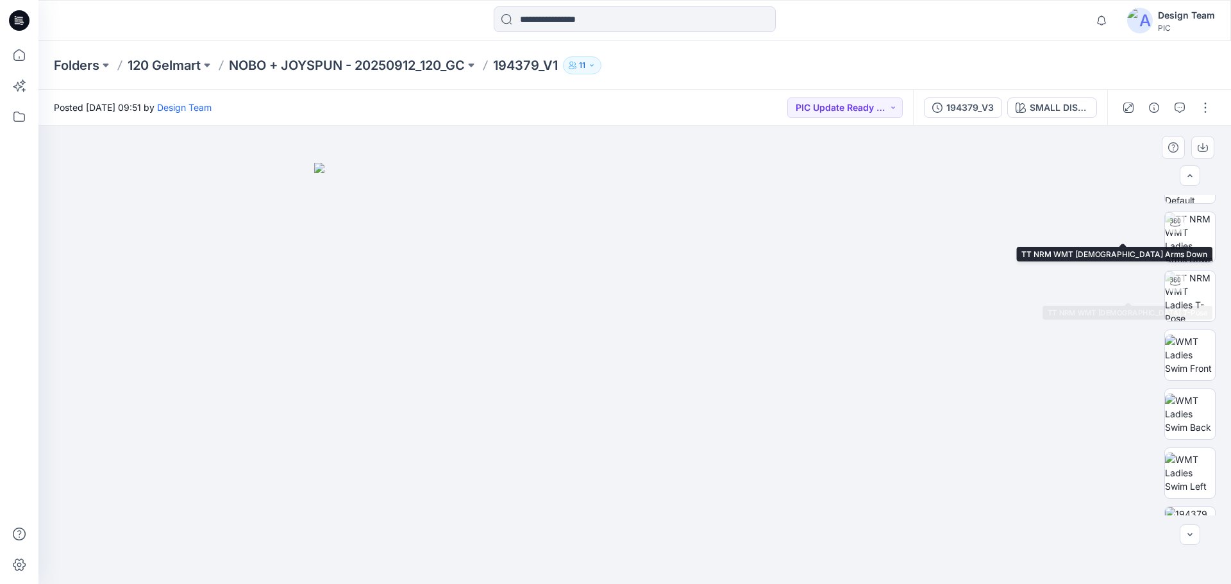
scroll to position [64, 0]
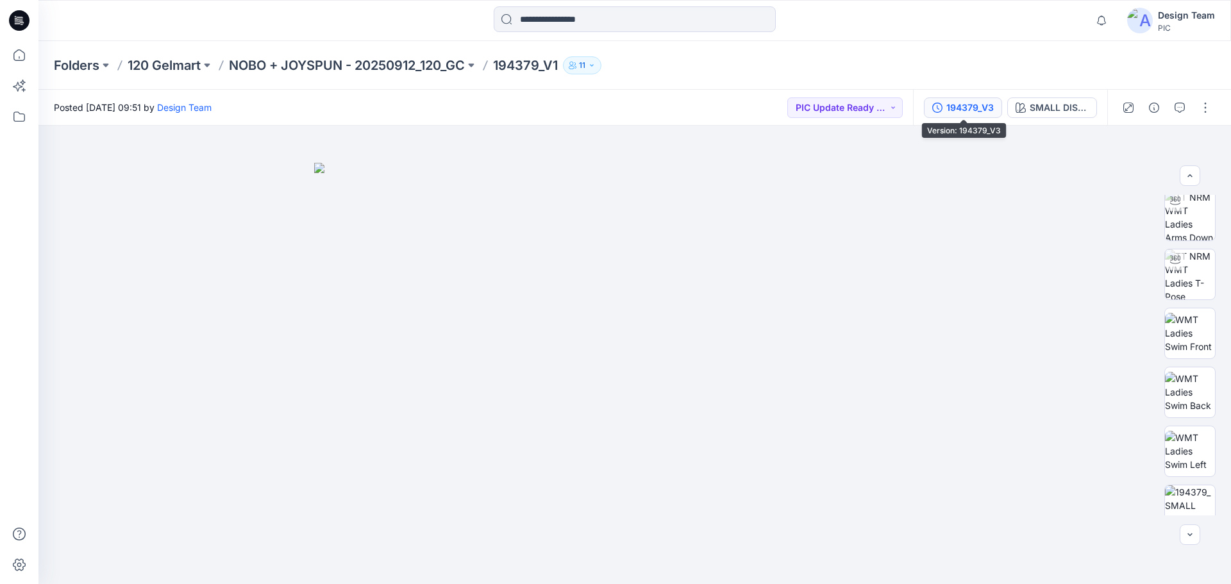
click at [962, 110] on div "194379_V3" at bounding box center [969, 108] width 47 height 14
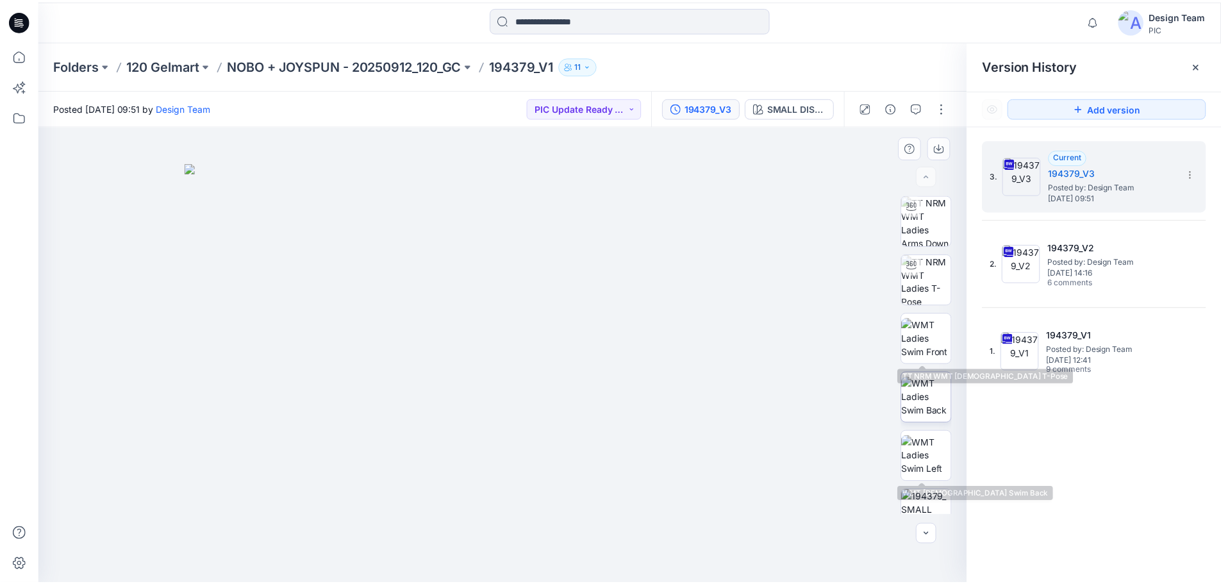
scroll to position [0, 0]
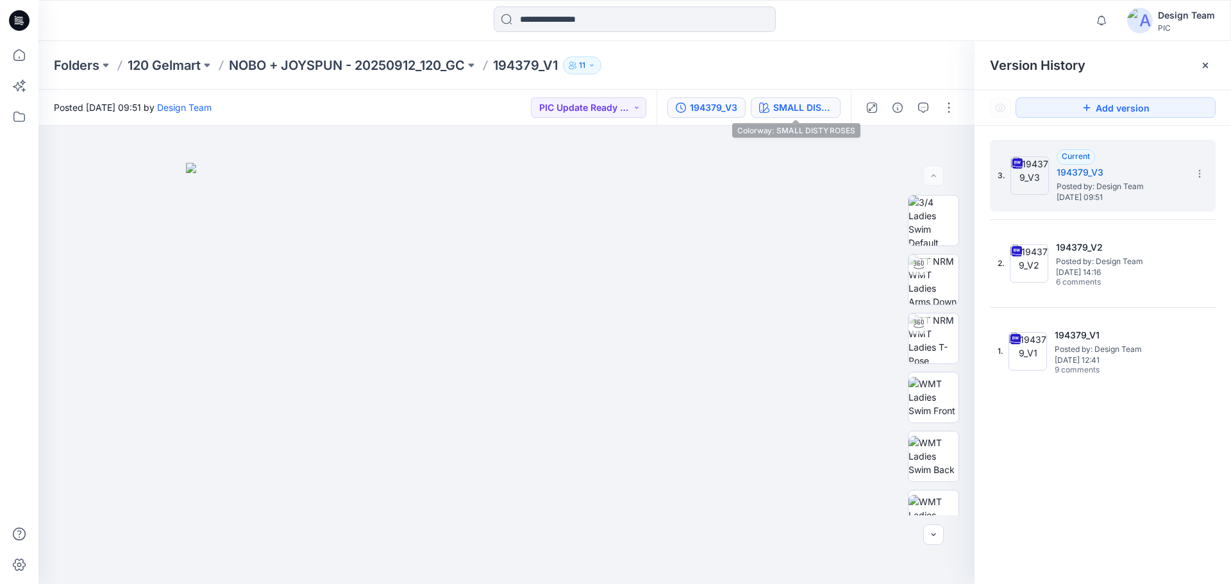
click at [796, 108] on div "SMALL DISTY ROSES" at bounding box center [802, 108] width 59 height 14
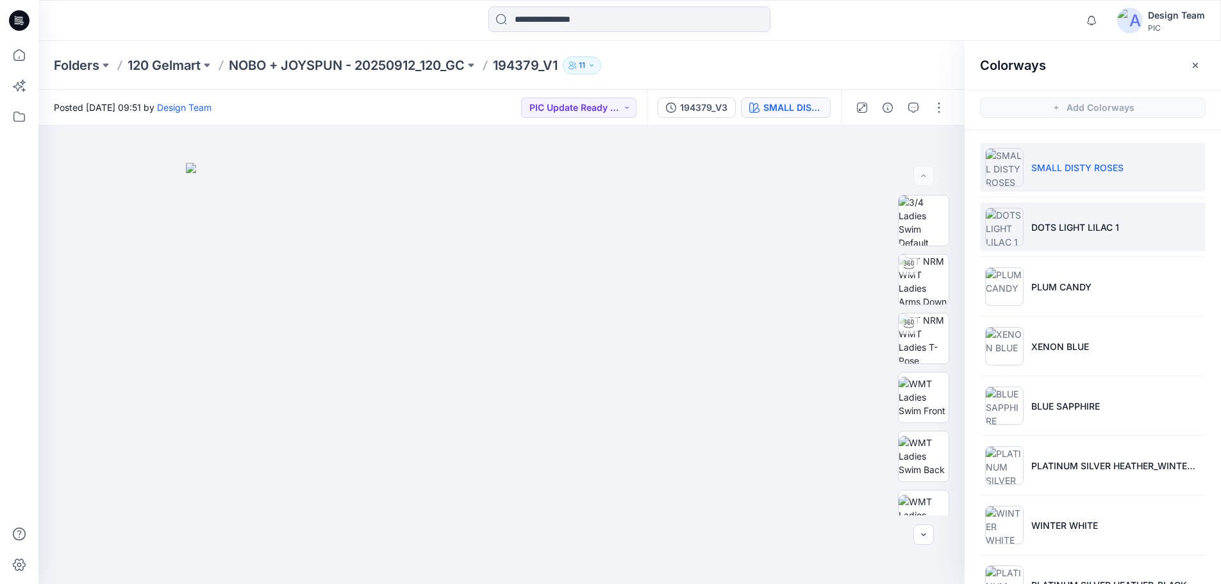
click at [1037, 218] on li "DOTS LIGHT LILAC 1" at bounding box center [1093, 227] width 226 height 49
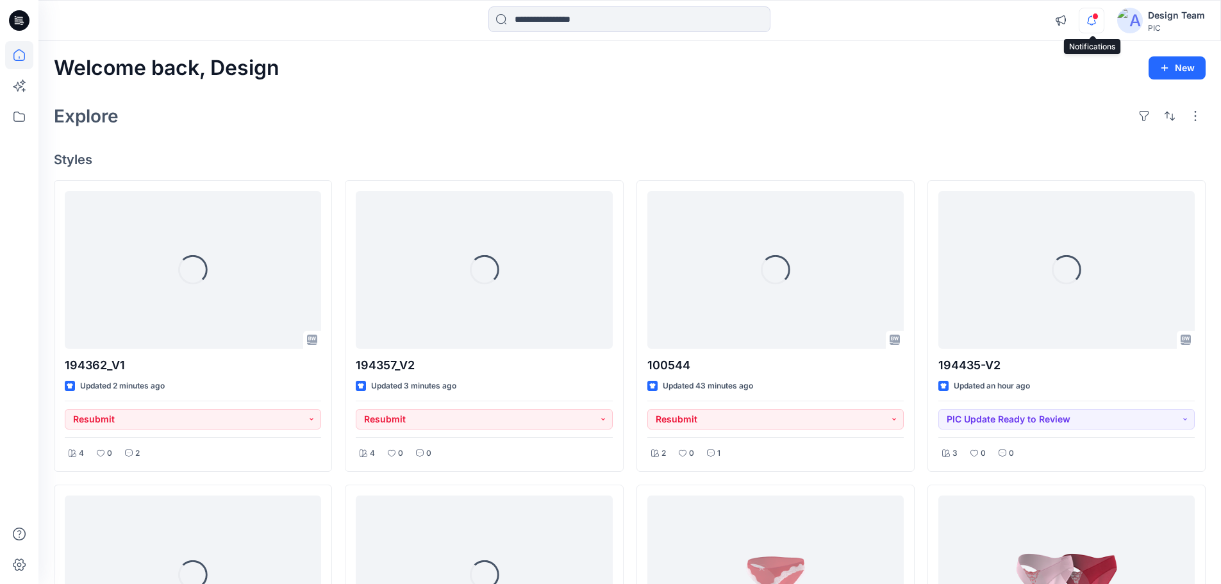
click at [1102, 26] on icon "button" at bounding box center [1091, 21] width 24 height 26
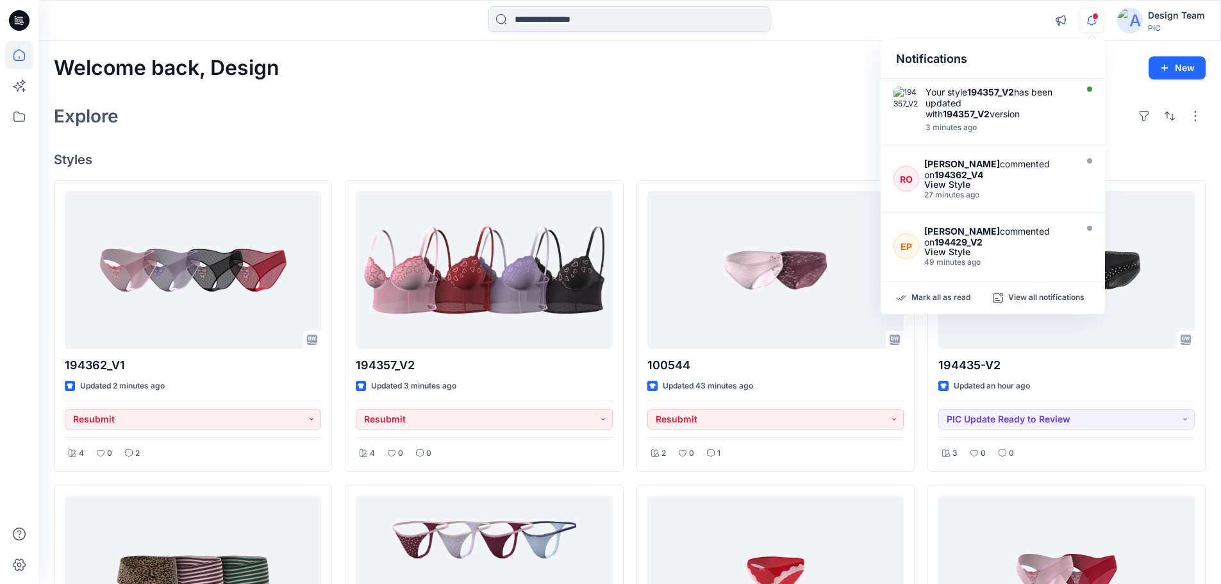
click at [1102, 26] on icon "button" at bounding box center [1091, 21] width 24 height 26
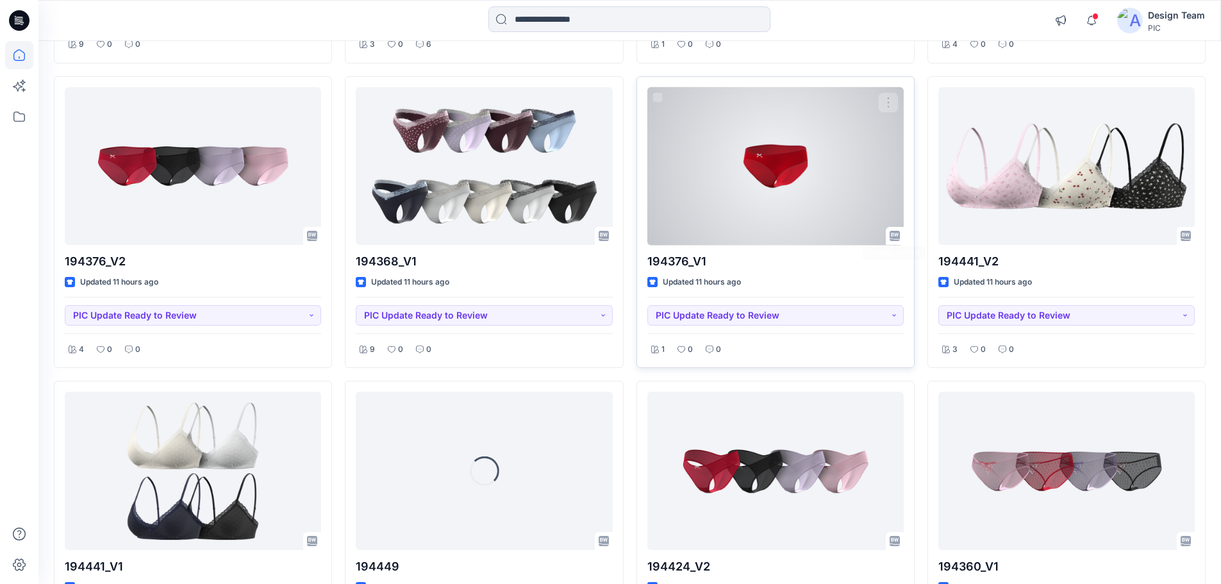
scroll to position [1329, 0]
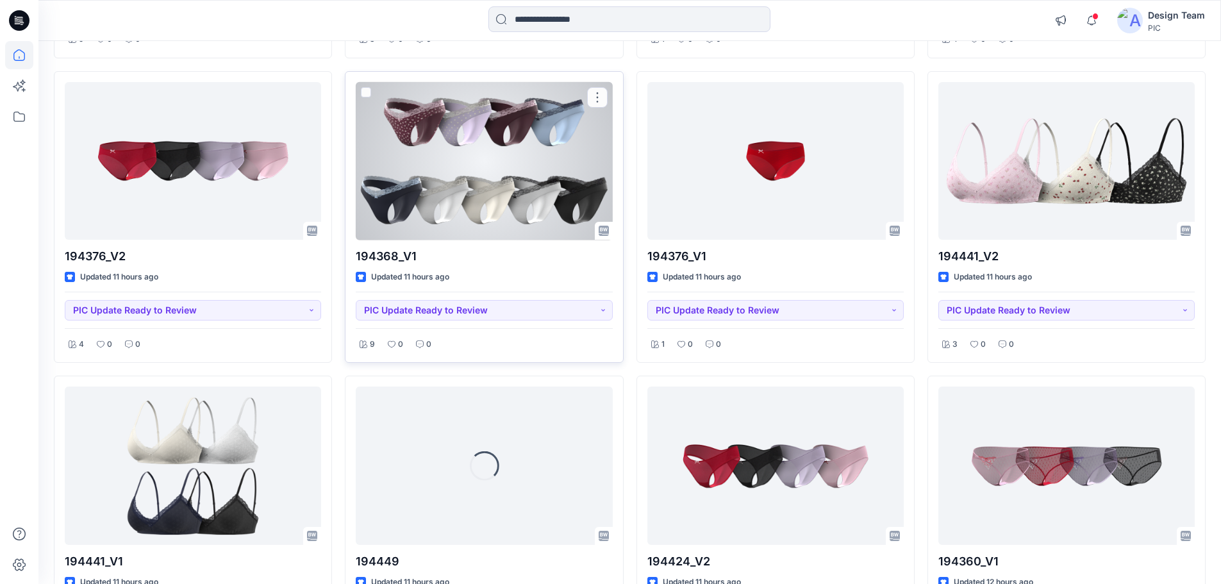
click at [572, 192] on div at bounding box center [484, 161] width 256 height 158
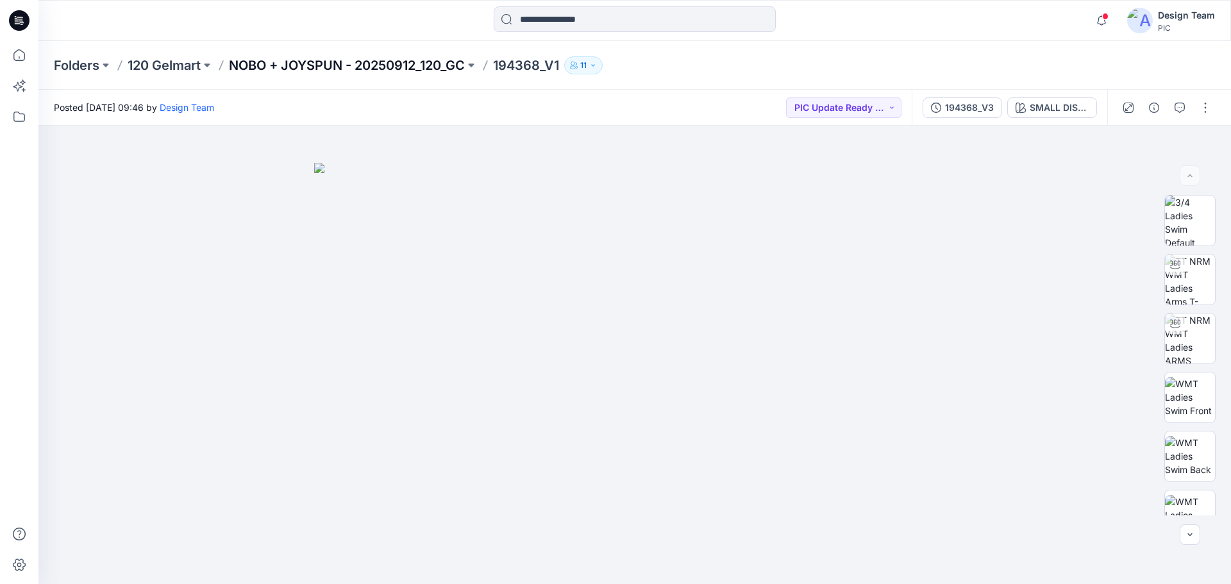
click at [354, 67] on p "NOBO + JOYSPUN - 20250912_120_GC" at bounding box center [347, 65] width 236 height 18
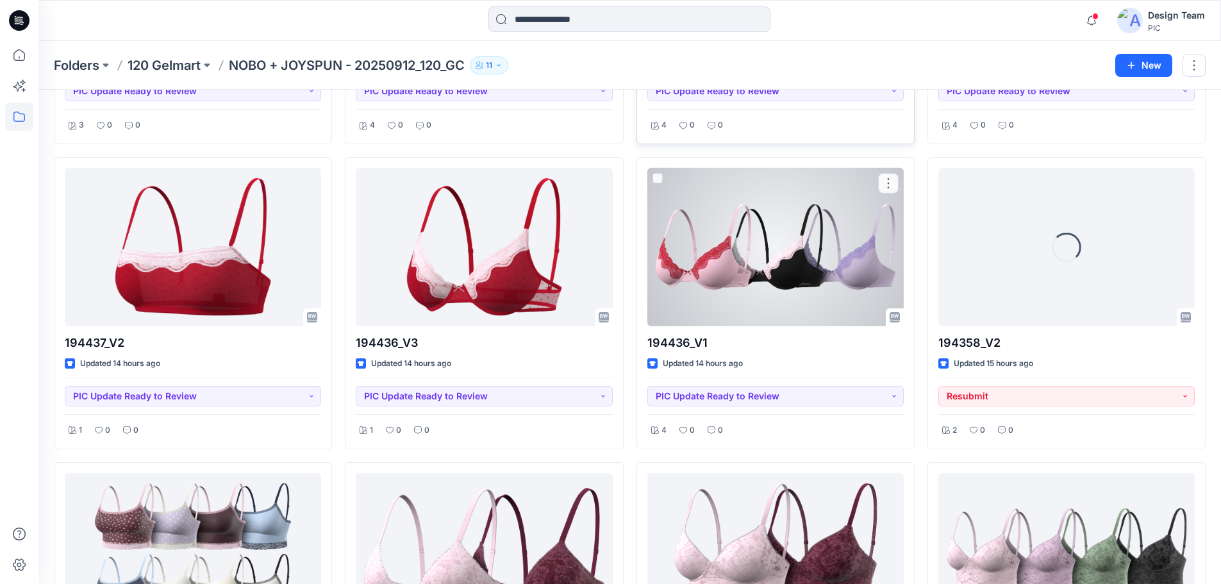
scroll to position [3844, 0]
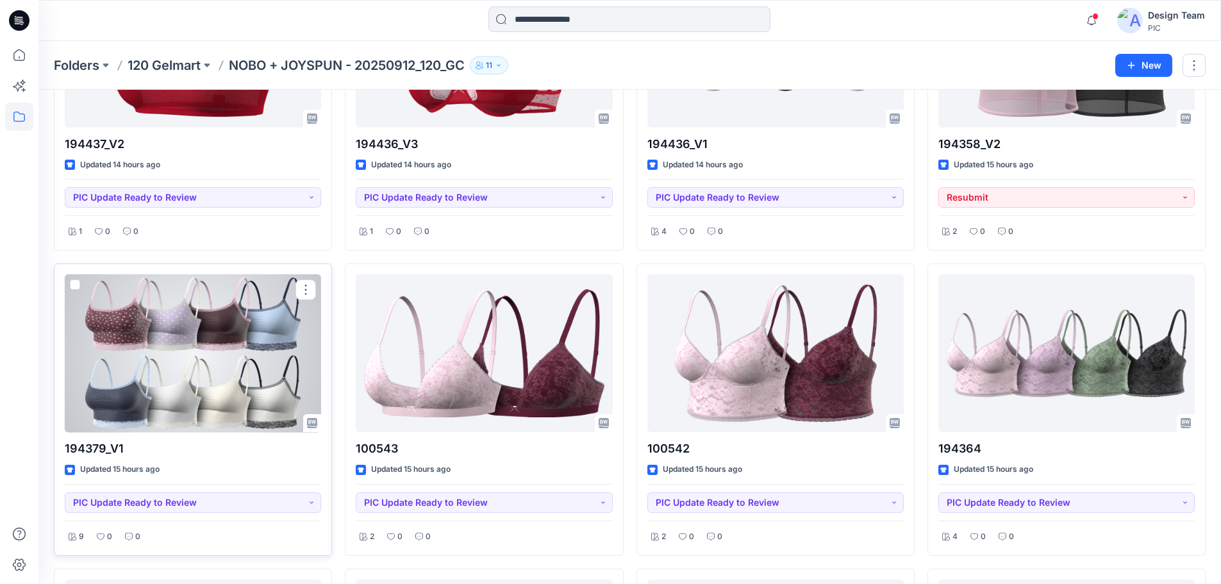
click at [291, 353] on div at bounding box center [193, 353] width 256 height 158
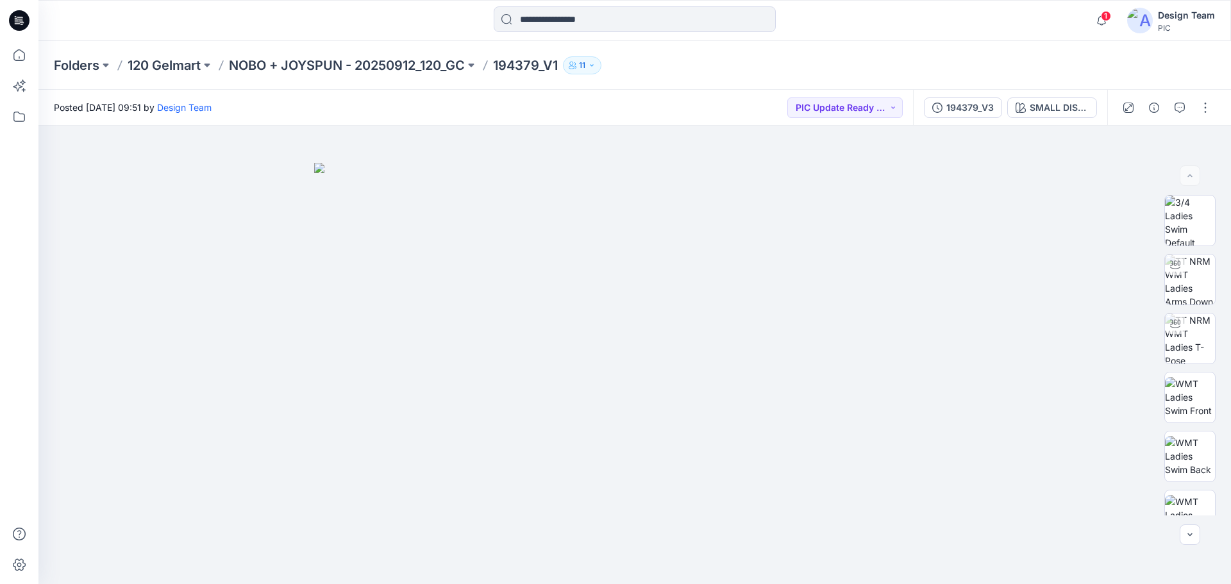
click at [966, 113] on div "194379_V3" at bounding box center [969, 108] width 47 height 14
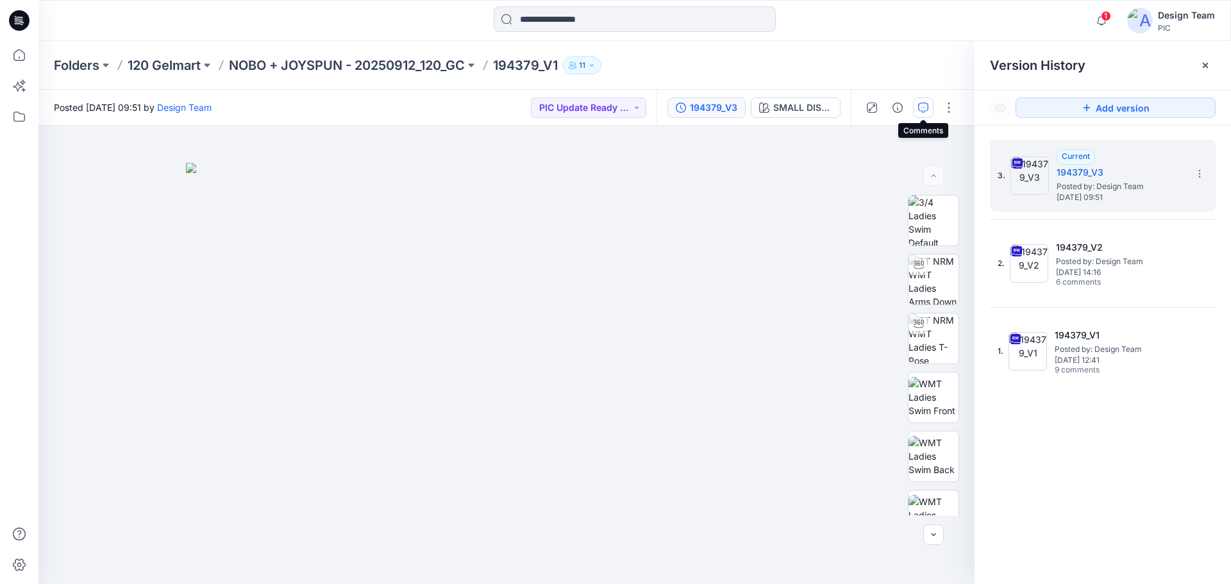
click at [918, 107] on icon "button" at bounding box center [923, 108] width 10 height 10
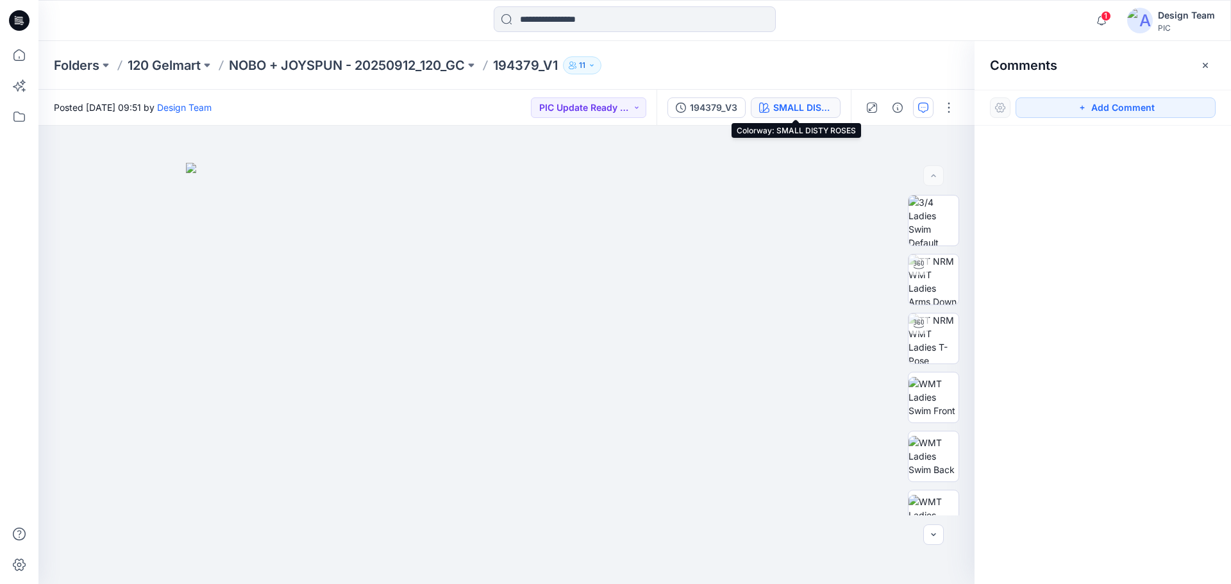
click at [799, 110] on div "SMALL DISTY ROSES" at bounding box center [802, 108] width 59 height 14
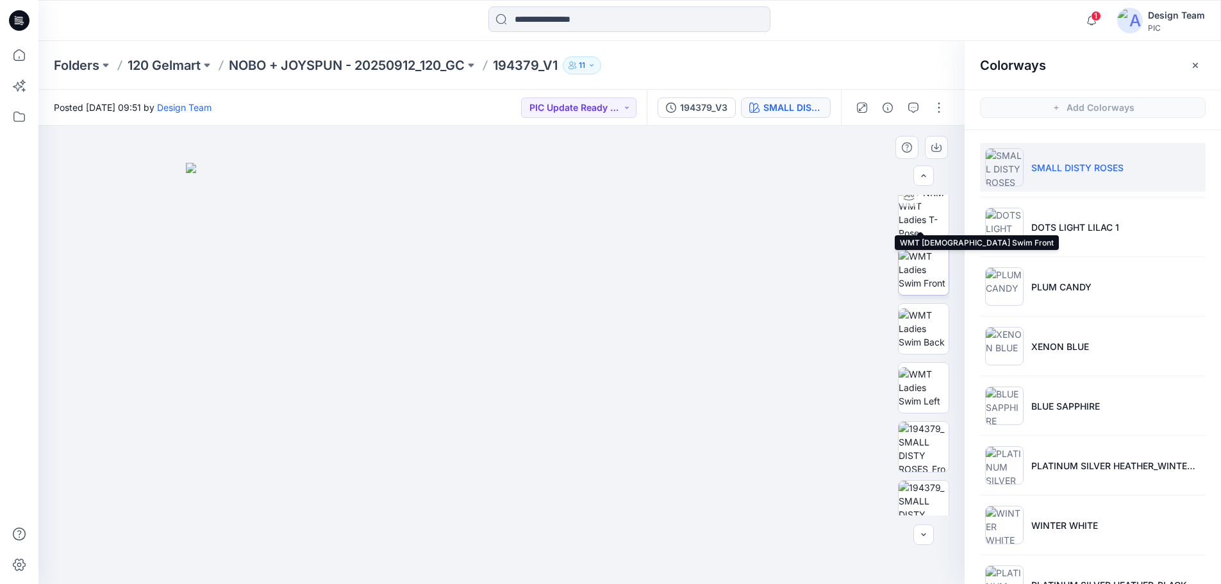
scroll to position [262, 0]
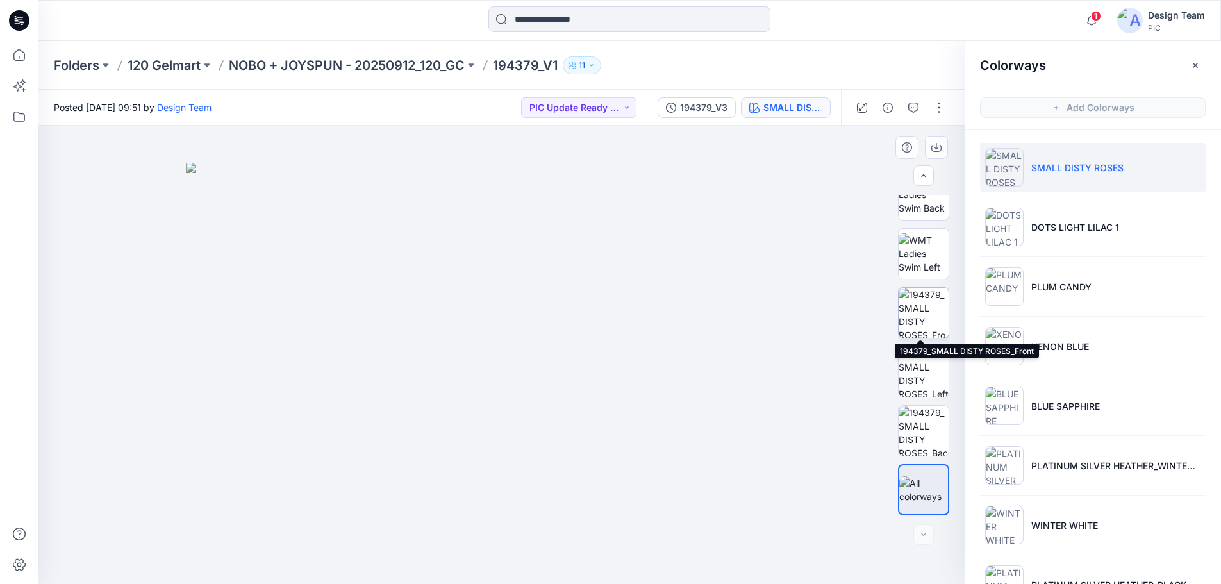
click at [915, 311] on img at bounding box center [924, 313] width 50 height 50
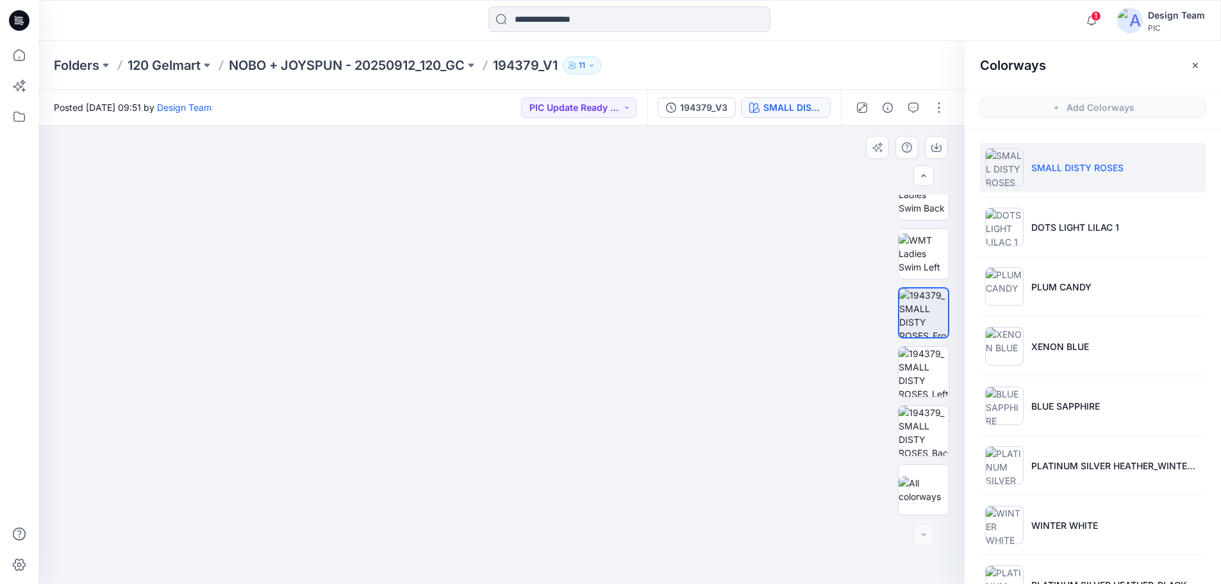
drag, startPoint x: 368, startPoint y: 249, endPoint x: 420, endPoint y: 321, distance: 88.6
click at [435, 317] on img at bounding box center [541, 222] width 1075 height 724
drag, startPoint x: 461, startPoint y: 258, endPoint x: 374, endPoint y: 251, distance: 87.4
click at [374, 251] on img at bounding box center [611, 173] width 1384 height 822
drag, startPoint x: 477, startPoint y: 286, endPoint x: 385, endPoint y: 265, distance: 94.8
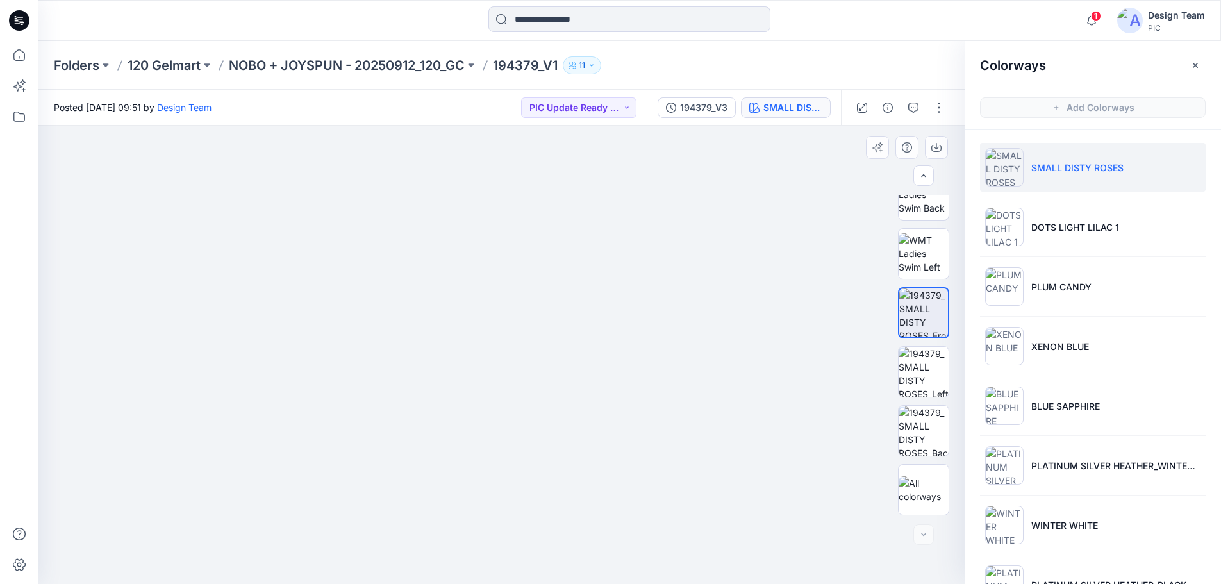
drag, startPoint x: 712, startPoint y: 260, endPoint x: 559, endPoint y: 336, distance: 170.8
click at [559, 336] on img at bounding box center [348, 189] width 1384 height 790
click at [924, 384] on img at bounding box center [924, 372] width 50 height 50
drag, startPoint x: 533, startPoint y: 306, endPoint x: 531, endPoint y: 285, distance: 20.6
click at [533, 283] on img at bounding box center [500, 177] width 1075 height 811
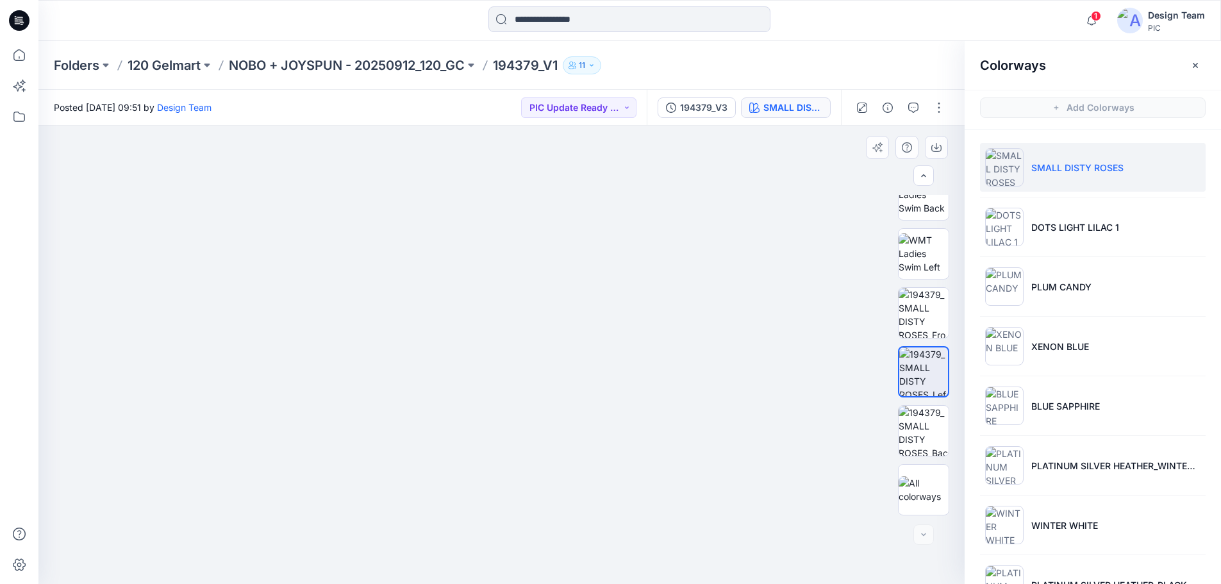
drag, startPoint x: 444, startPoint y: 259, endPoint x: 451, endPoint y: 288, distance: 29.9
click at [451, 288] on img at bounding box center [506, 0] width 1718 height 1167
click at [929, 421] on img at bounding box center [924, 431] width 50 height 50
drag, startPoint x: 350, startPoint y: 356, endPoint x: 386, endPoint y: 304, distance: 63.1
click at [386, 304] on img at bounding box center [540, 169] width 1075 height 830
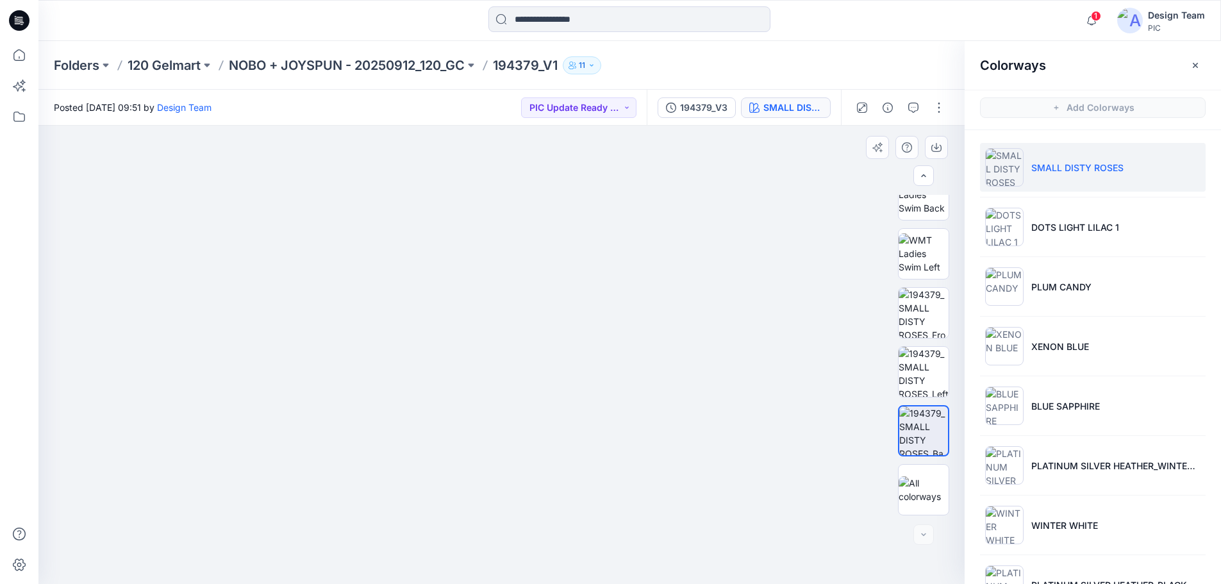
drag, startPoint x: 604, startPoint y: 317, endPoint x: 511, endPoint y: 292, distance: 96.1
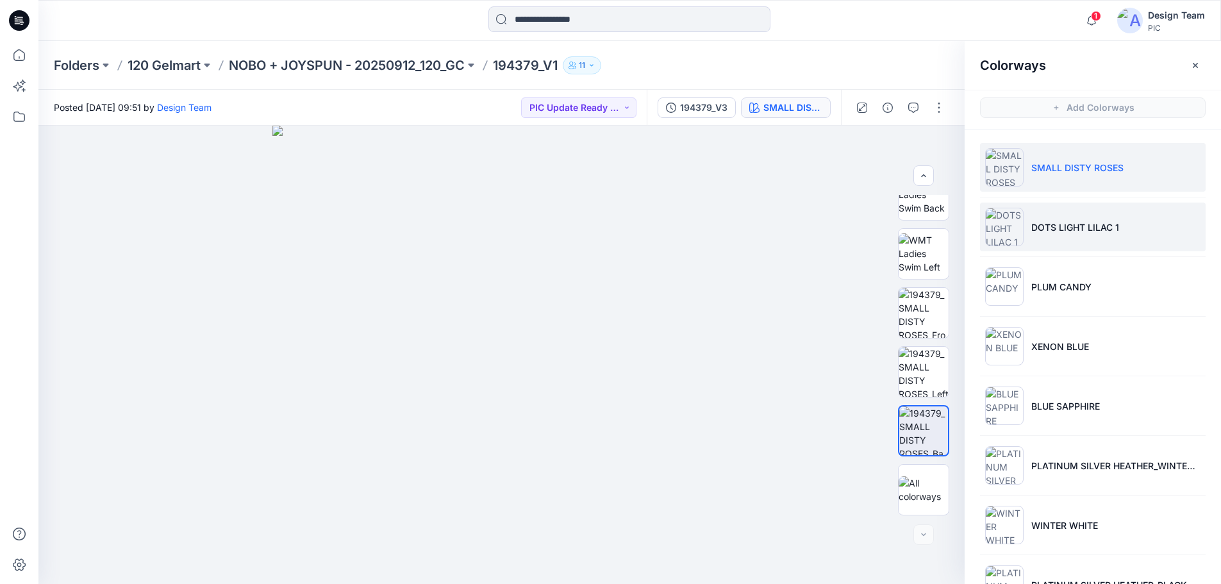
click at [1025, 229] on li "DOTS LIGHT LILAC 1" at bounding box center [1093, 227] width 226 height 49
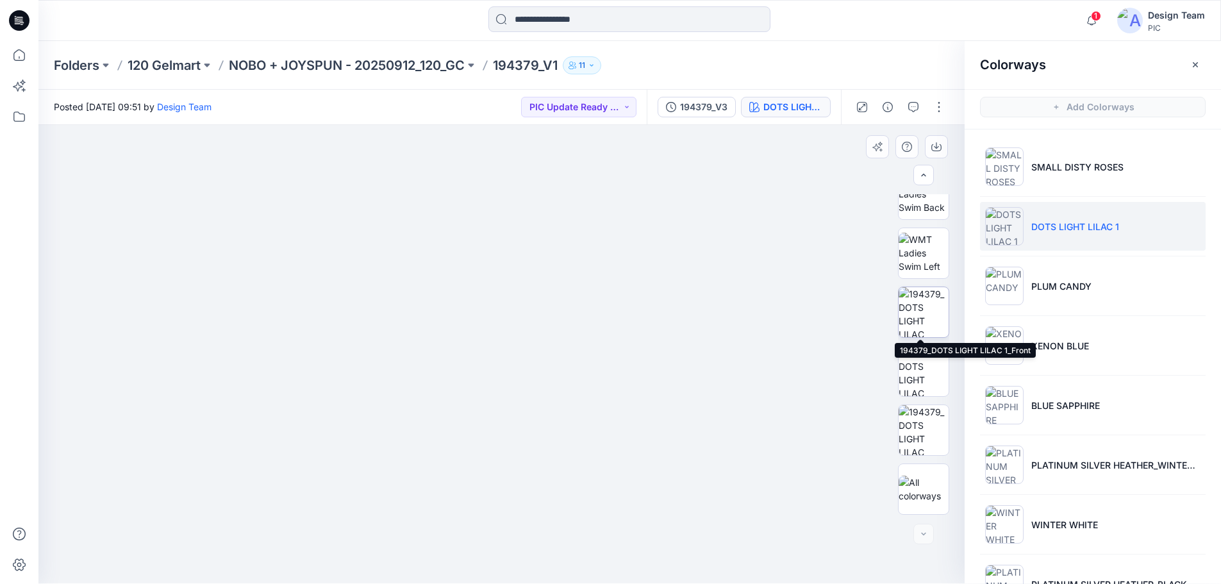
scroll to position [0, 0]
drag, startPoint x: 653, startPoint y: 370, endPoint x: 653, endPoint y: 407, distance: 36.5
click at [653, 407] on img at bounding box center [501, 355] width 431 height 458
click at [905, 420] on img at bounding box center [924, 431] width 50 height 50
drag, startPoint x: 536, startPoint y: 320, endPoint x: 529, endPoint y: 363, distance: 44.3
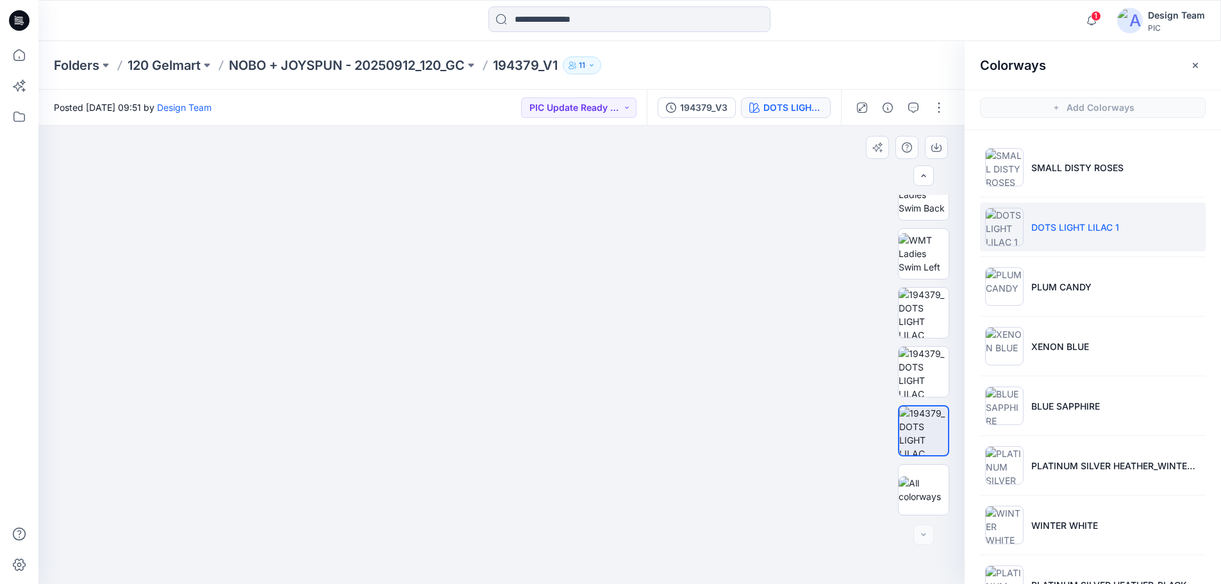
click at [529, 363] on img at bounding box center [488, 208] width 1178 height 752
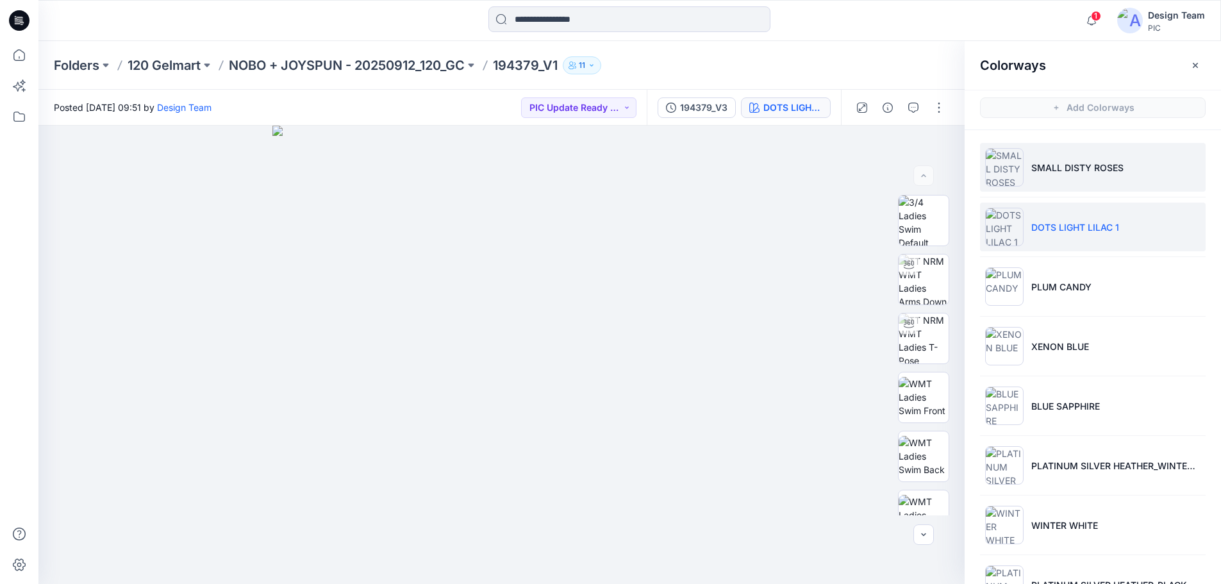
click at [1090, 178] on li "SMALL DISTY ROSES" at bounding box center [1093, 167] width 226 height 49
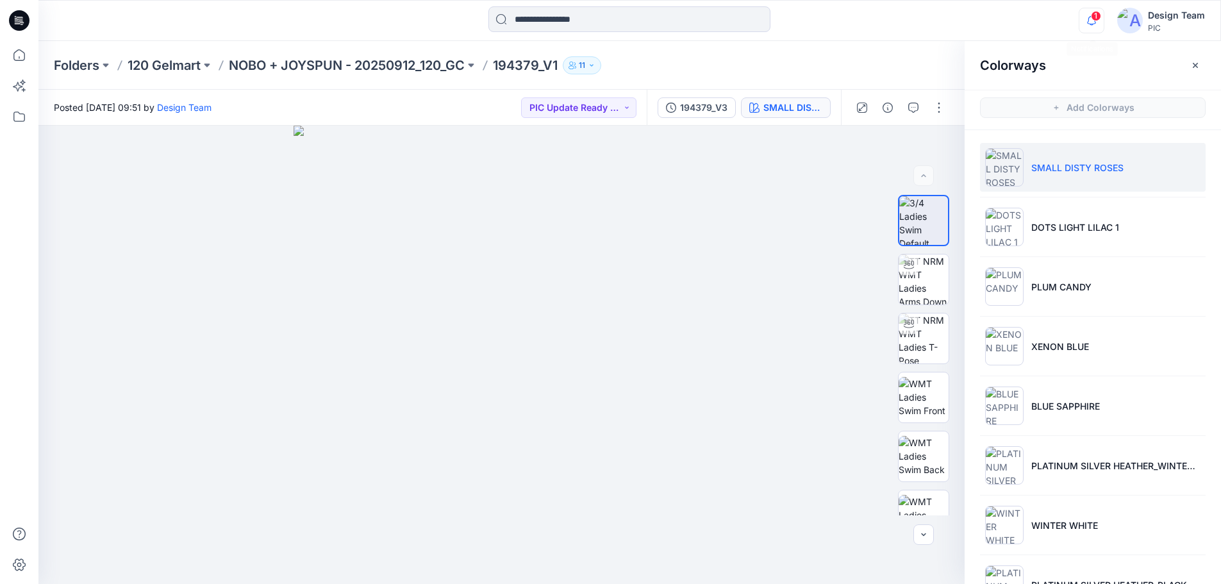
click at [1091, 24] on icon "button" at bounding box center [1091, 21] width 24 height 26
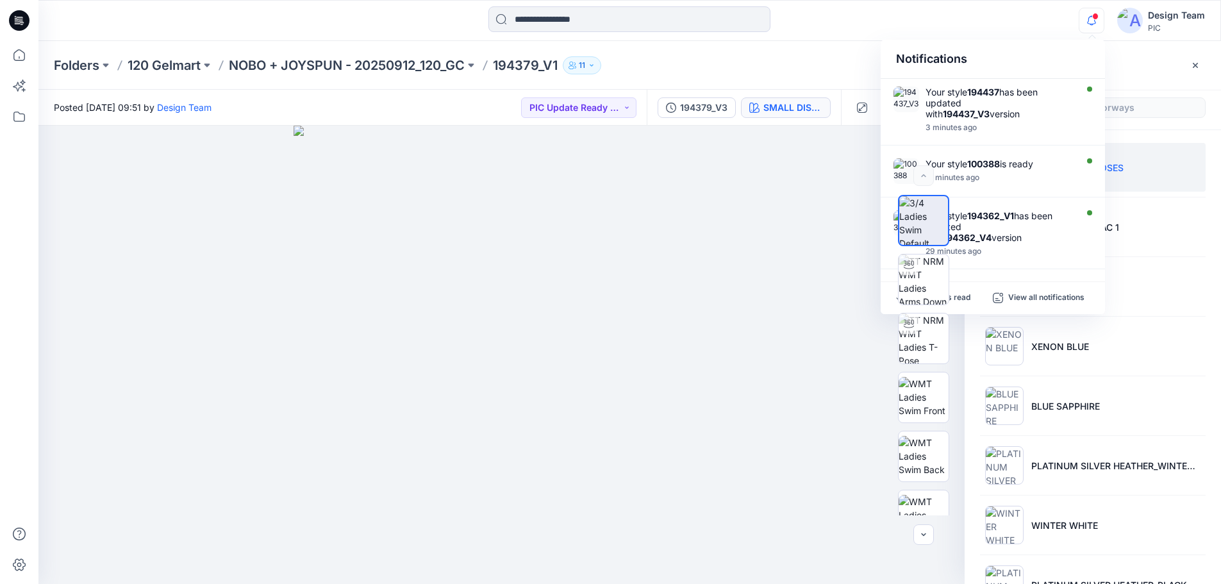
click at [1096, 22] on icon "button" at bounding box center [1091, 20] width 9 height 8
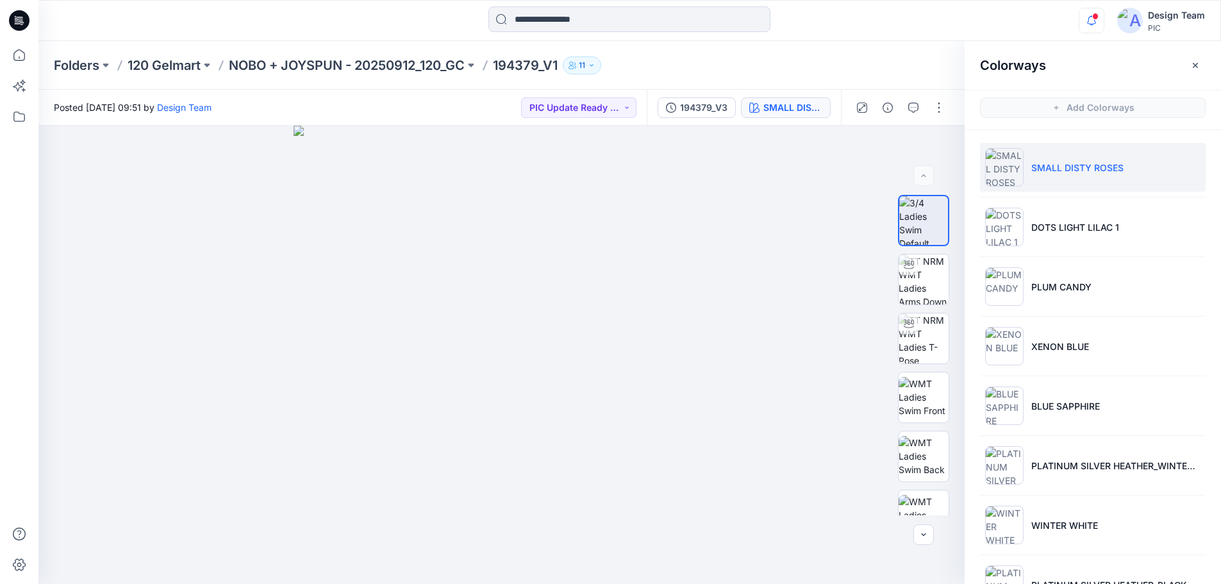
click at [1096, 22] on icon "button" at bounding box center [1091, 20] width 9 height 8
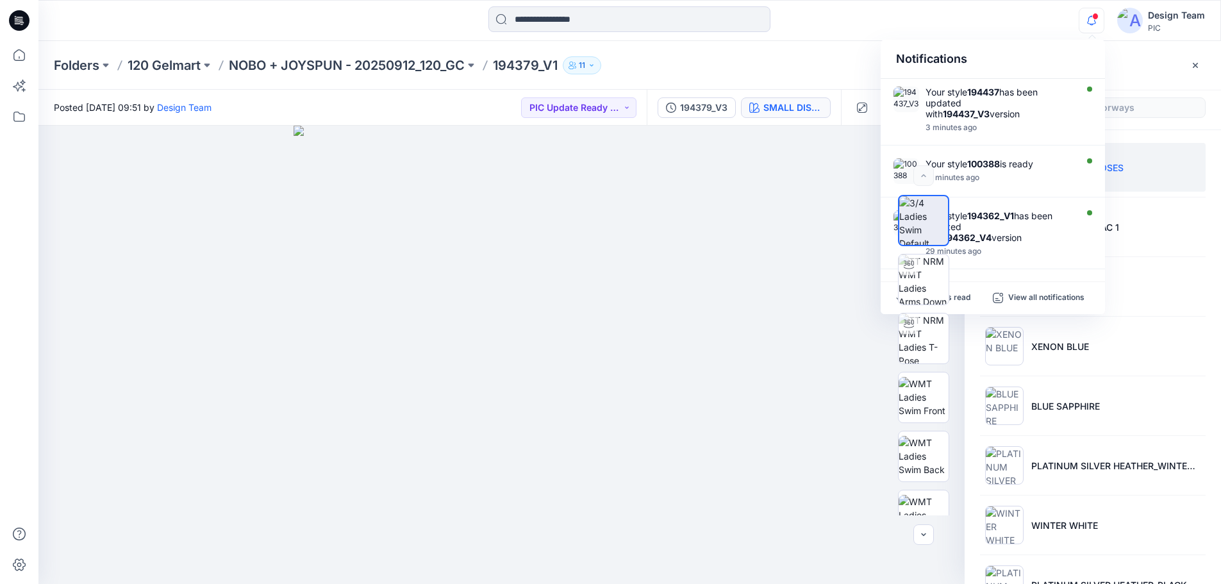
click at [1096, 22] on icon "button" at bounding box center [1091, 20] width 9 height 8
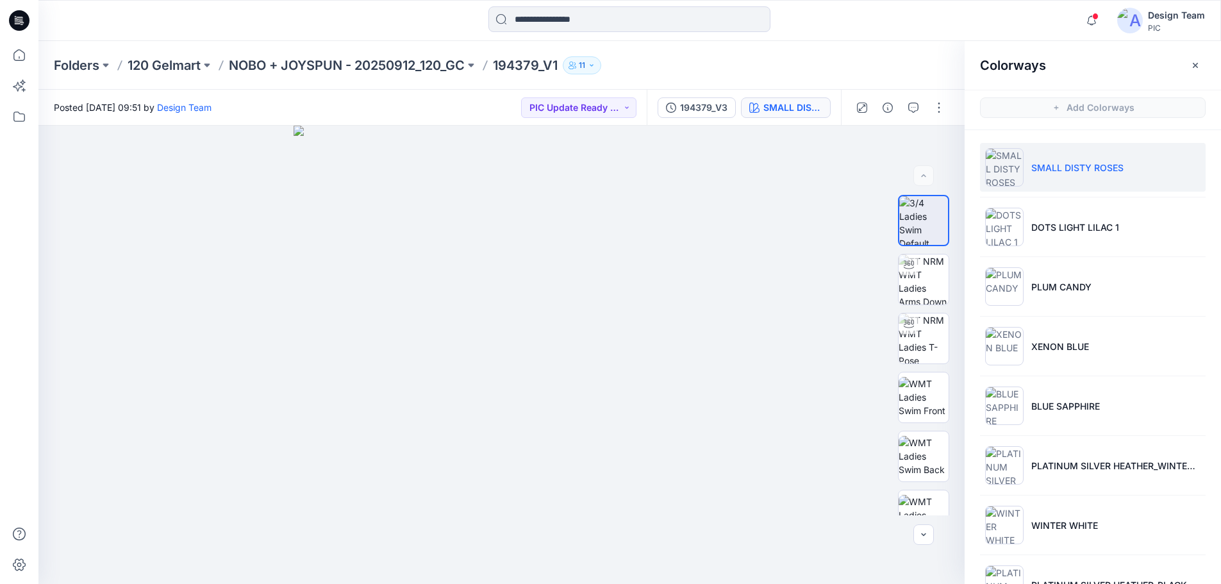
click at [1047, 12] on div "Notifications Your style 194437 has been updated with 194437_V3 version 3 minut…" at bounding box center [629, 20] width 1182 height 28
click at [1082, 15] on icon "button" at bounding box center [1091, 21] width 24 height 26
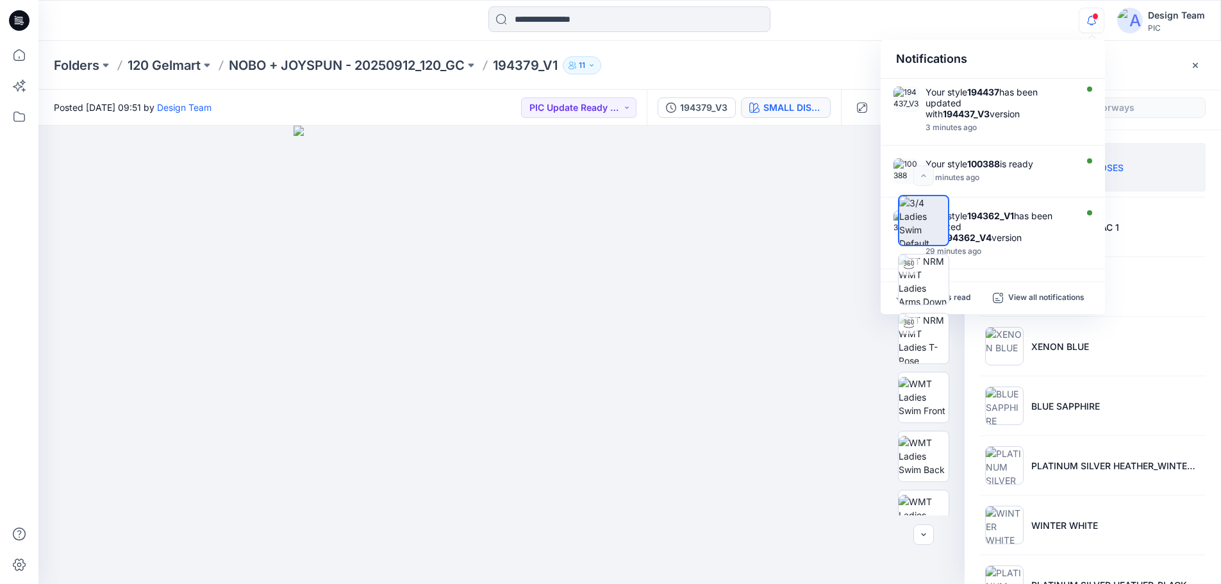
click at [1084, 13] on icon "button" at bounding box center [1091, 21] width 24 height 26
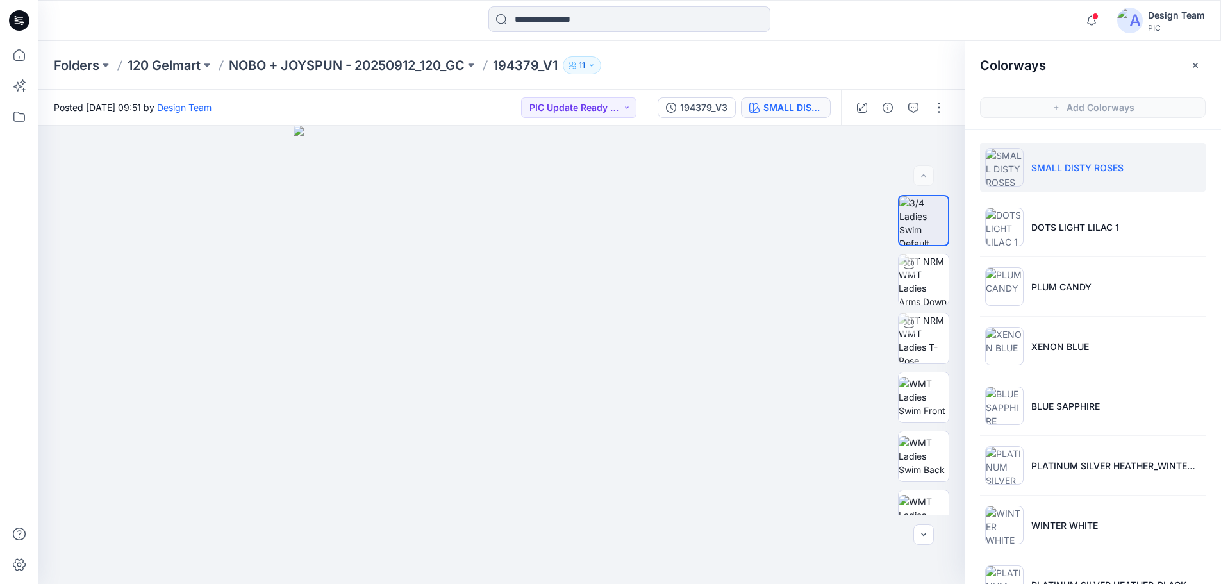
click at [1065, 16] on div "Notifications Your style 194437 has been updated with 194437_V3 version 3 minut…" at bounding box center [629, 20] width 1182 height 28
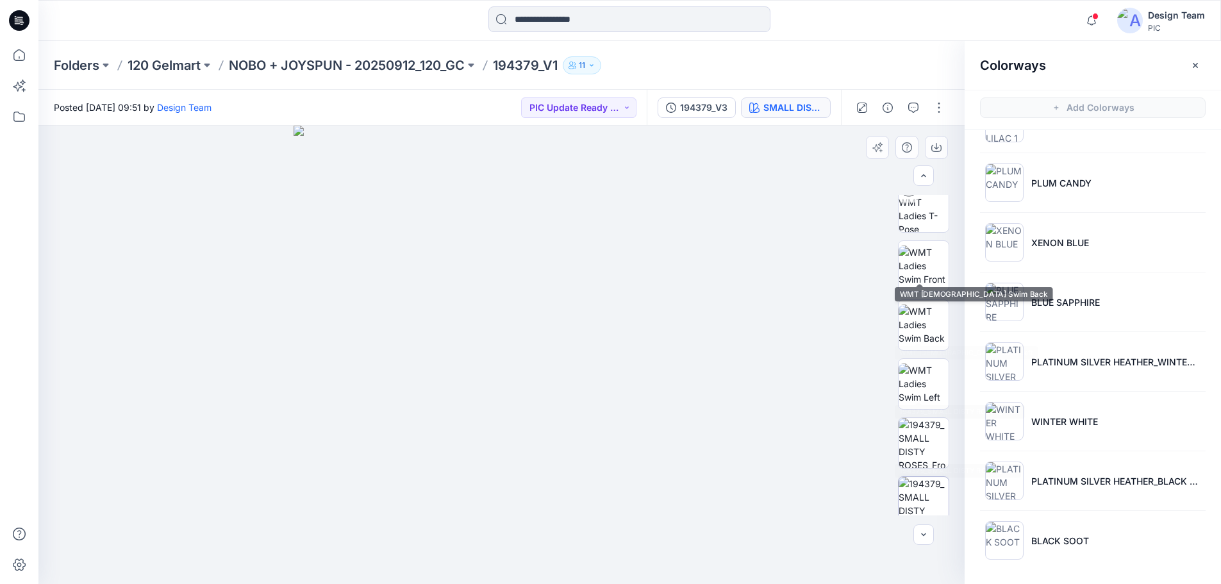
scroll to position [262, 0]
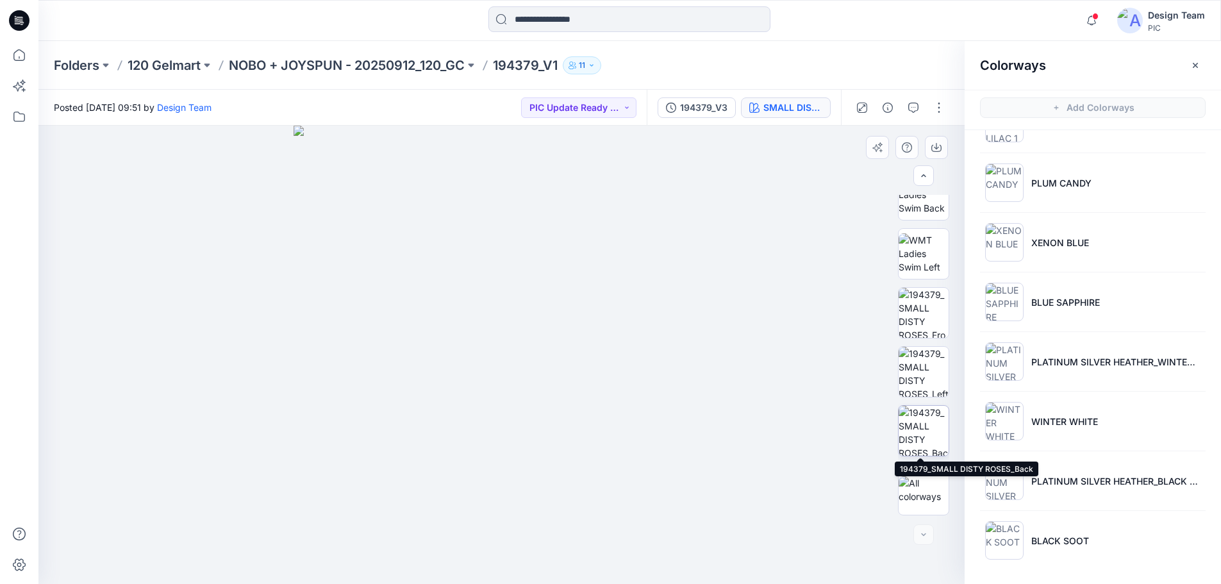
click at [918, 420] on img at bounding box center [924, 431] width 50 height 50
drag, startPoint x: 458, startPoint y: 263, endPoint x: 438, endPoint y: 349, distance: 88.8
click at [438, 349] on img at bounding box center [485, 275] width 972 height 618
click at [911, 417] on img at bounding box center [923, 430] width 49 height 49
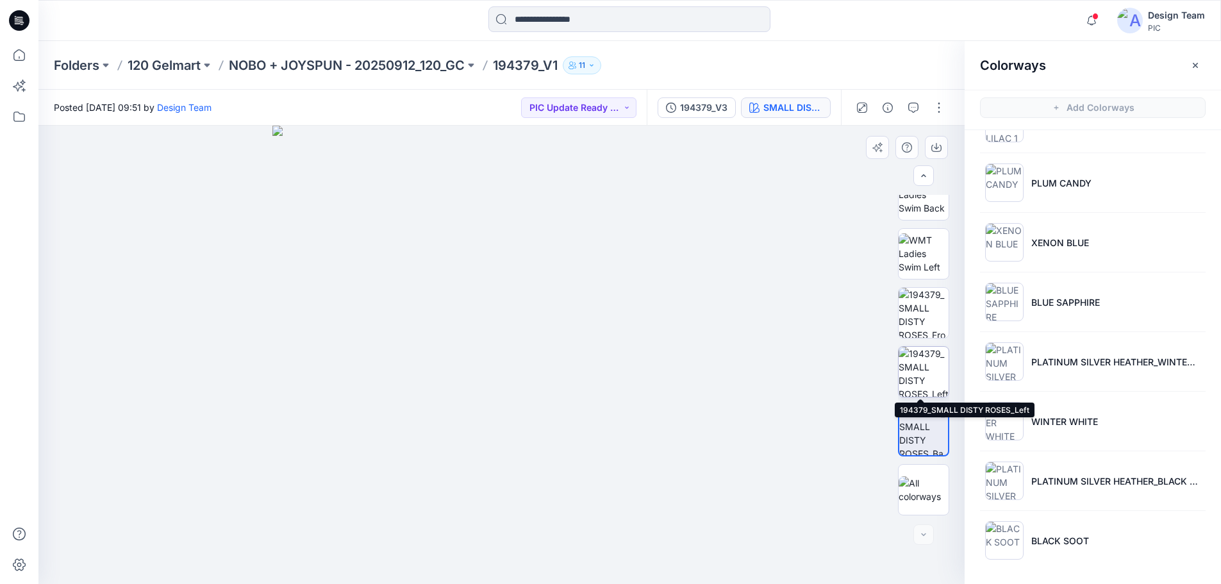
click at [906, 385] on img at bounding box center [924, 372] width 50 height 50
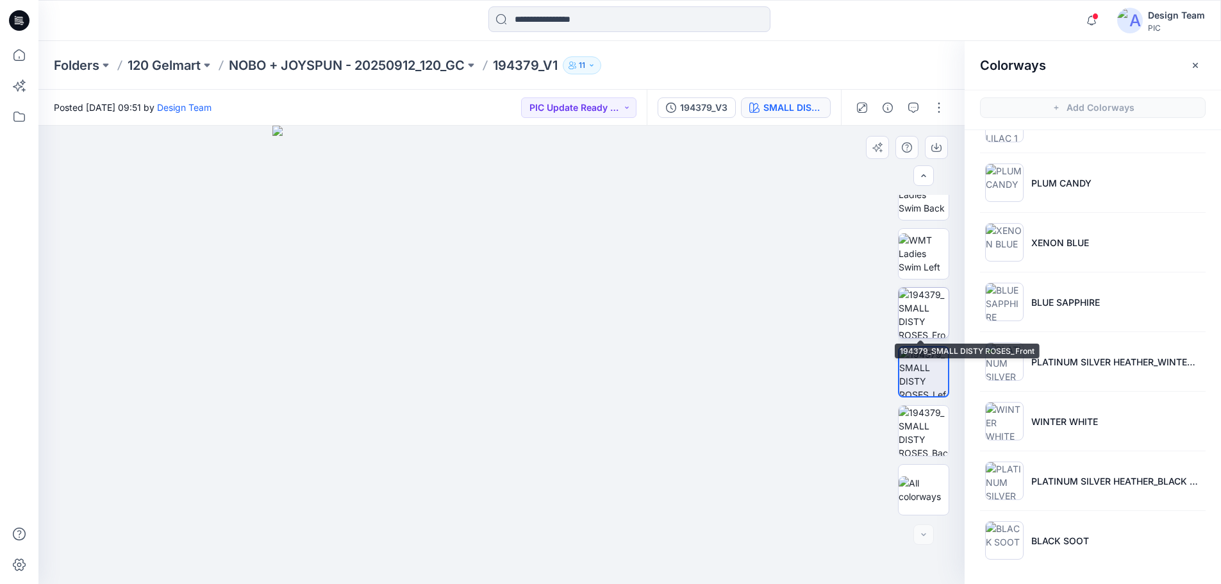
click at [915, 332] on img at bounding box center [924, 313] width 50 height 50
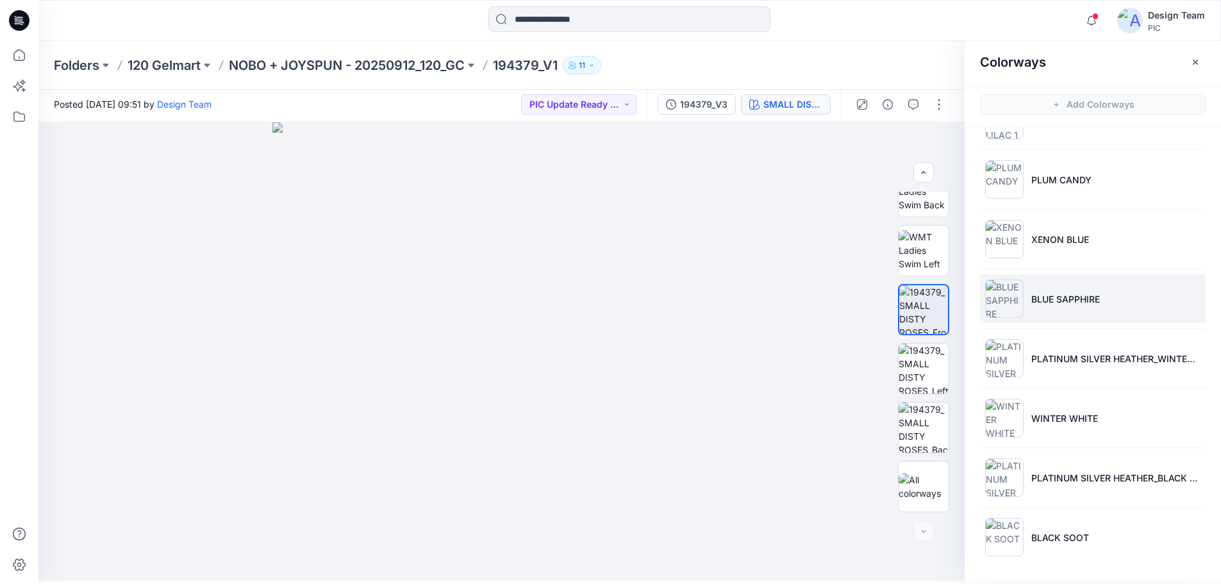
scroll to position [4, 0]
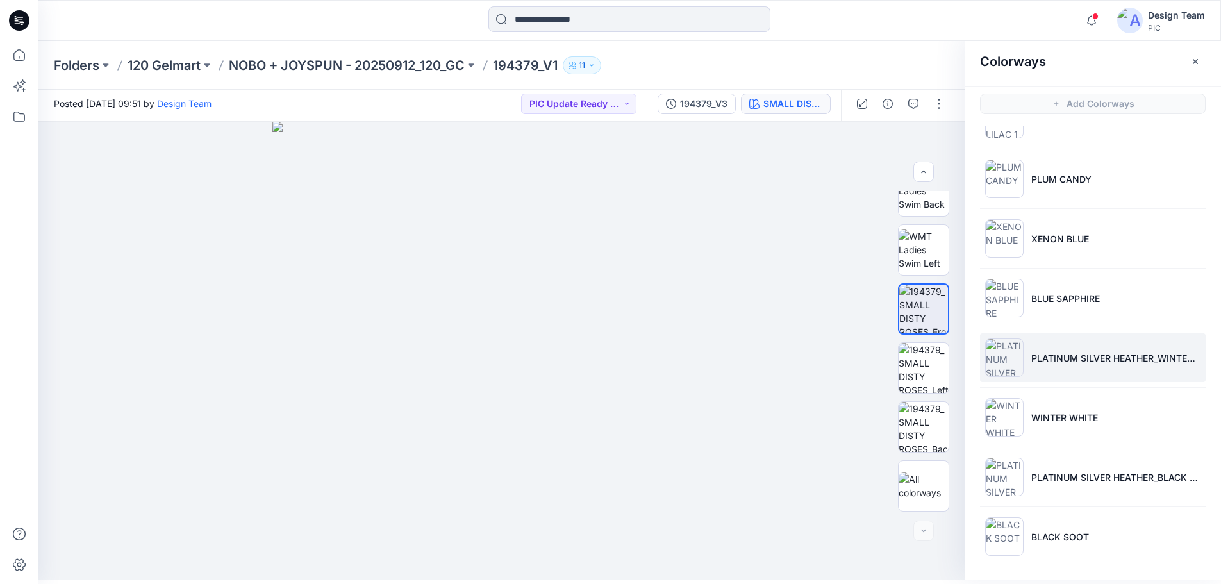
click at [993, 375] on img at bounding box center [1004, 357] width 38 height 38
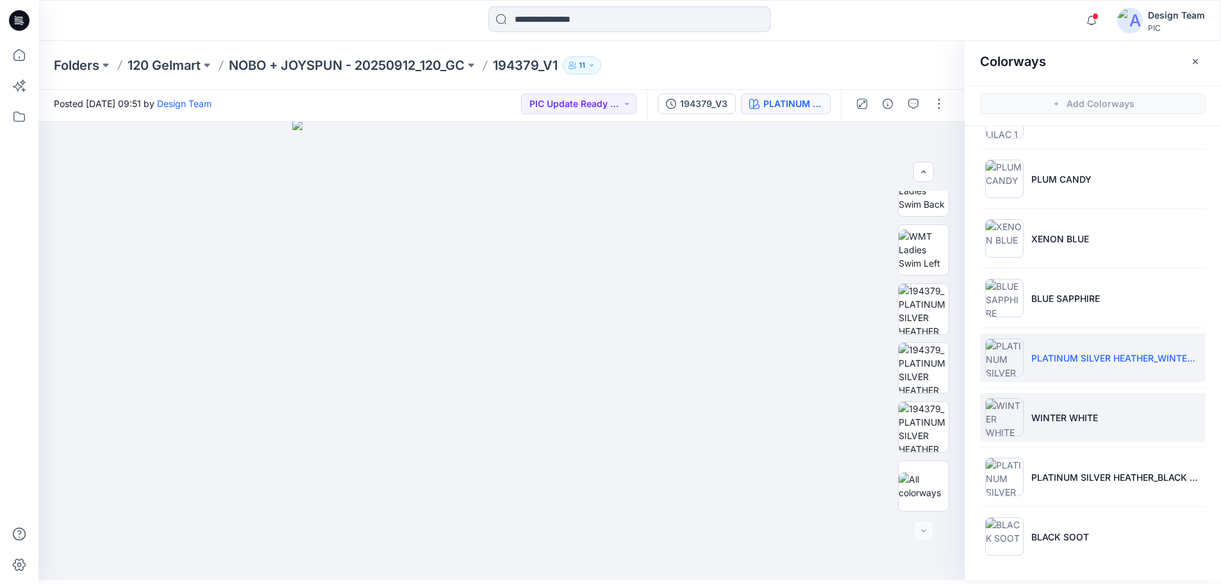
click at [1005, 432] on img at bounding box center [1004, 417] width 38 height 38
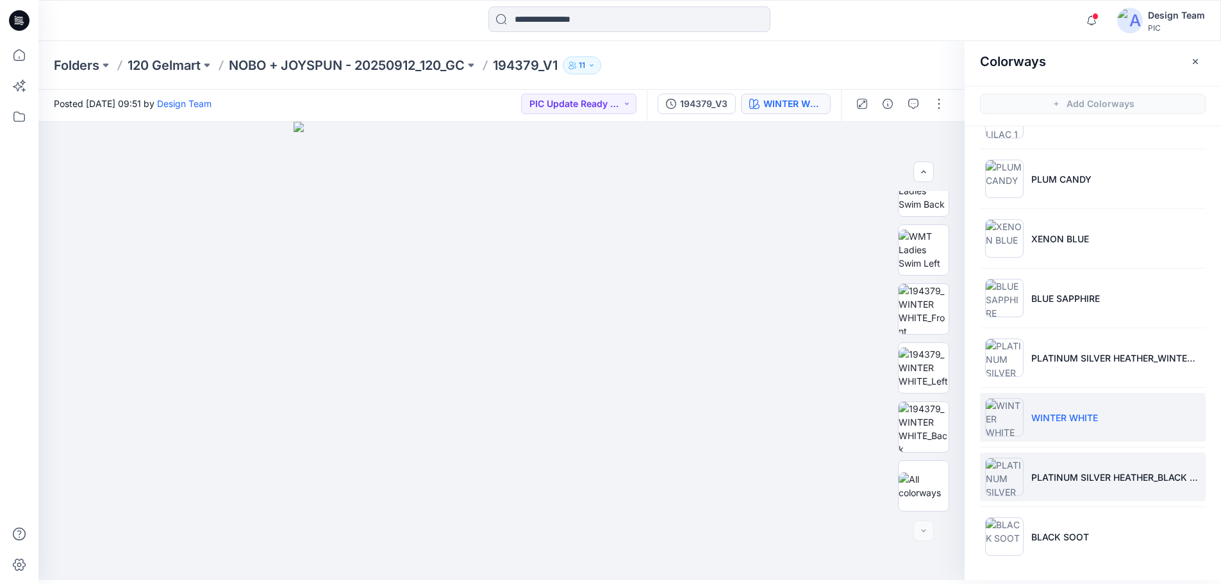
click at [1011, 479] on img at bounding box center [1004, 477] width 38 height 38
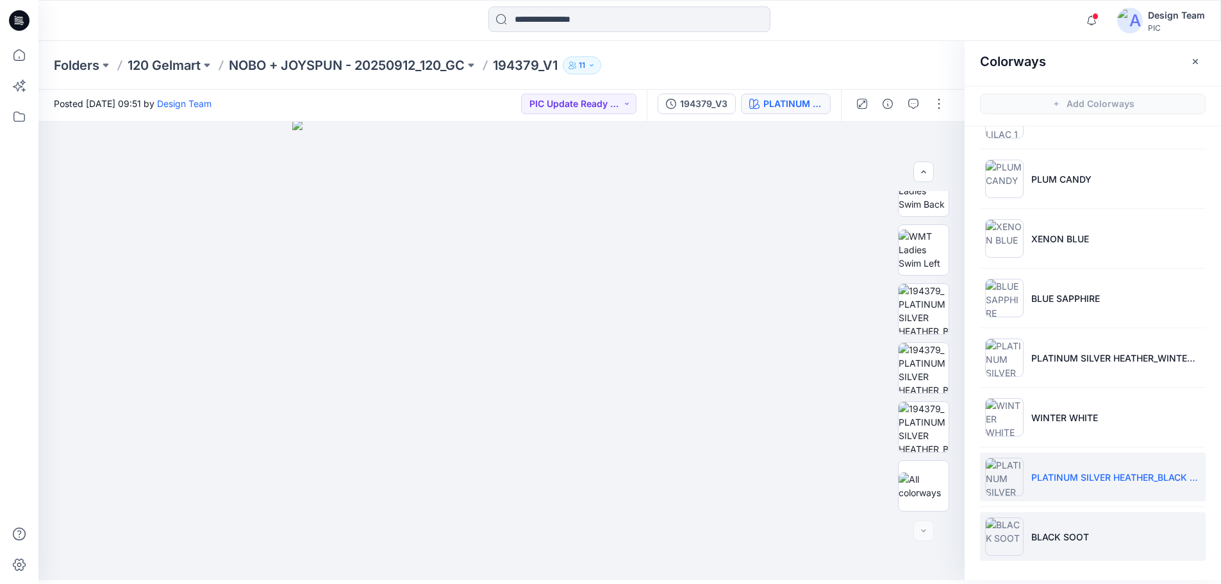
click at [1006, 527] on img at bounding box center [1004, 536] width 38 height 38
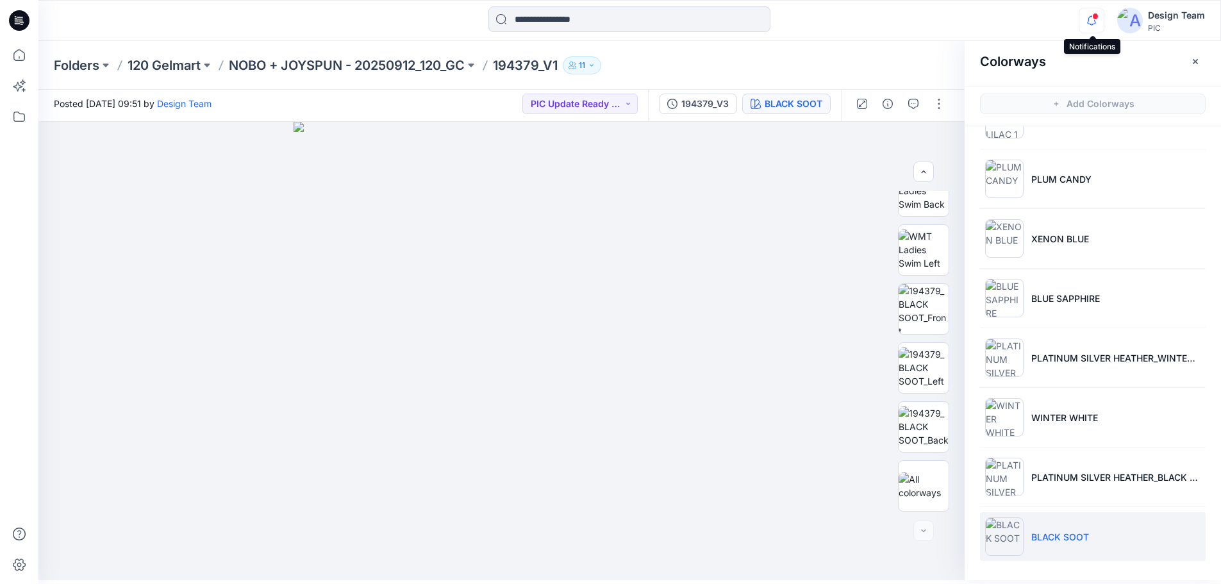
click at [1090, 22] on icon "button" at bounding box center [1091, 21] width 24 height 26
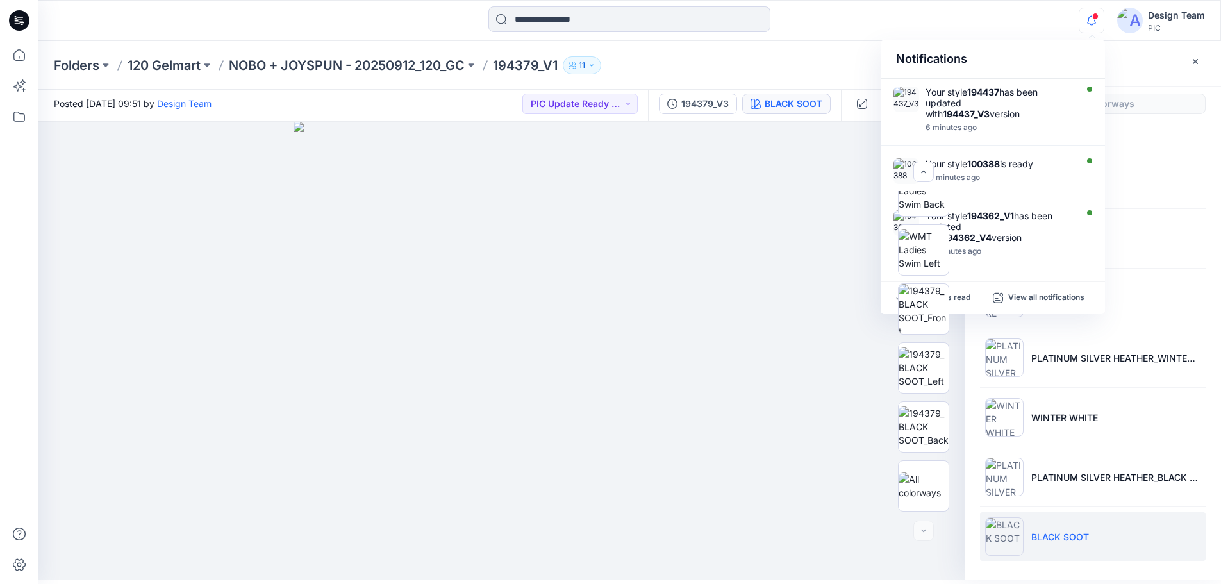
click at [1035, 28] on div "Notifications Your style 194437 has been updated with 194437_V3 version 6 minut…" at bounding box center [629, 20] width 1182 height 28
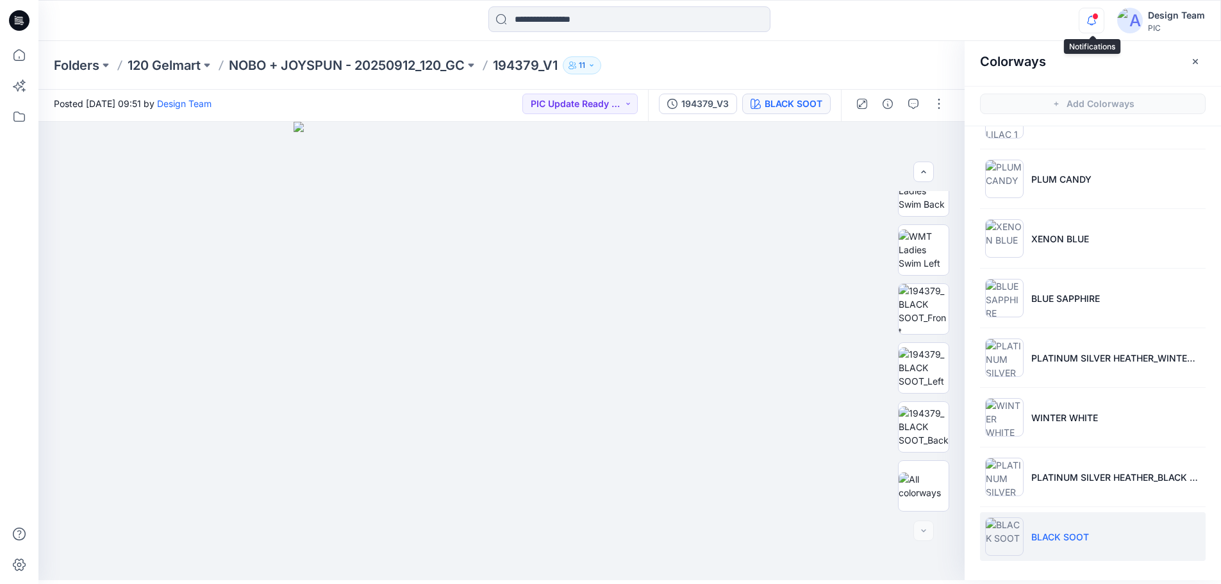
click at [1090, 26] on icon "button" at bounding box center [1091, 21] width 24 height 26
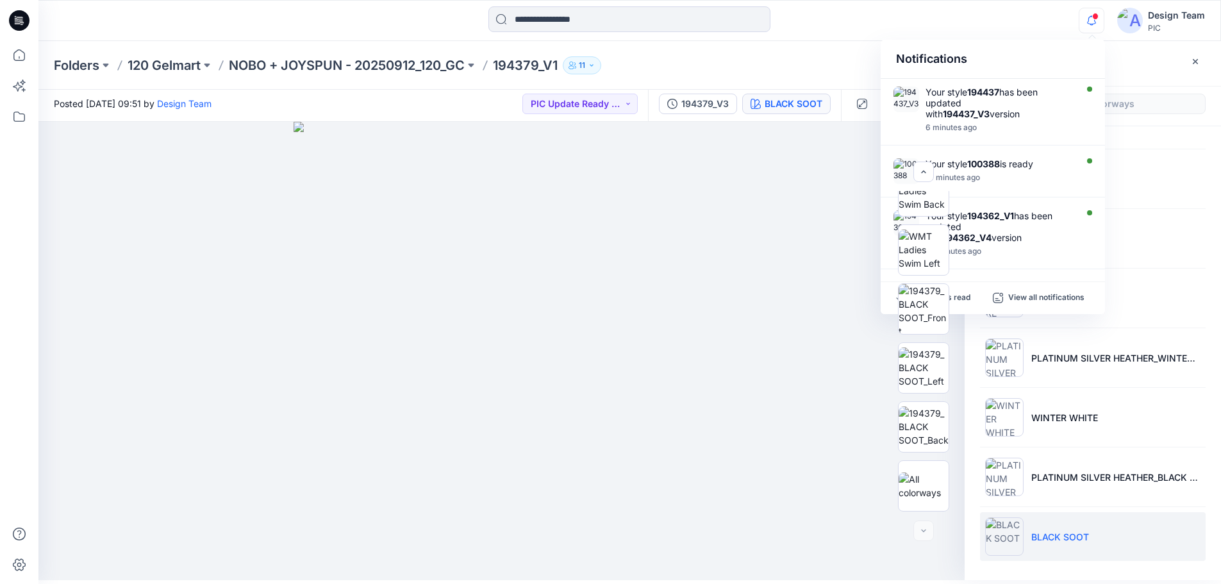
click at [1036, 33] on div "Notifications Your style 194437 has been updated with 194437_V3 version 6 minut…" at bounding box center [629, 20] width 1182 height 28
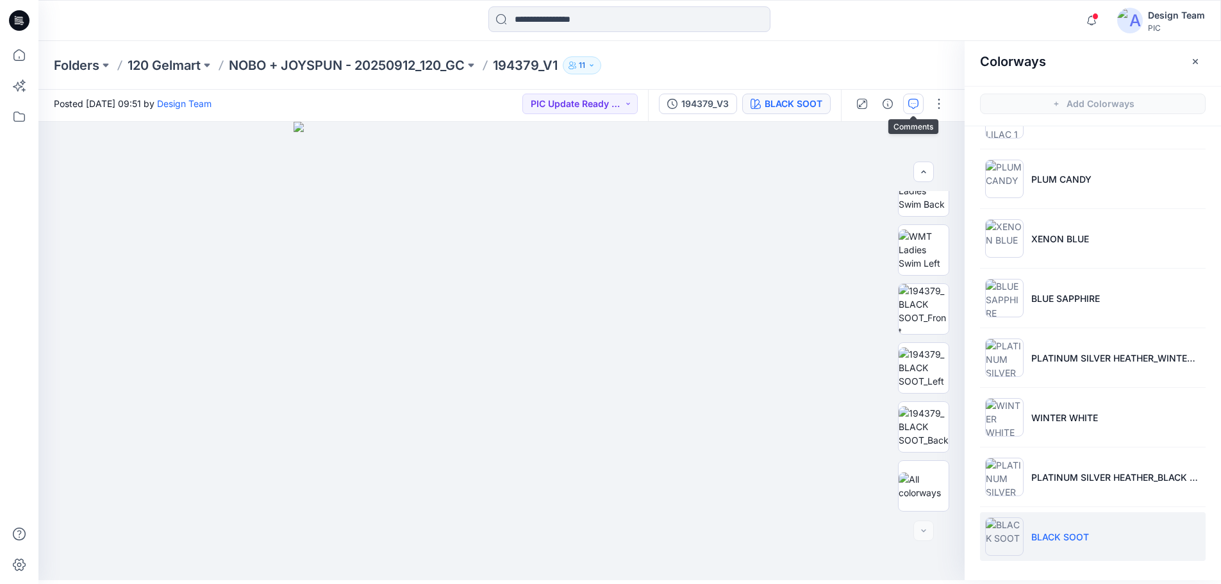
click at [915, 101] on icon "button" at bounding box center [913, 104] width 10 height 10
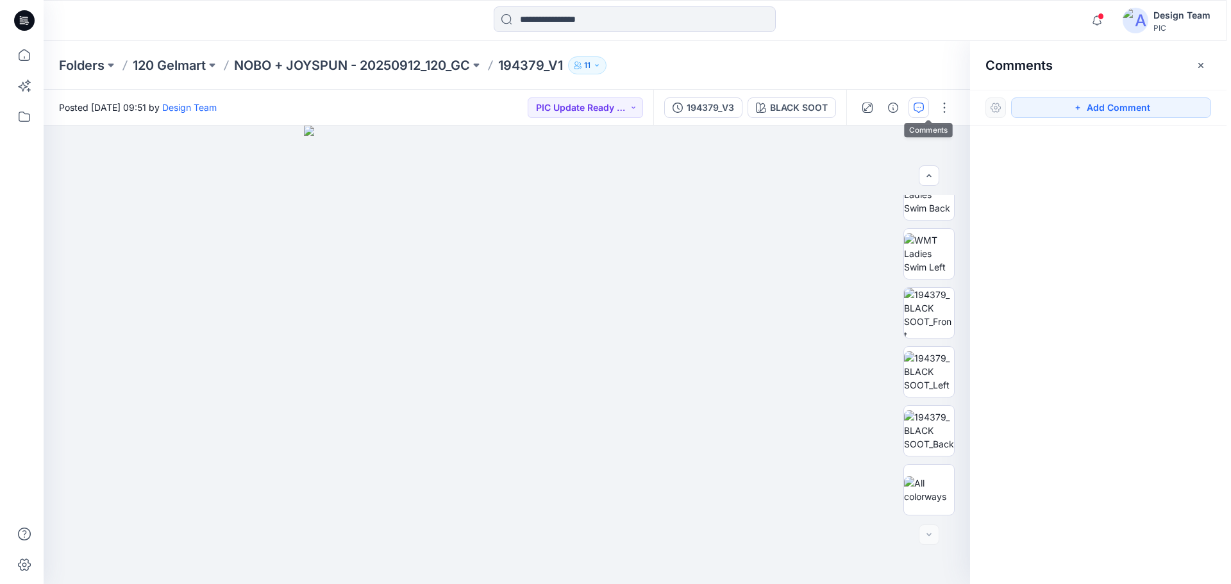
scroll to position [0, 0]
click at [923, 110] on icon "button" at bounding box center [923, 108] width 10 height 10
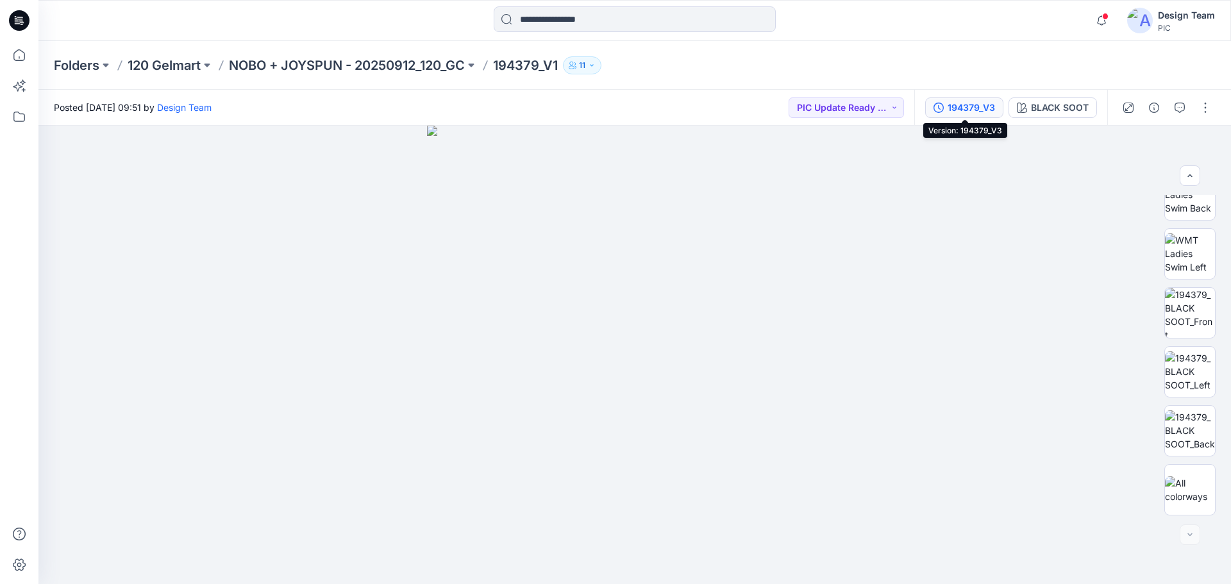
click at [952, 104] on div "194379_V3" at bounding box center [970, 108] width 47 height 14
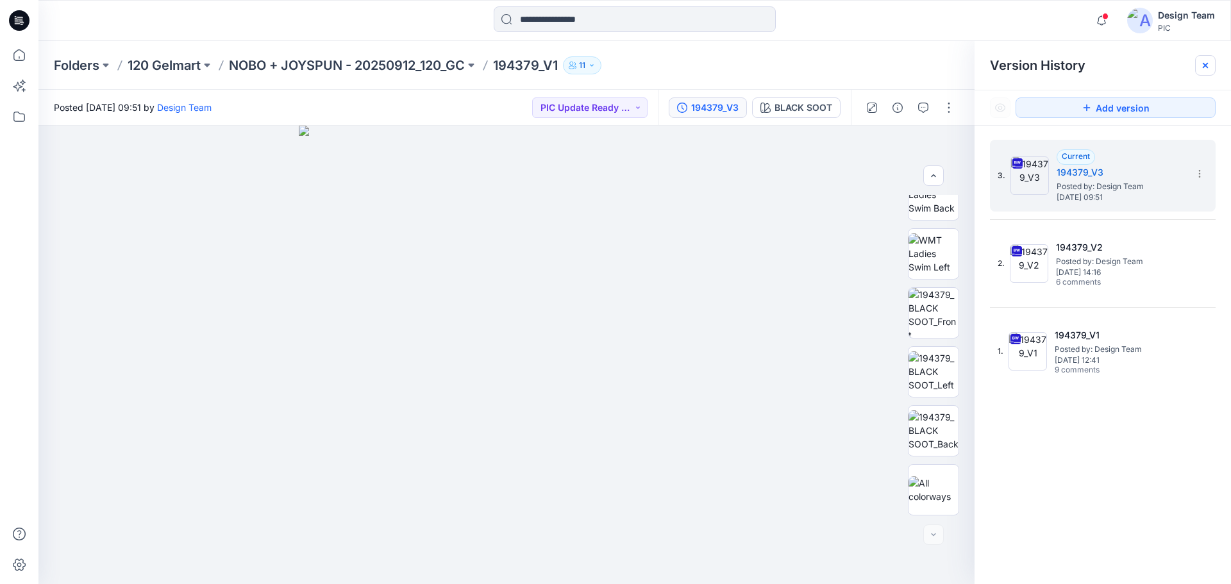
click at [1201, 69] on icon at bounding box center [1205, 65] width 10 height 10
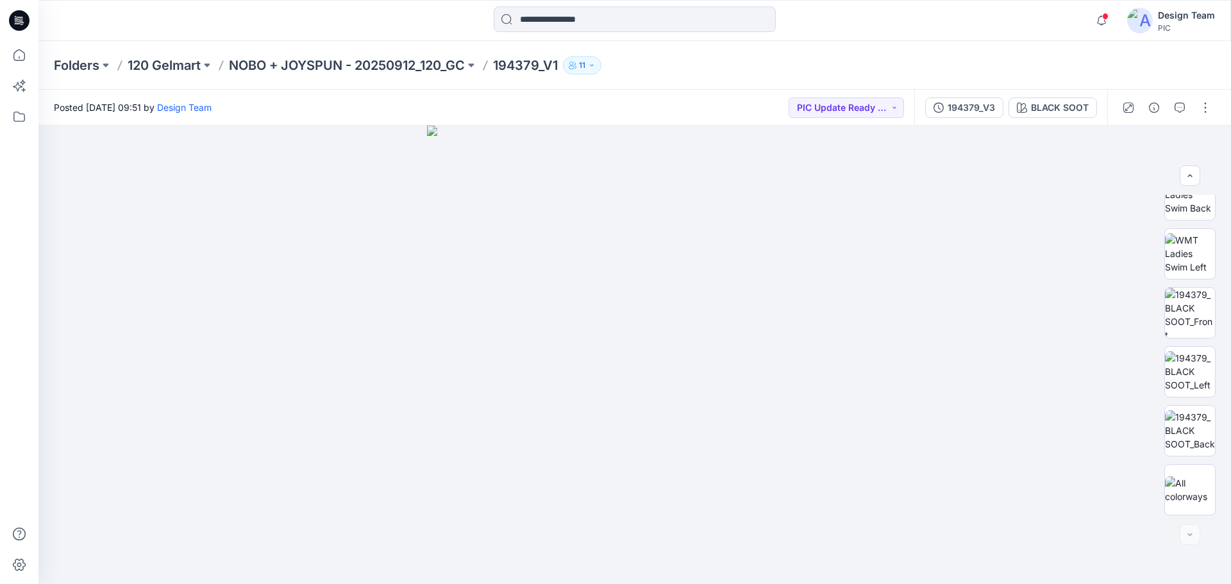
click at [965, 35] on div "Notifications Your style 194437 has been updated with 194437_V3 version 6 minut…" at bounding box center [634, 20] width 1192 height 41
click at [1092, 24] on icon "button" at bounding box center [1101, 21] width 24 height 26
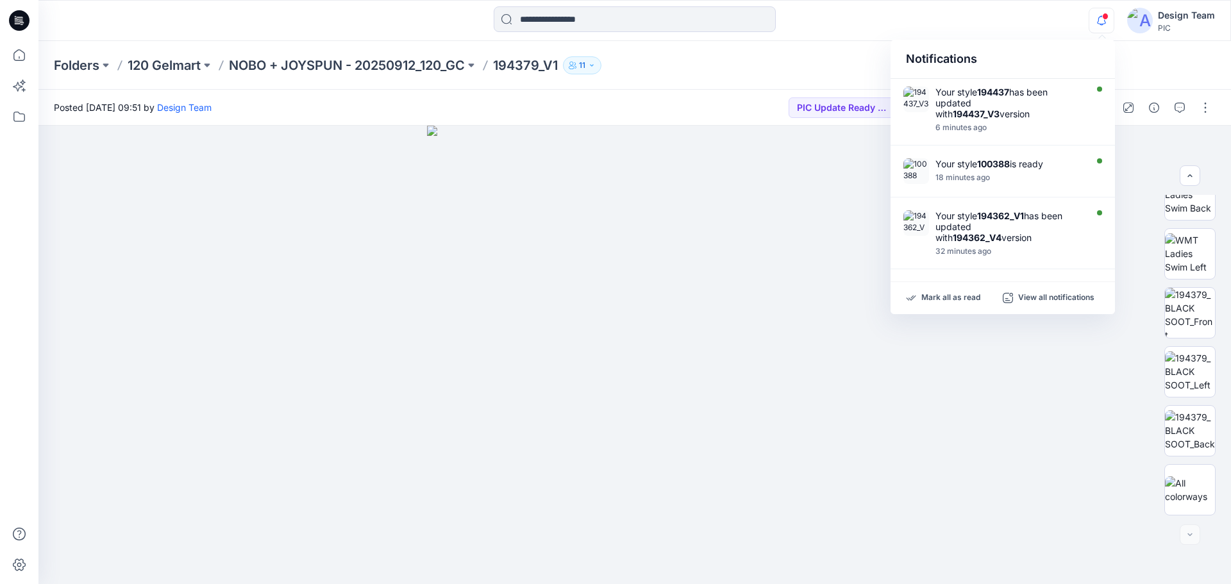
click at [986, 17] on div "Notifications Your style 194437 has been updated with 194437_V3 version 6 minut…" at bounding box center [634, 20] width 1192 height 28
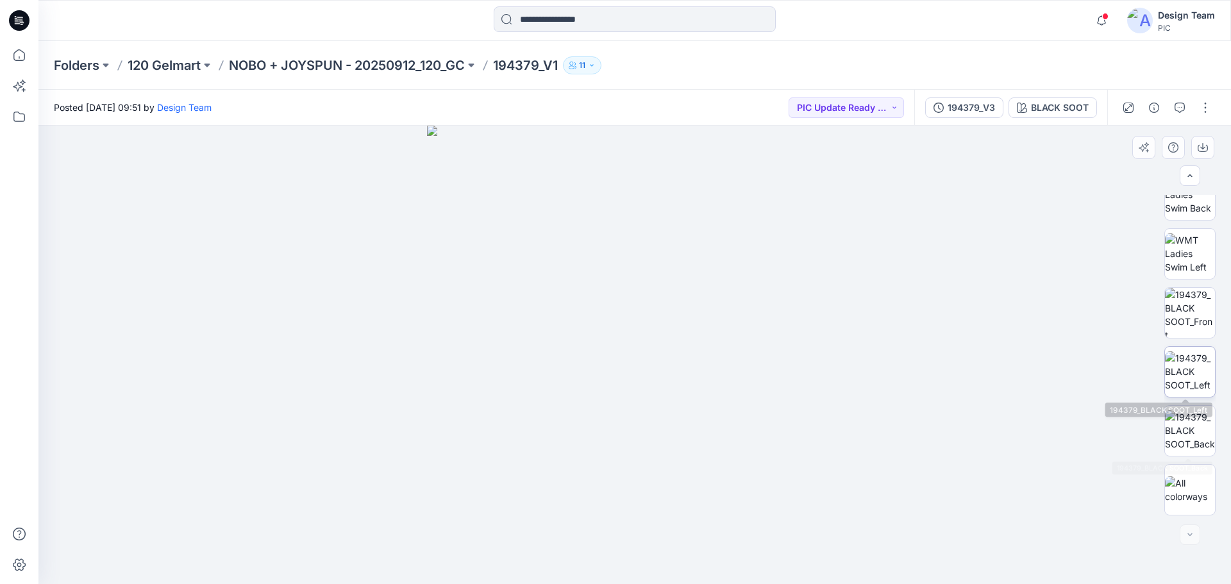
click at [1198, 381] on img at bounding box center [1190, 371] width 50 height 40
drag, startPoint x: 618, startPoint y: 415, endPoint x: 675, endPoint y: 193, distance: 229.0
click at [675, 193] on img at bounding box center [634, 100] width 1075 height 968
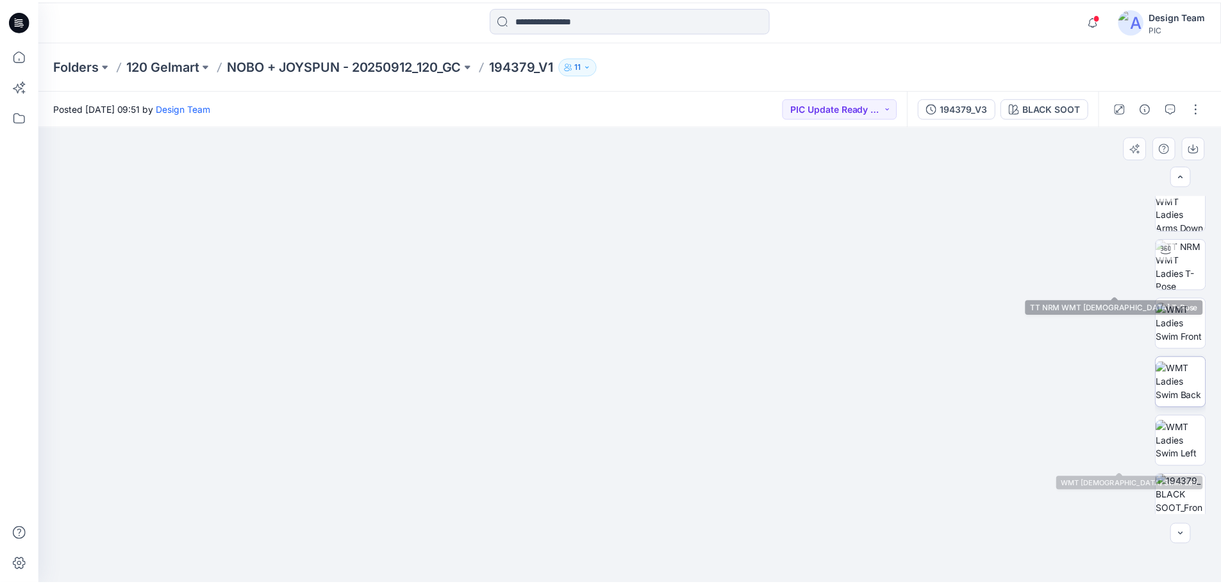
scroll to position [69, 0]
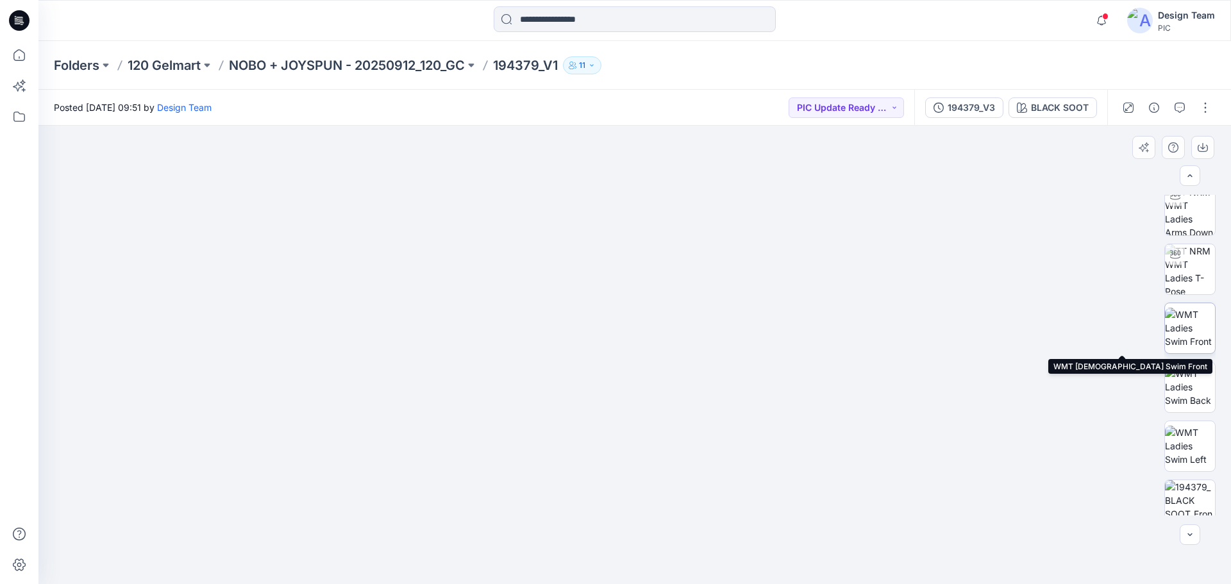
click at [1195, 333] on img at bounding box center [1190, 328] width 50 height 40
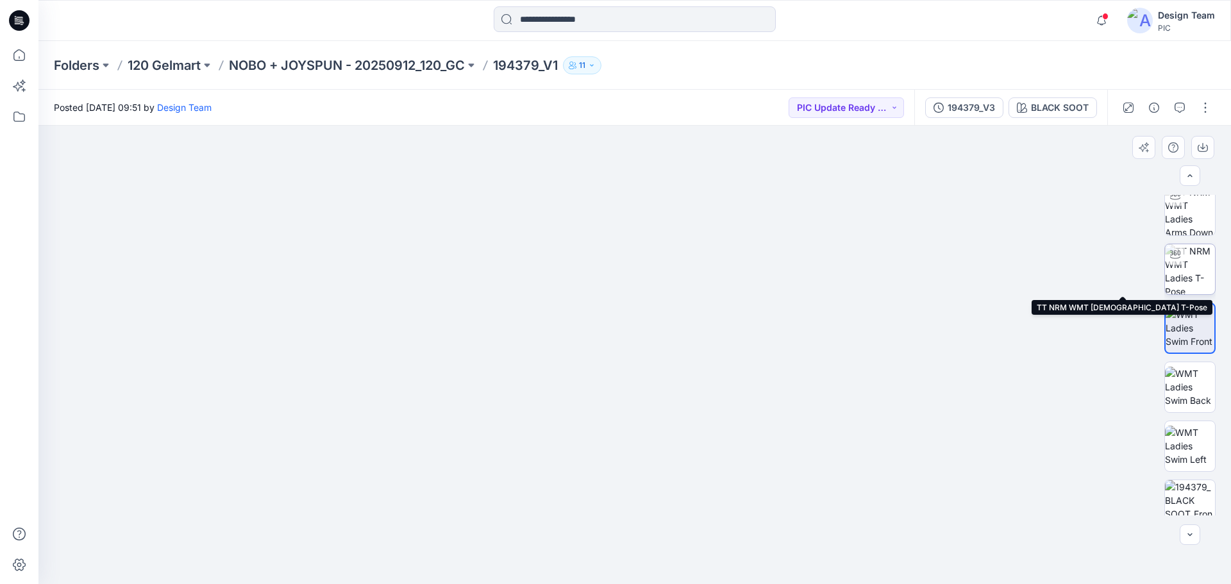
click at [1180, 269] on img at bounding box center [1190, 269] width 50 height 50
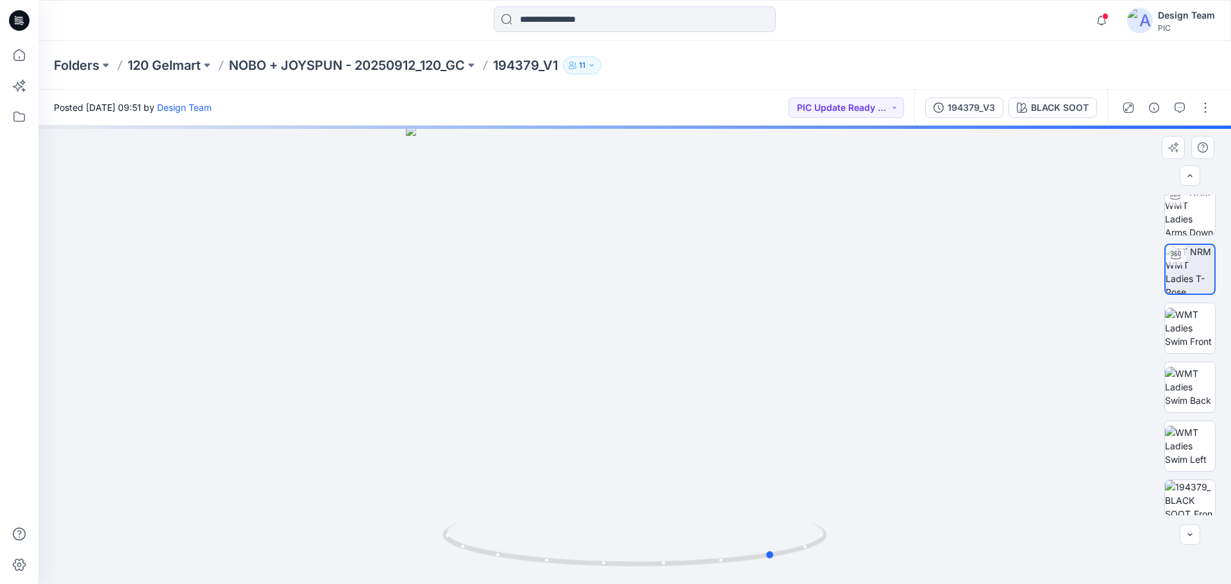
drag, startPoint x: 700, startPoint y: 567, endPoint x: 840, endPoint y: 576, distance: 140.6
click at [840, 576] on div at bounding box center [634, 355] width 1192 height 458
drag, startPoint x: 668, startPoint y: 285, endPoint x: 670, endPoint y: 187, distance: 98.1
click at [670, 187] on img at bounding box center [635, 148] width 1040 height 872
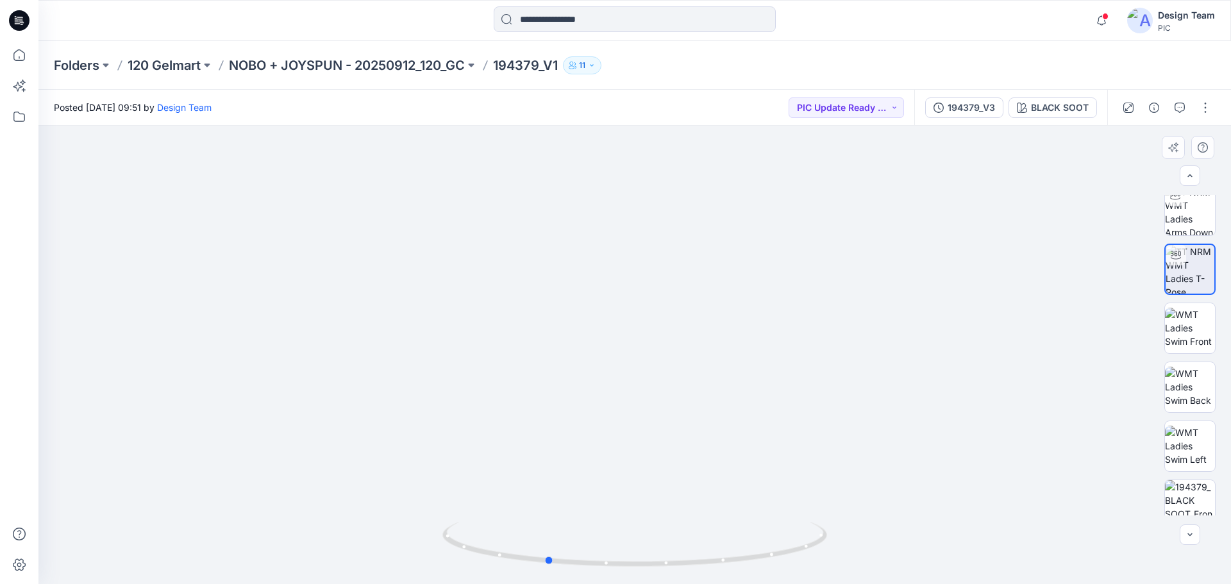
drag, startPoint x: 706, startPoint y: 565, endPoint x: 861, endPoint y: 510, distance: 165.2
click at [861, 510] on div at bounding box center [634, 355] width 1192 height 458
click at [22, 18] on icon at bounding box center [19, 20] width 21 height 21
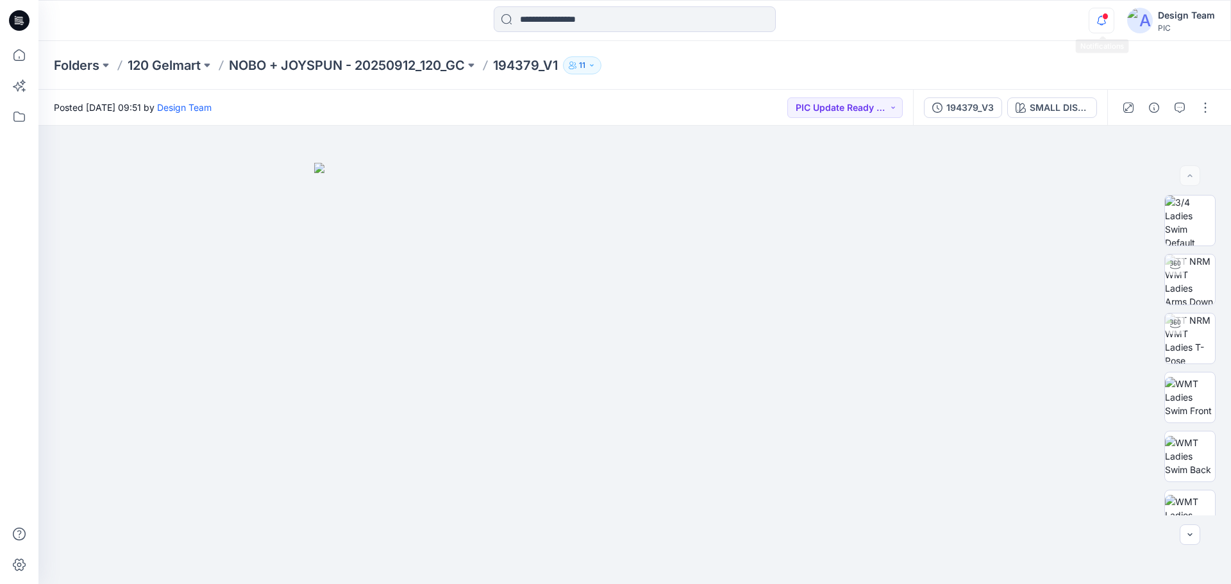
click at [1097, 17] on icon "button" at bounding box center [1101, 21] width 24 height 26
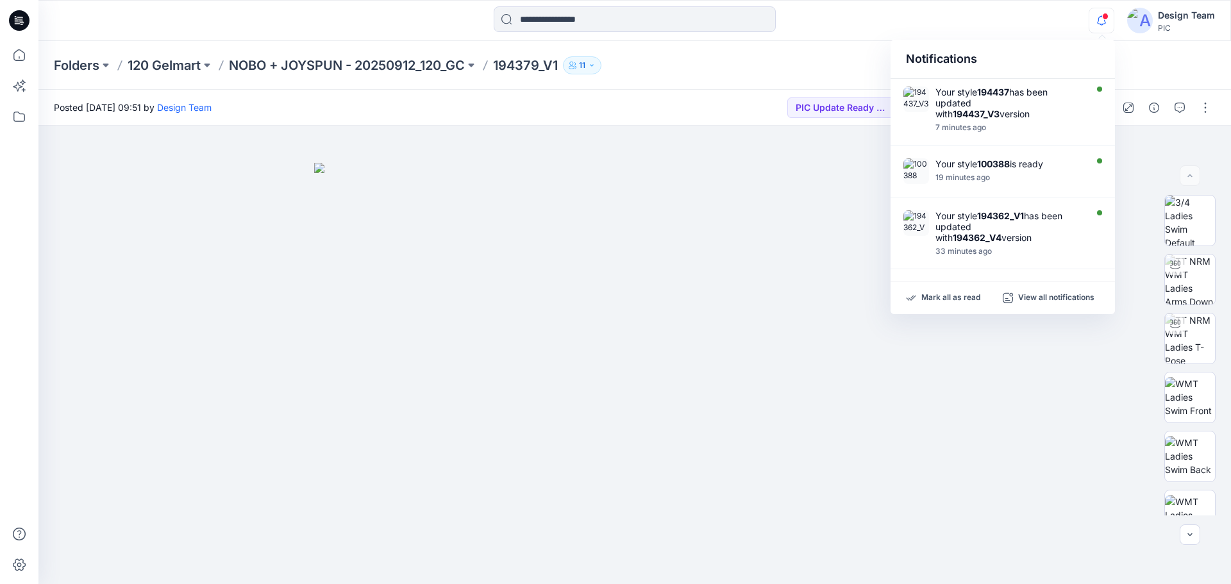
click at [29, 19] on icon at bounding box center [19, 20] width 21 height 21
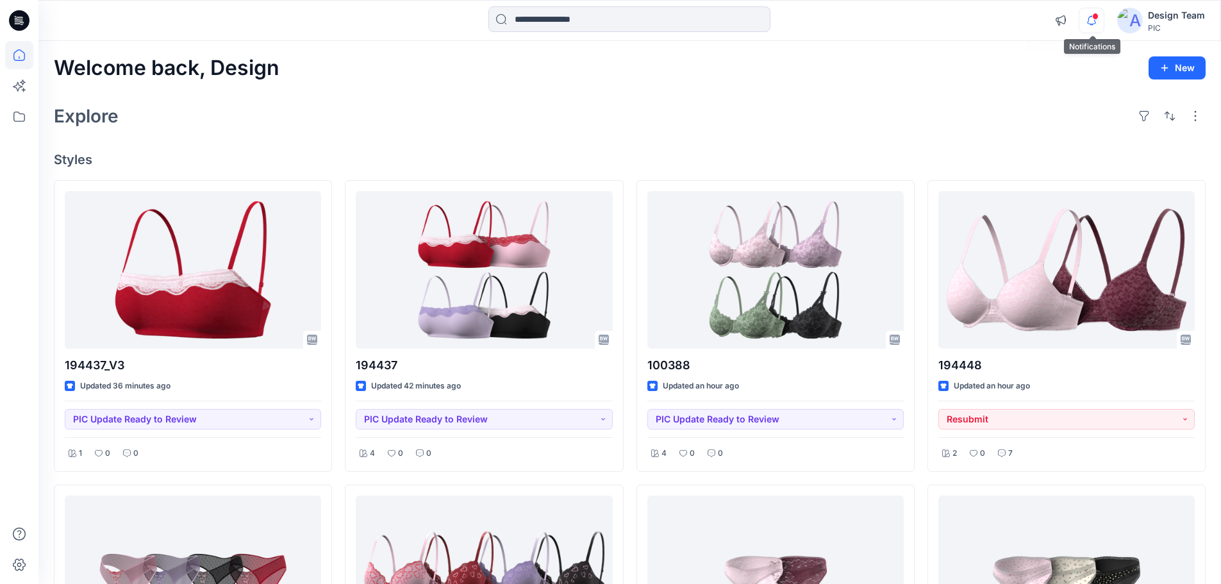
click at [1095, 24] on icon "button" at bounding box center [1091, 21] width 24 height 26
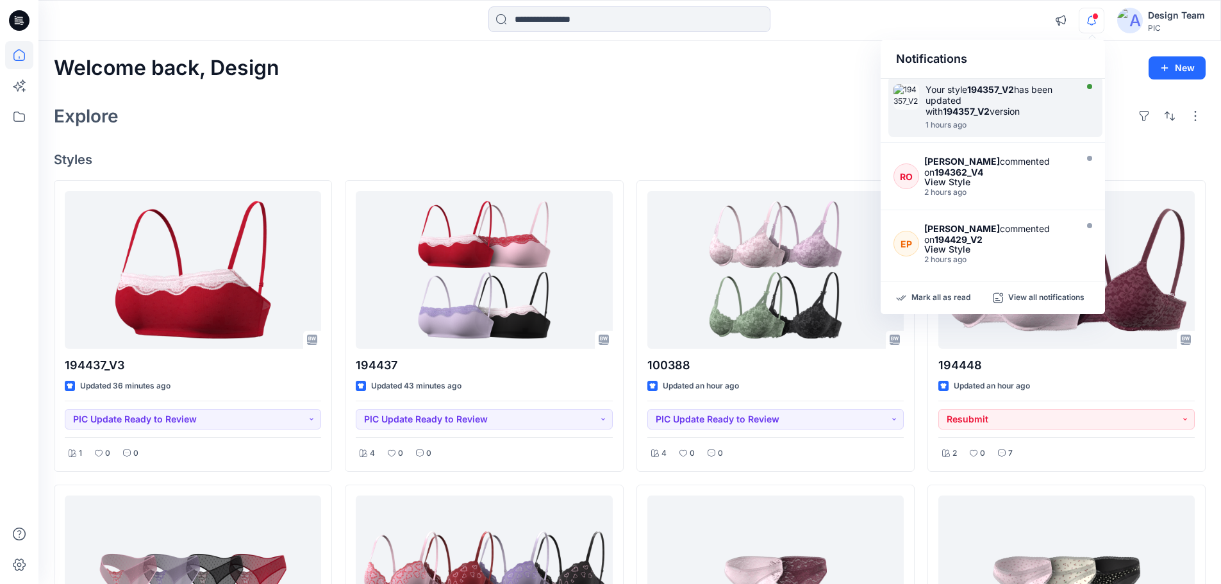
scroll to position [256, 0]
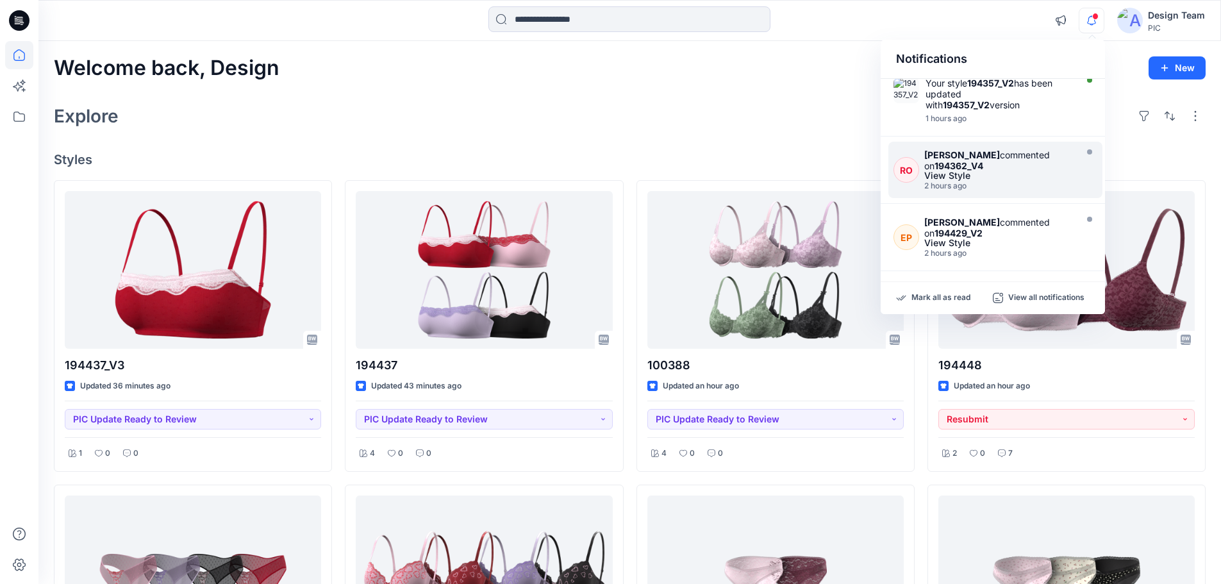
click at [985, 164] on div "Raquel Ortiz commented on 194362_V4" at bounding box center [998, 160] width 149 height 22
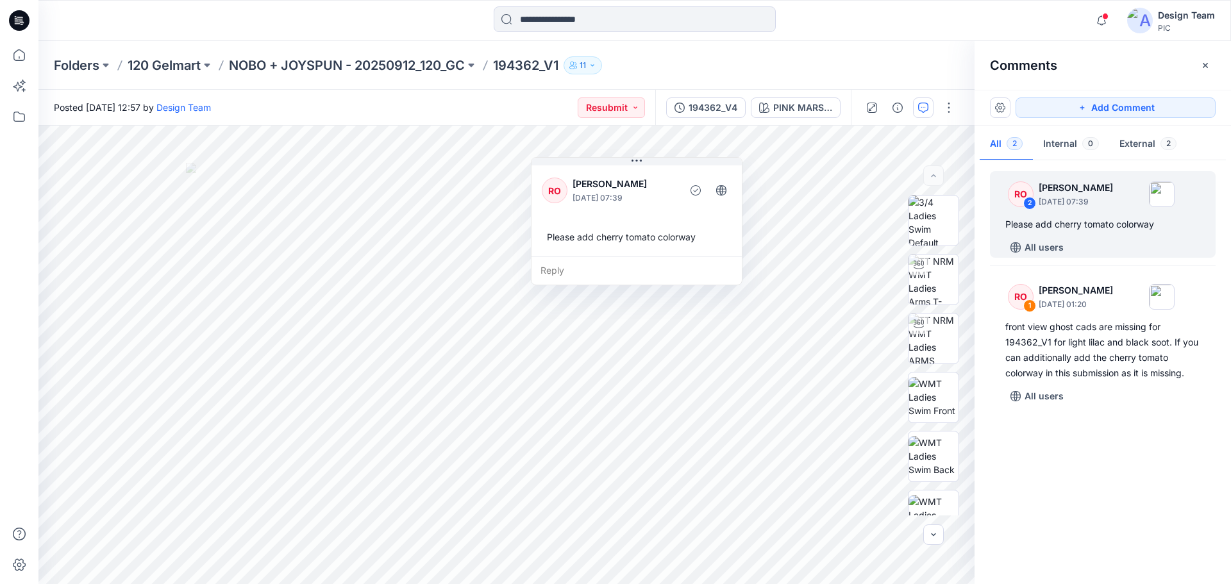
click at [24, 19] on icon at bounding box center [19, 20] width 21 height 21
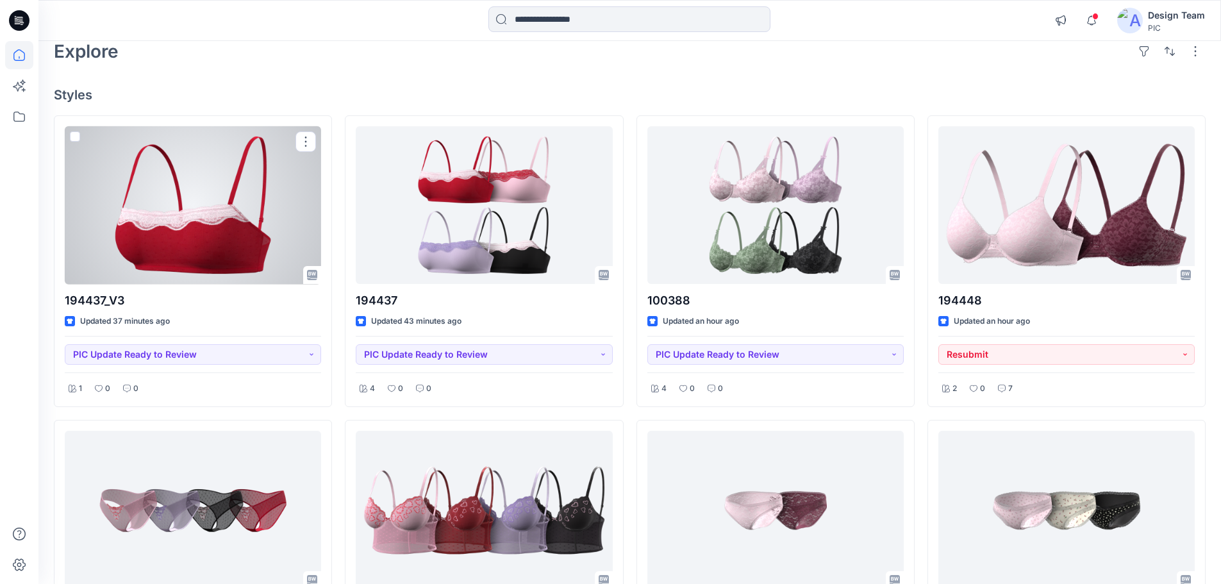
scroll to position [64, 0]
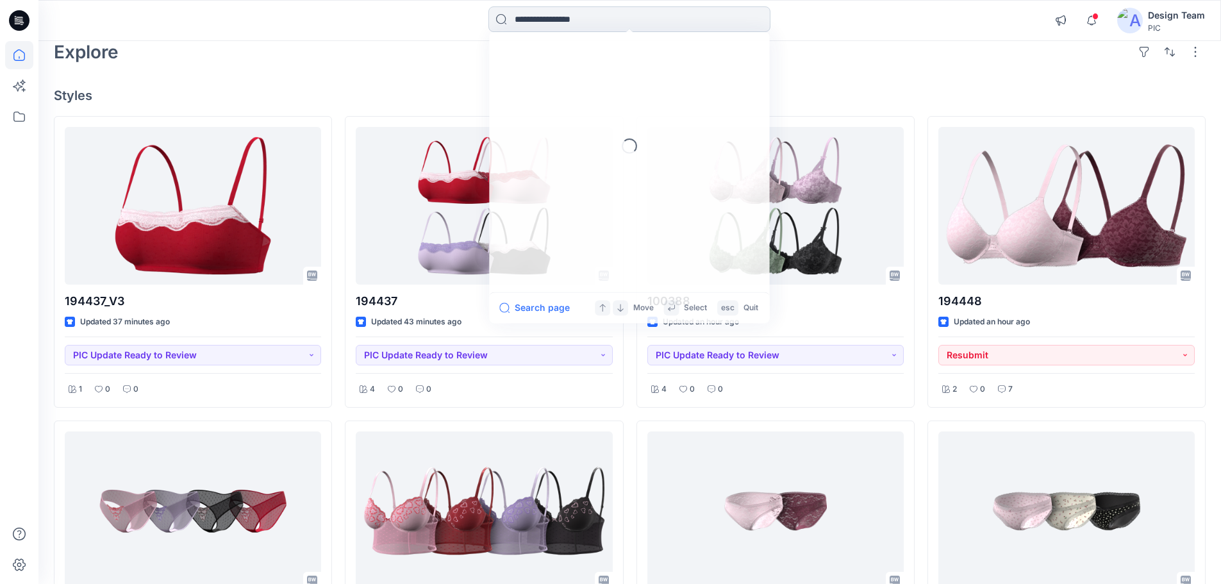
click at [561, 25] on input at bounding box center [629, 19] width 282 height 26
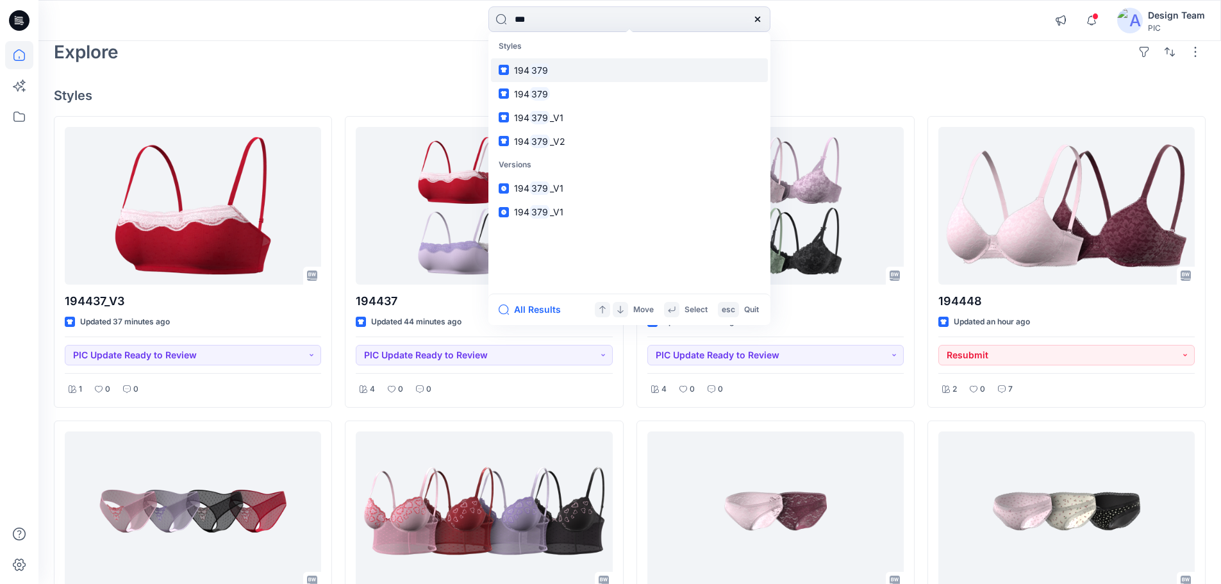
type input "***"
click at [551, 69] on link "194 379" at bounding box center [629, 70] width 277 height 24
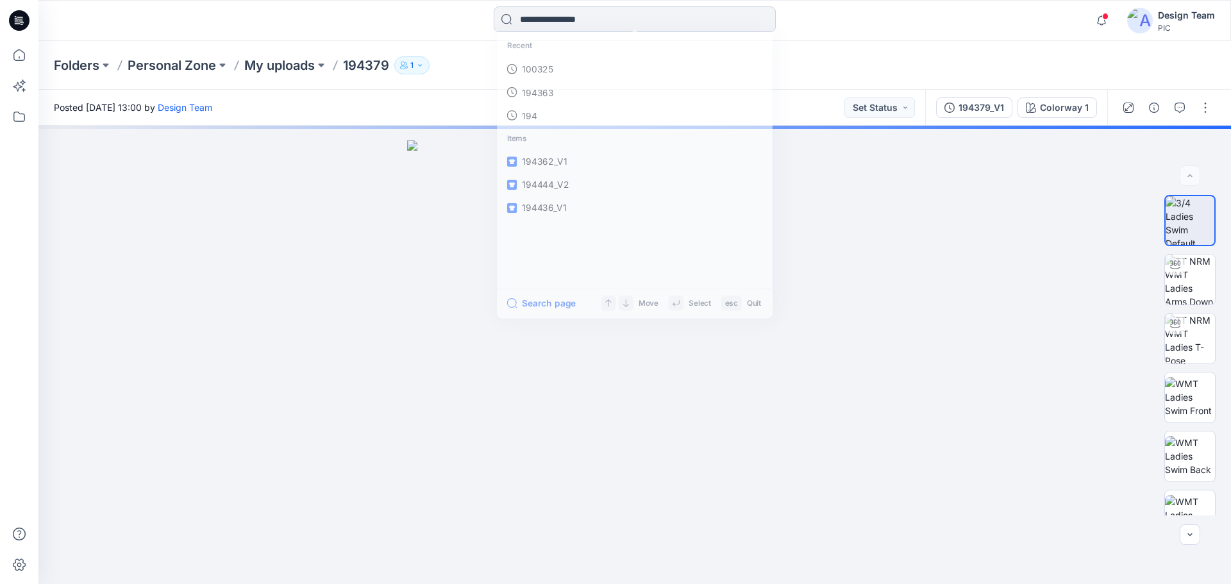
click at [672, 27] on input at bounding box center [635, 19] width 282 height 26
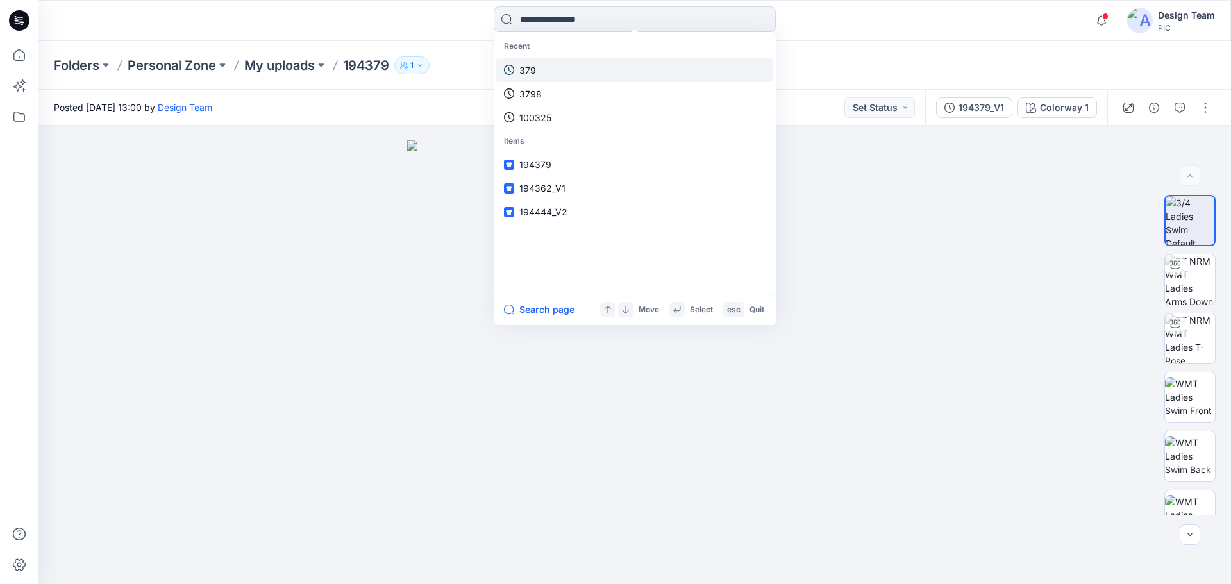
click at [569, 69] on link "379" at bounding box center [634, 70] width 277 height 24
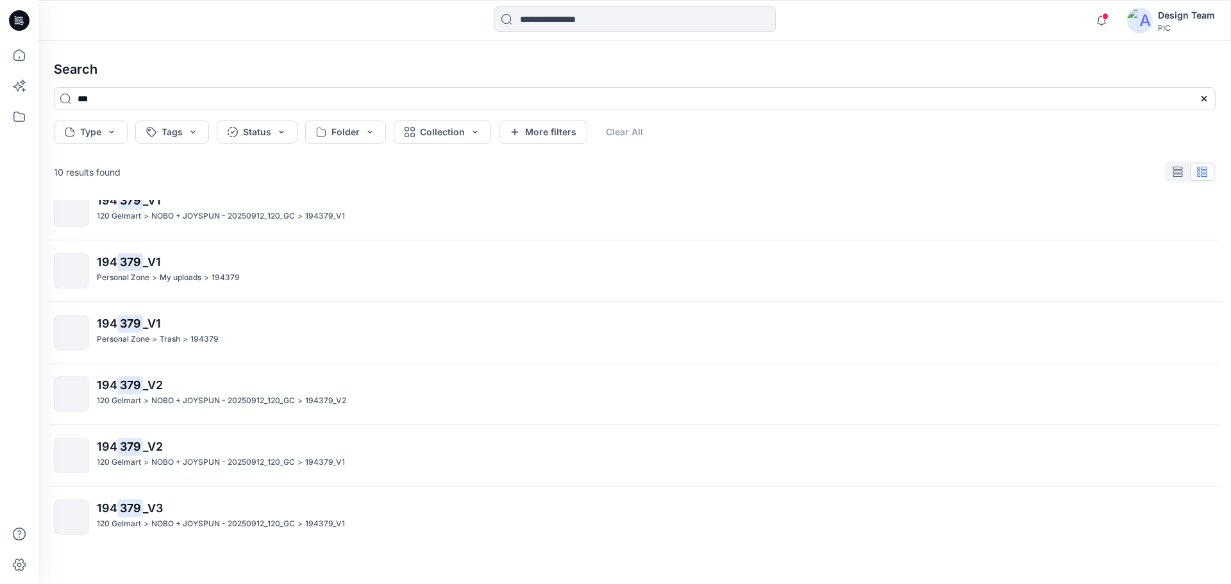
scroll to position [272, 0]
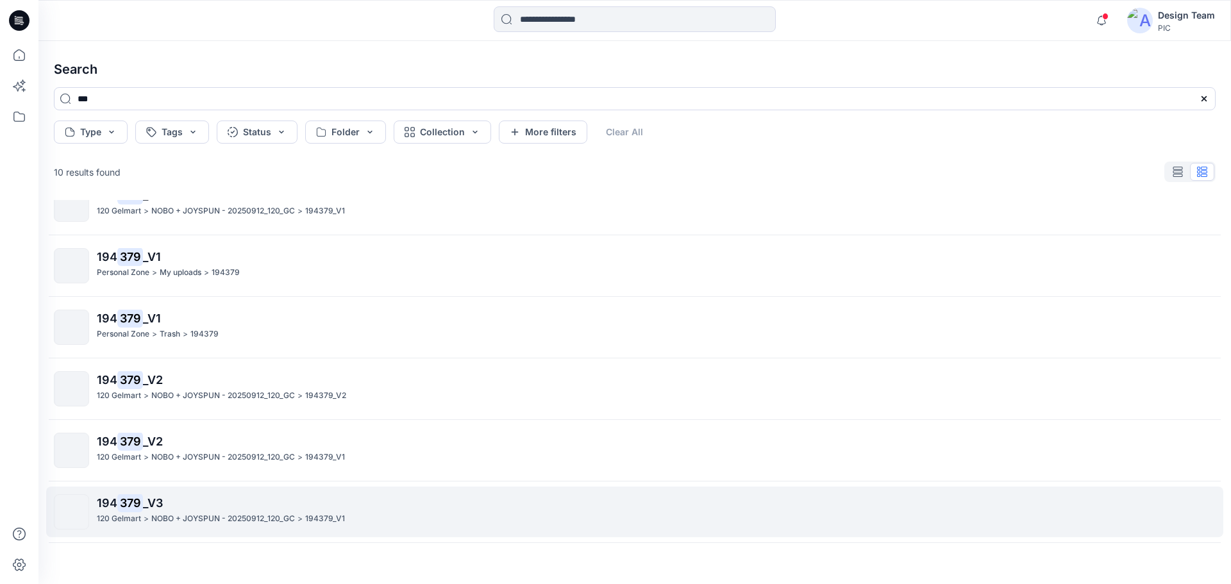
click at [133, 495] on mark "379" at bounding box center [130, 503] width 26 height 18
